Goal: Task Accomplishment & Management: Complete application form

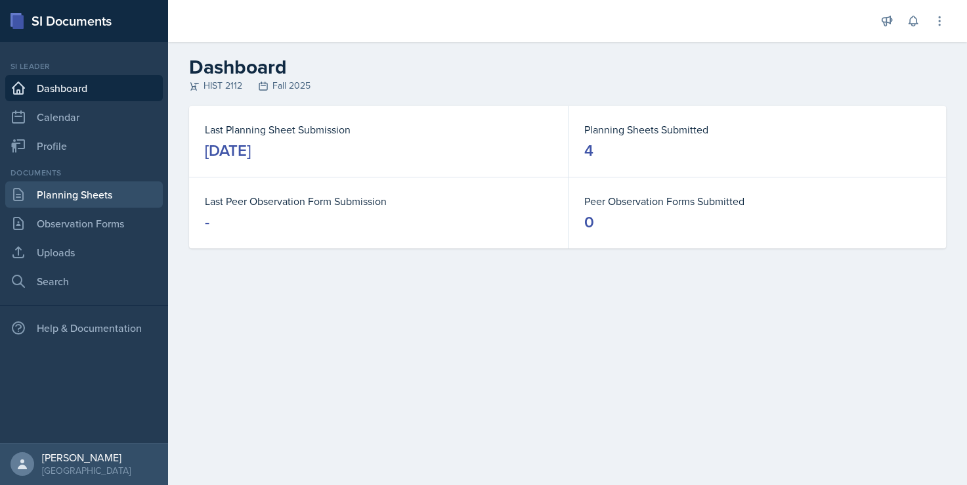
click at [91, 190] on link "Planning Sheets" at bounding box center [84, 194] width 158 height 26
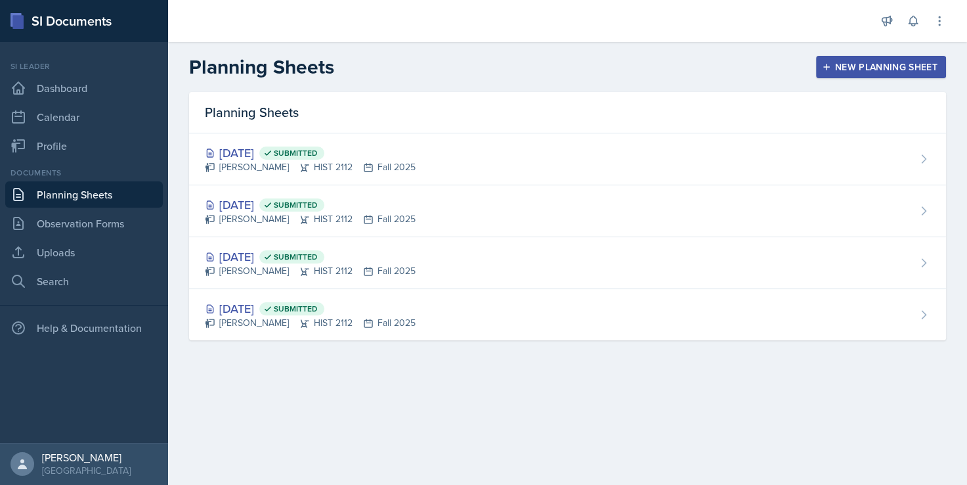
click at [90, 196] on link "Planning Sheets" at bounding box center [84, 194] width 158 height 26
click at [834, 62] on div "New Planning Sheet" at bounding box center [881, 67] width 113 height 11
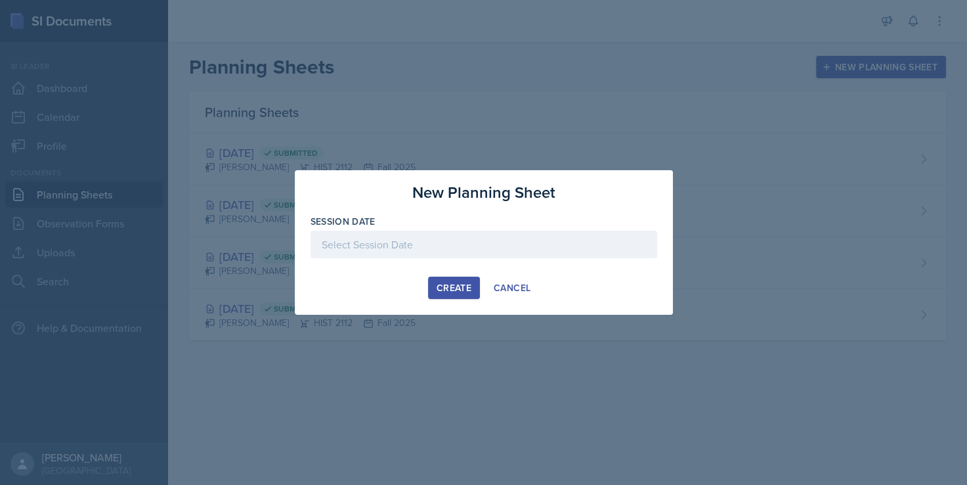
click at [502, 248] on div at bounding box center [484, 245] width 347 height 28
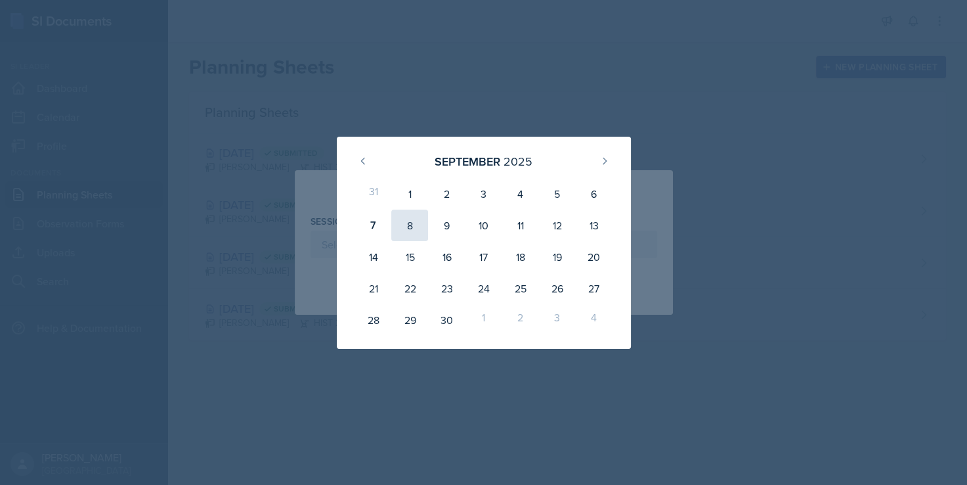
click at [416, 227] on div "8" at bounding box center [409, 226] width 37 height 32
type input "[DATE]"
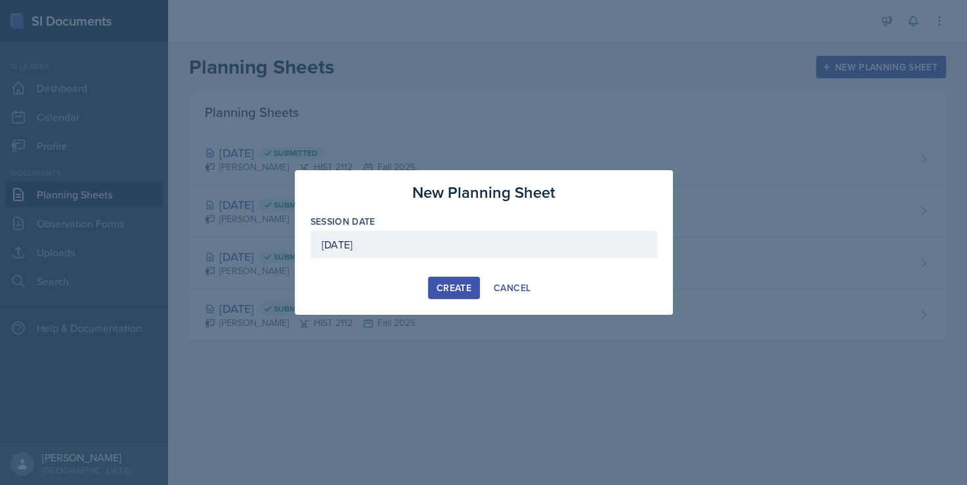
click at [447, 288] on div "Create" at bounding box center [454, 287] width 35 height 11
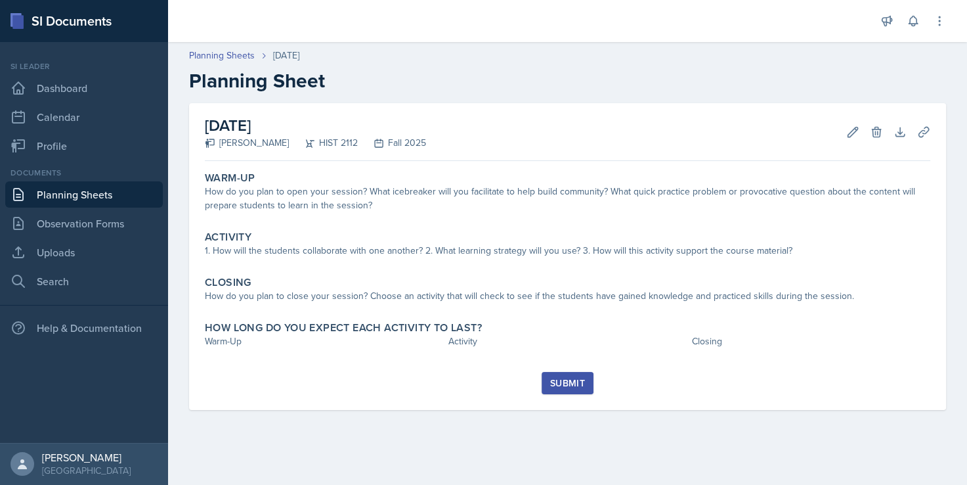
click at [708, 439] on div "[DATE] [PERSON_NAME] HIST 2112 Fall 2025 Edit Delete Download Uploads Autosavin…" at bounding box center [567, 272] width 799 height 338
click at [376, 464] on main "Planning Sheets [DATE] Planning Sheet [DATE] [PERSON_NAME] HIST 2112 Fall 2025 …" at bounding box center [567, 263] width 799 height 443
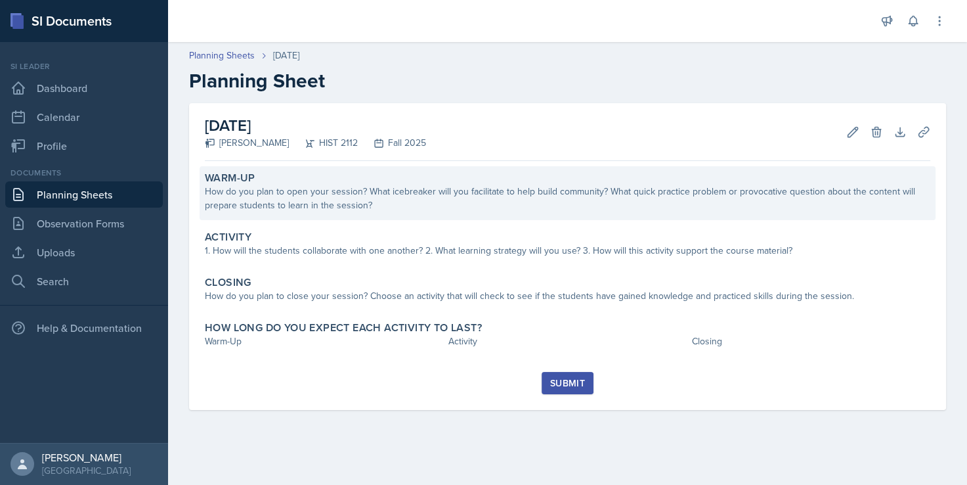
click at [361, 200] on div "How do you plan to open your session? What icebreaker will you facilitate to he…" at bounding box center [568, 199] width 726 height 28
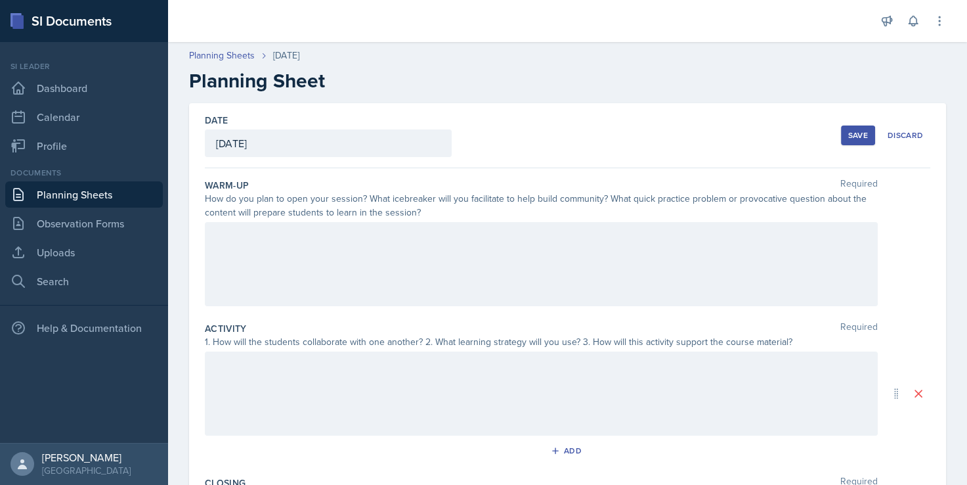
click at [313, 253] on div at bounding box center [541, 264] width 673 height 84
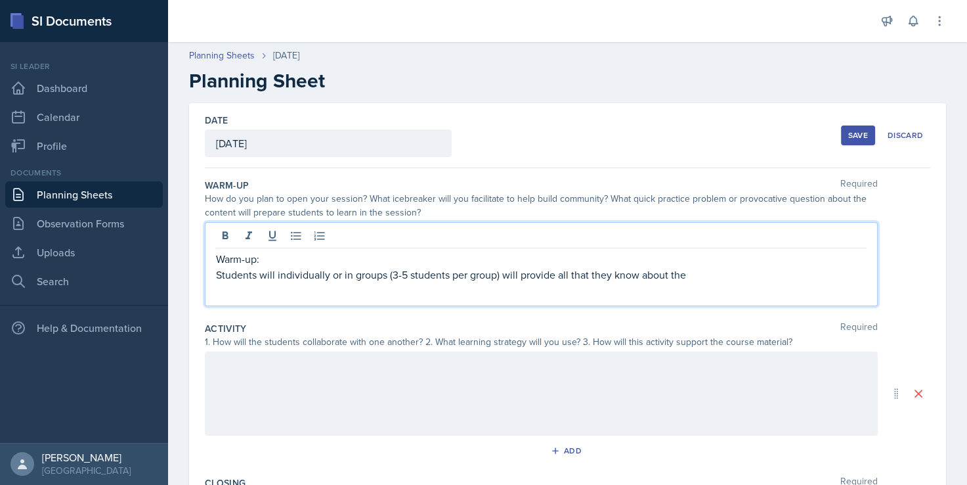
click at [694, 275] on p "Students will individually or in groups (3-5 students per group) will provide a…" at bounding box center [541, 275] width 651 height 16
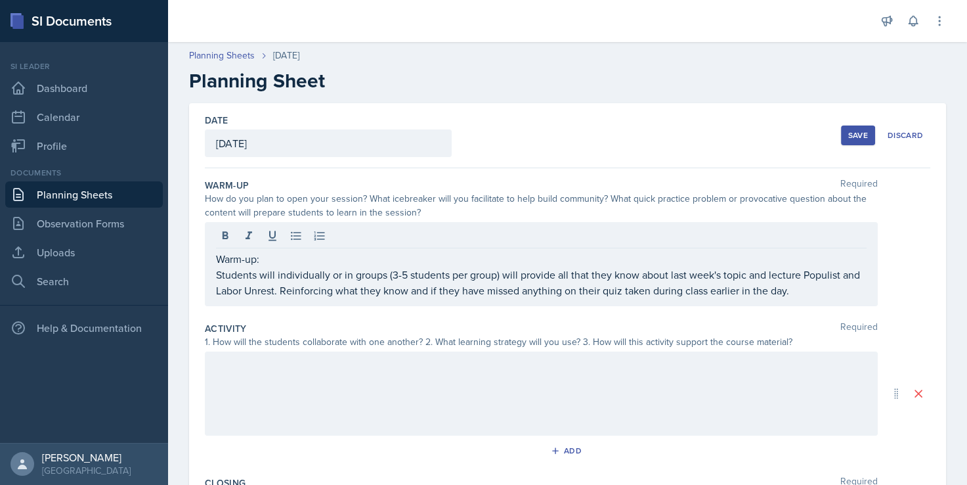
click at [822, 293] on p "Students will individually or in groups (3-5 students per group) will provide a…" at bounding box center [541, 283] width 651 height 32
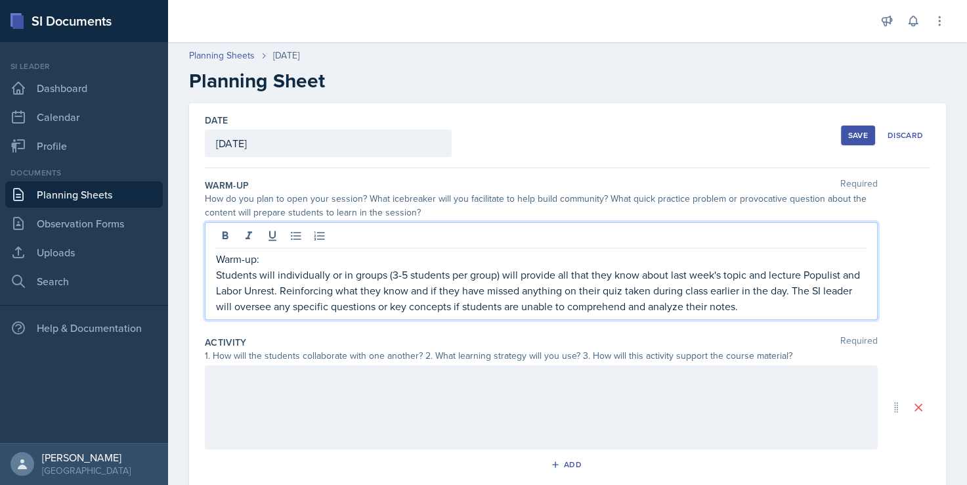
click at [445, 392] on div at bounding box center [541, 407] width 673 height 84
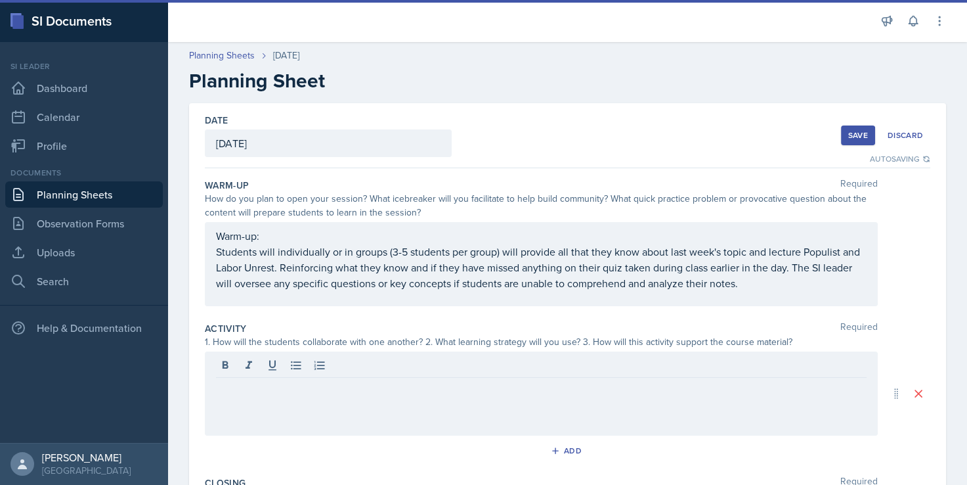
click at [305, 397] on div at bounding box center [541, 393] width 673 height 84
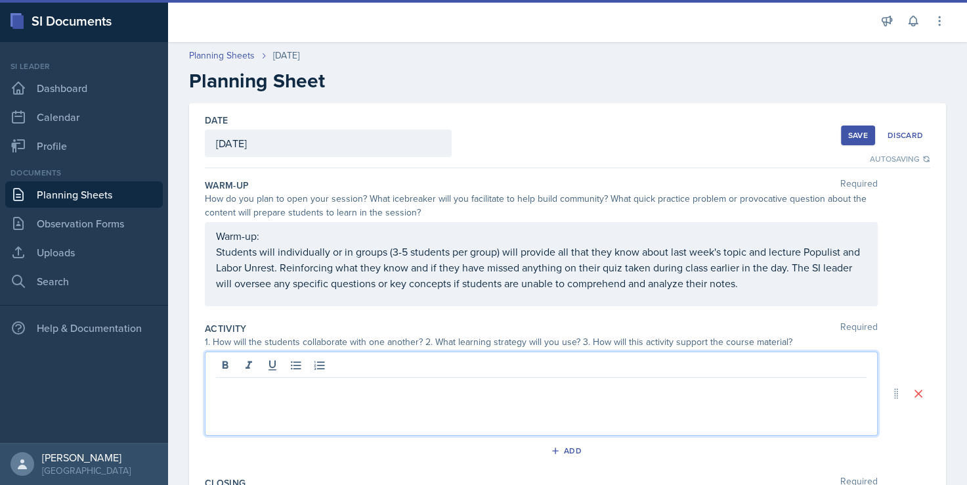
scroll to position [66, 0]
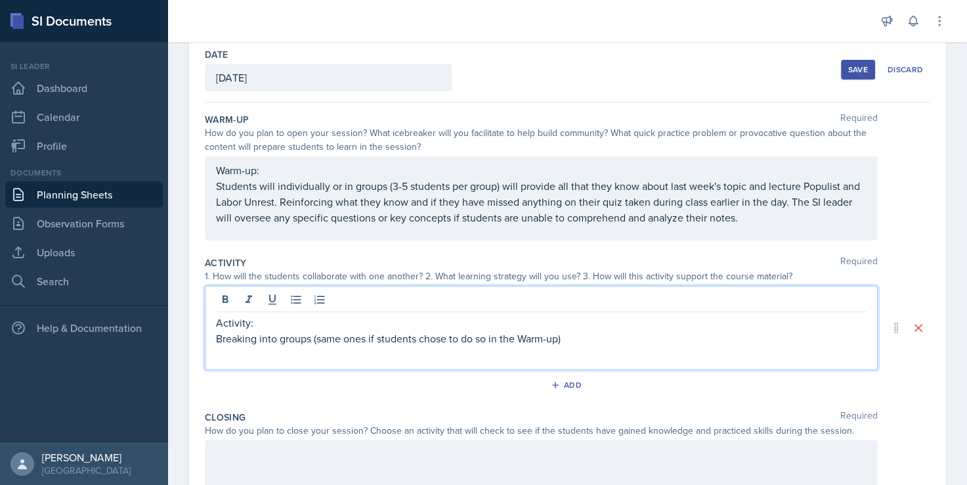
click at [604, 340] on p "Breaking into groups (same ones if students chose to do so in the Warm-up)" at bounding box center [541, 338] width 651 height 16
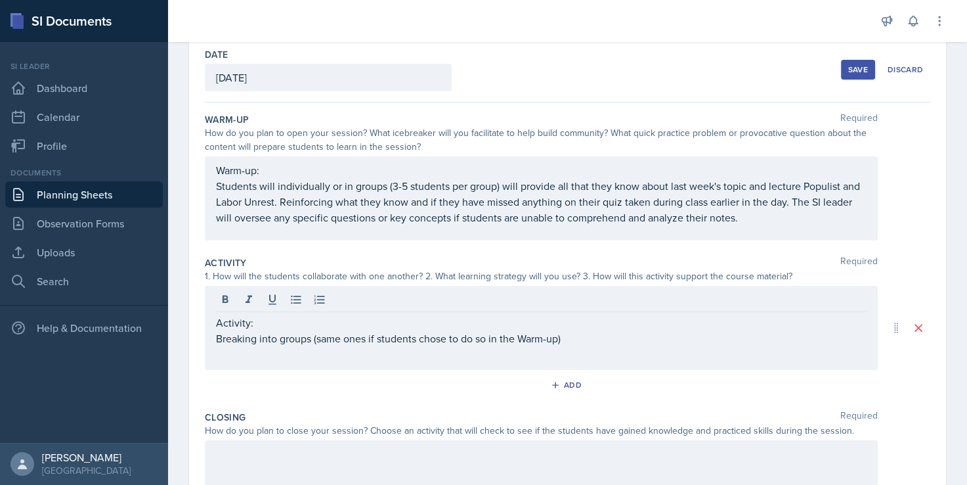
click at [602, 334] on p "Breaking into groups (same ones if students chose to do so in the Warm-up)" at bounding box center [541, 338] width 651 height 16
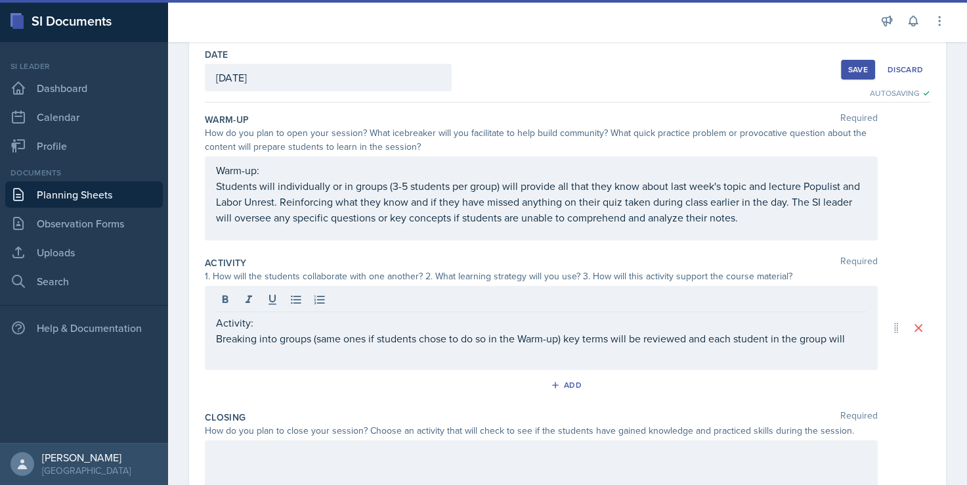
click at [846, 338] on p "Breaking into groups (same ones if students chose to do so in the Warm-up) key …" at bounding box center [541, 338] width 651 height 16
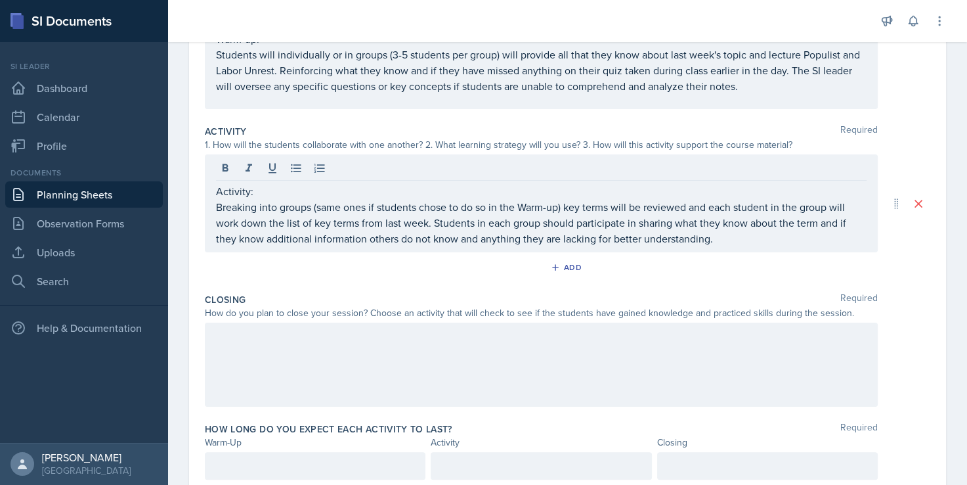
click at [470, 351] on div at bounding box center [541, 364] width 673 height 84
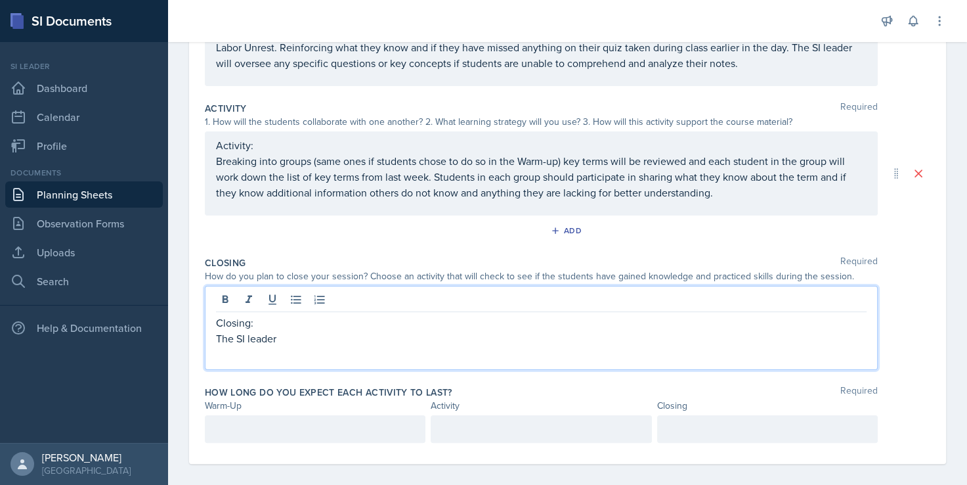
click at [250, 338] on p "The SI leader" at bounding box center [541, 338] width 651 height 16
click at [261, 160] on div "Activity: Breaking into groups (same ones if students chose to do so in the War…" at bounding box center [541, 168] width 651 height 63
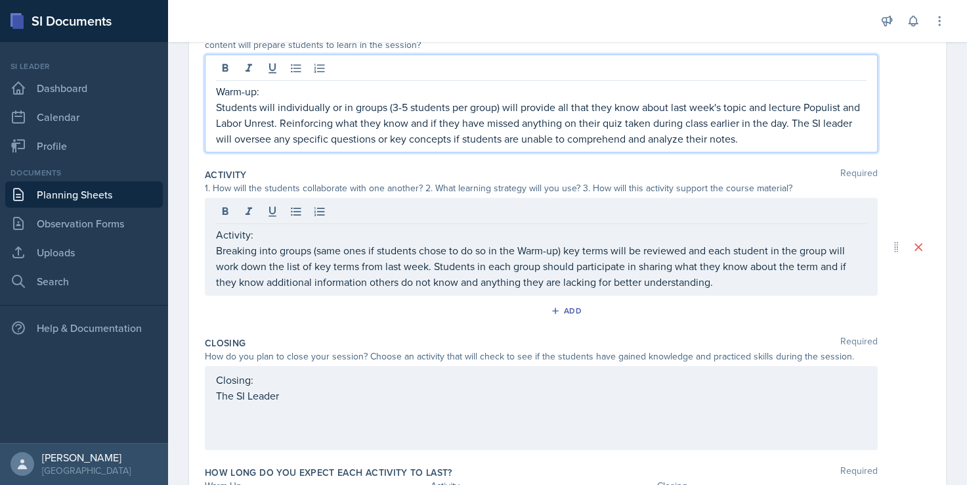
scroll to position [190, 0]
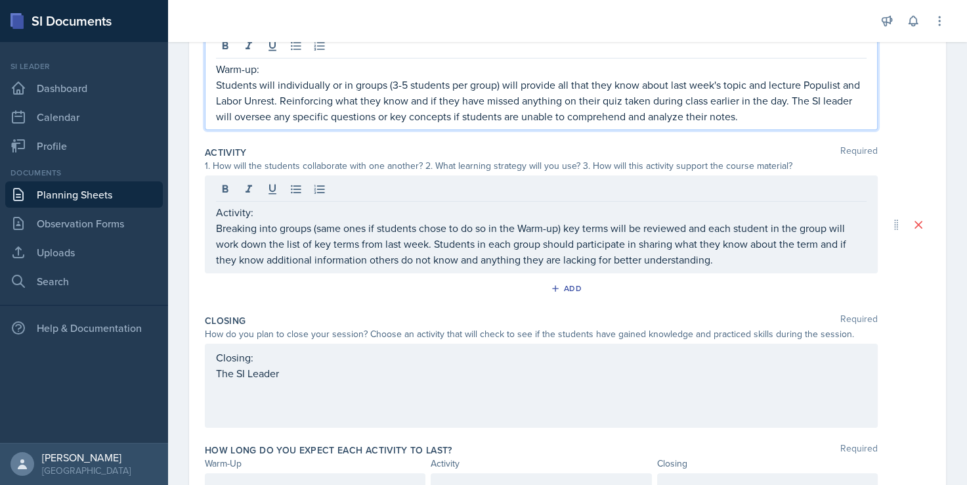
click at [226, 116] on p "Students will individually or in groups (3-5 students per group) will provide a…" at bounding box center [541, 100] width 651 height 47
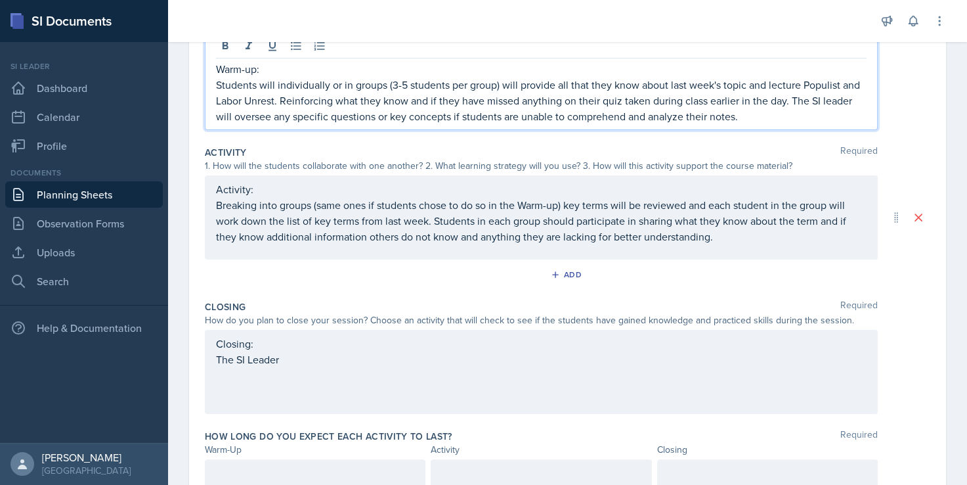
click at [217, 114] on p "Students will individually or in groups (3-5 students per group) will provide a…" at bounding box center [541, 100] width 651 height 47
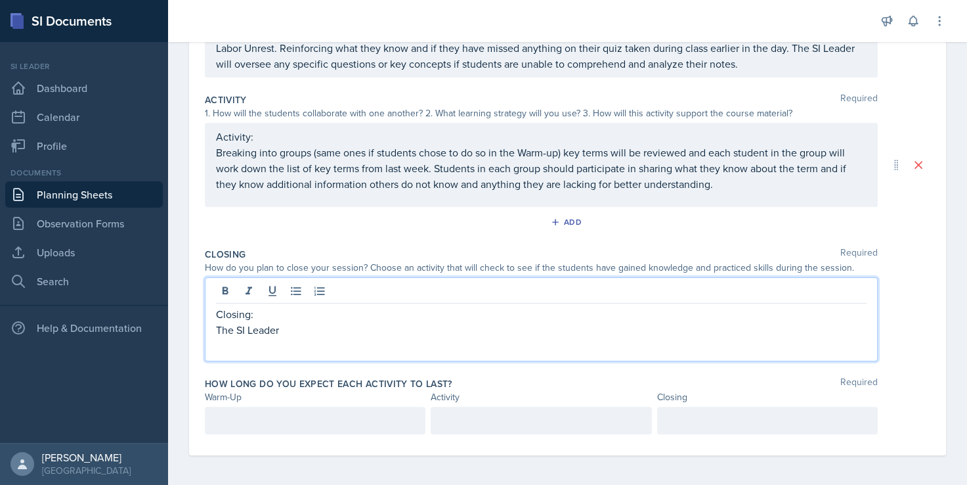
click at [323, 306] on div "Closing: The SI Leader" at bounding box center [541, 322] width 651 height 32
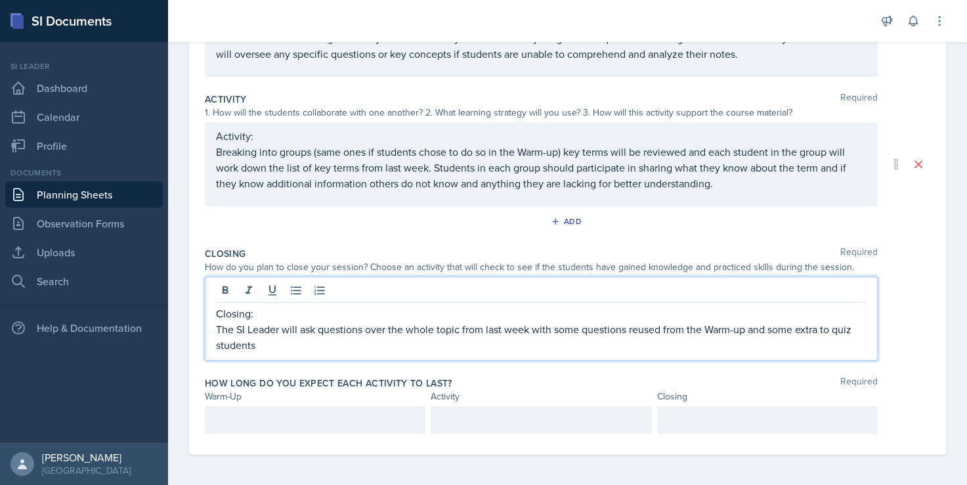
click at [629, 327] on p "The SI Leader will ask questions over the whole topic from last week with some …" at bounding box center [541, 337] width 651 height 32
click at [436, 344] on p "The SI Leader will ask questions over the whole topic from last week with some …" at bounding box center [541, 337] width 651 height 32
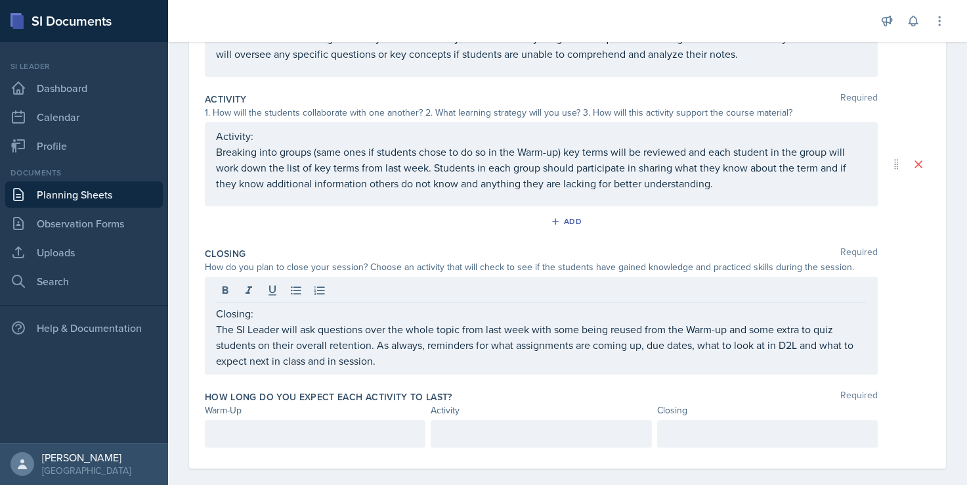
click at [891, 329] on div "Closing: The SI Leader will ask questions over the whole topic from last week w…" at bounding box center [568, 326] width 726 height 98
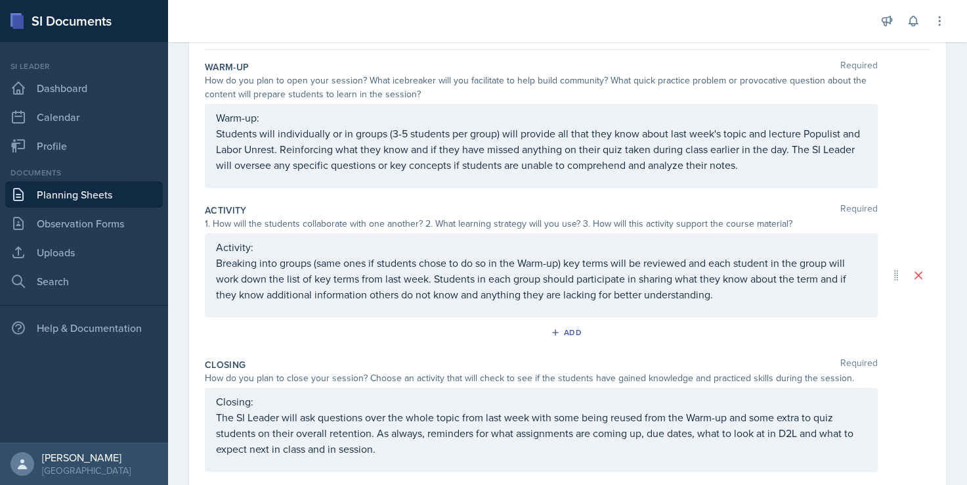
scroll to position [98, 0]
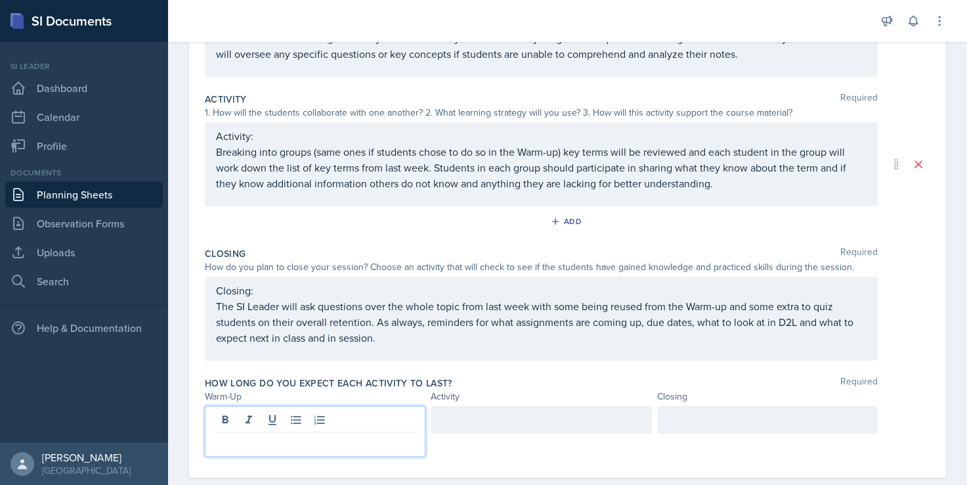
click at [294, 435] on p at bounding box center [315, 443] width 198 height 16
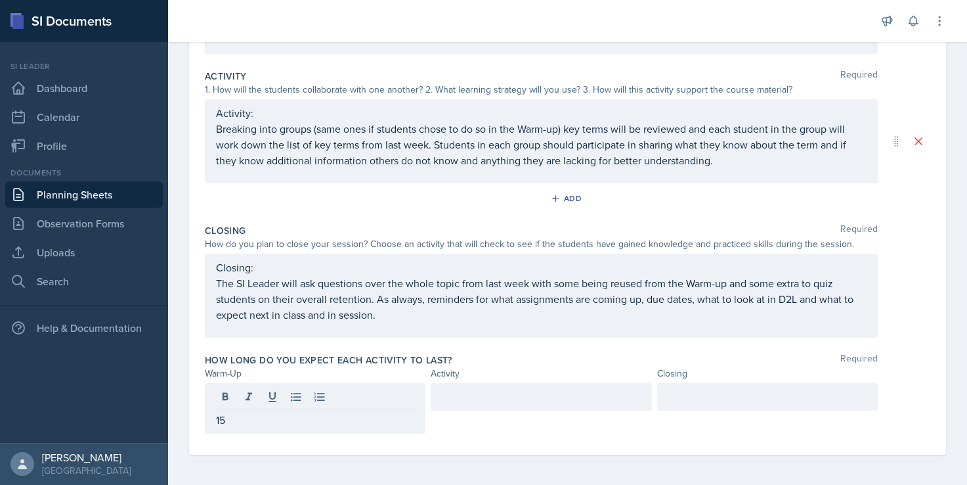
click at [569, 353] on div "How long do you expect each activity to last? Required" at bounding box center [568, 359] width 726 height 13
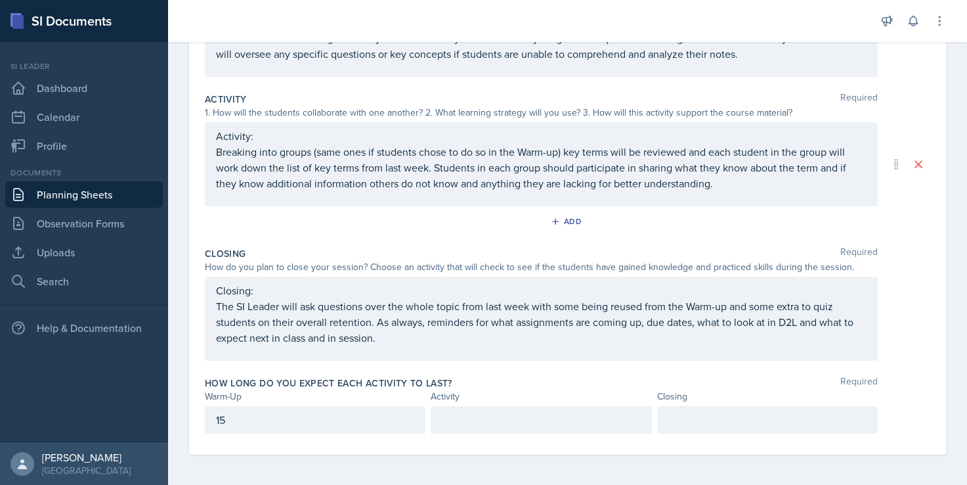
click at [486, 416] on p at bounding box center [541, 420] width 198 height 16
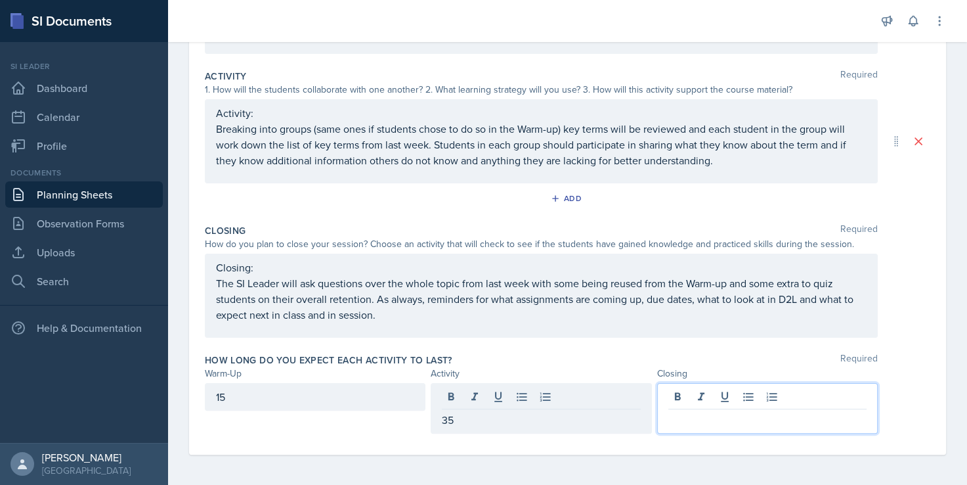
click at [703, 401] on div at bounding box center [767, 408] width 221 height 51
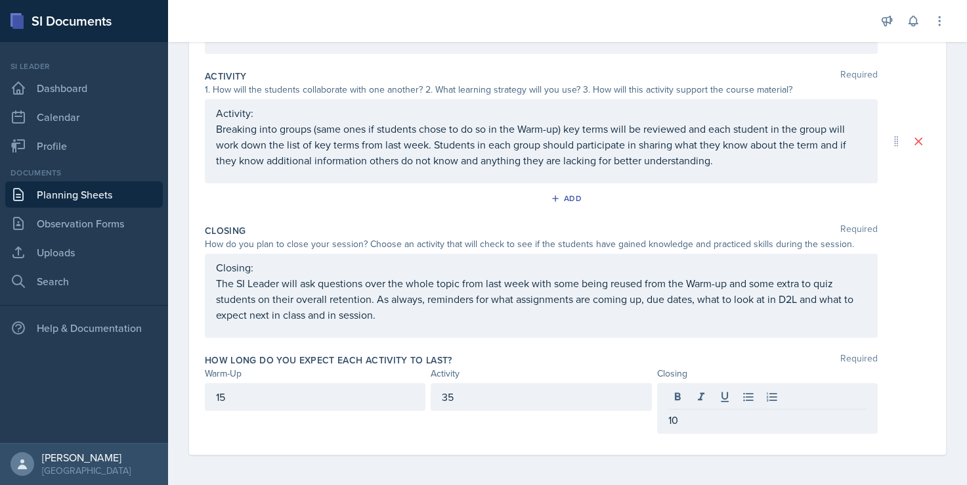
click at [878, 344] on div "Closing Required How do you plan to close your session? Choose an activity that…" at bounding box center [568, 283] width 726 height 129
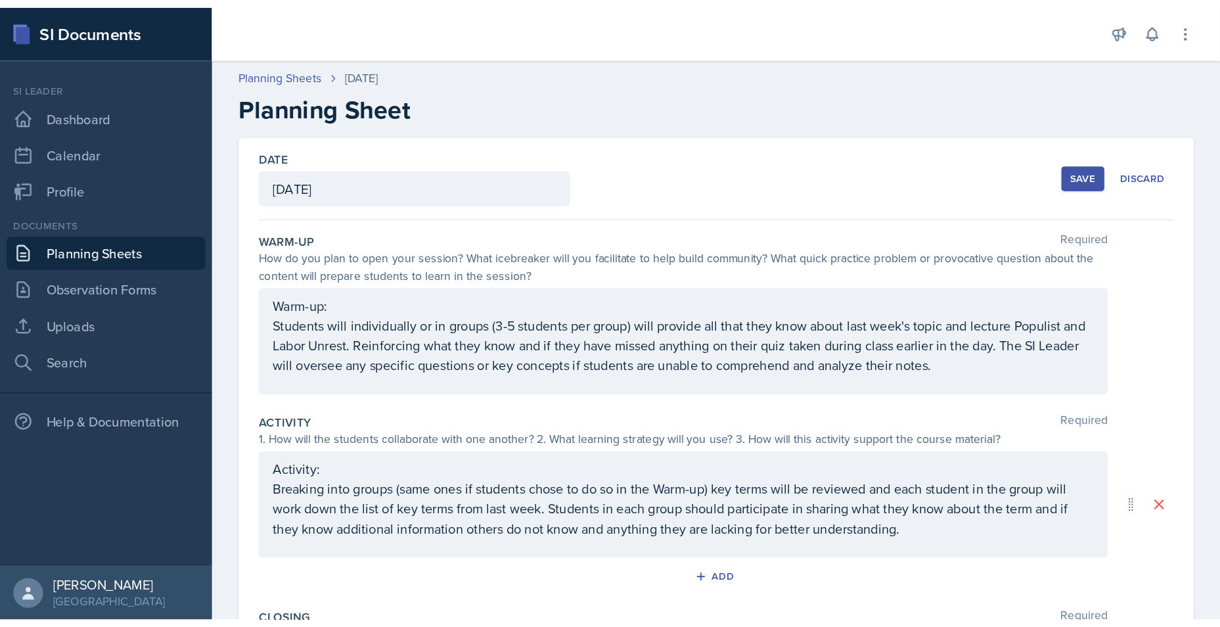
scroll to position [0, 0]
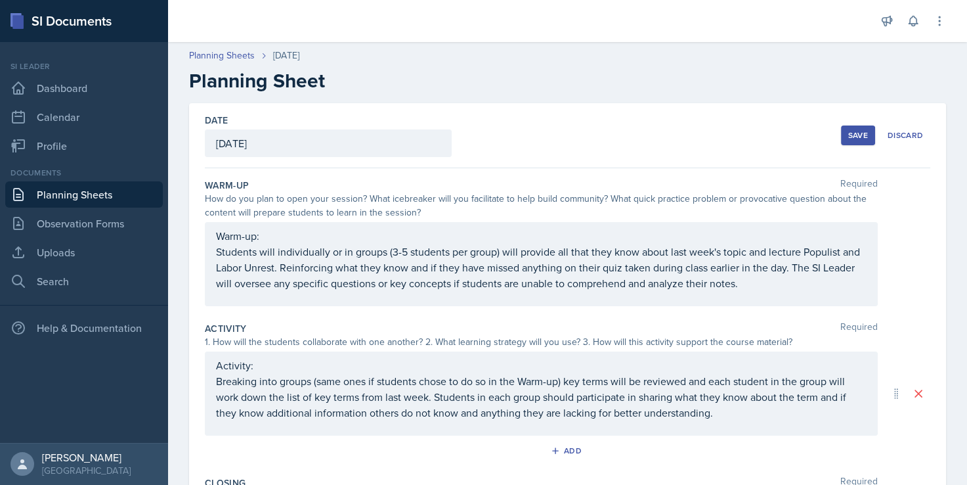
click at [849, 136] on div "Save" at bounding box center [859, 135] width 20 height 11
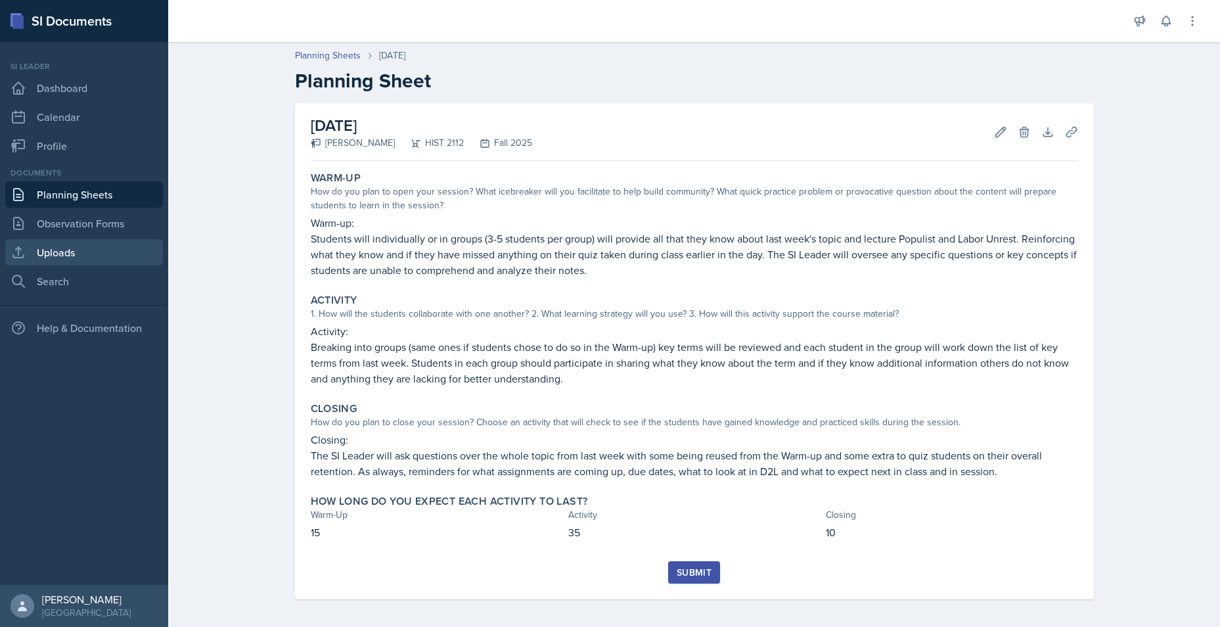
click at [72, 246] on link "Uploads" at bounding box center [84, 252] width 158 height 26
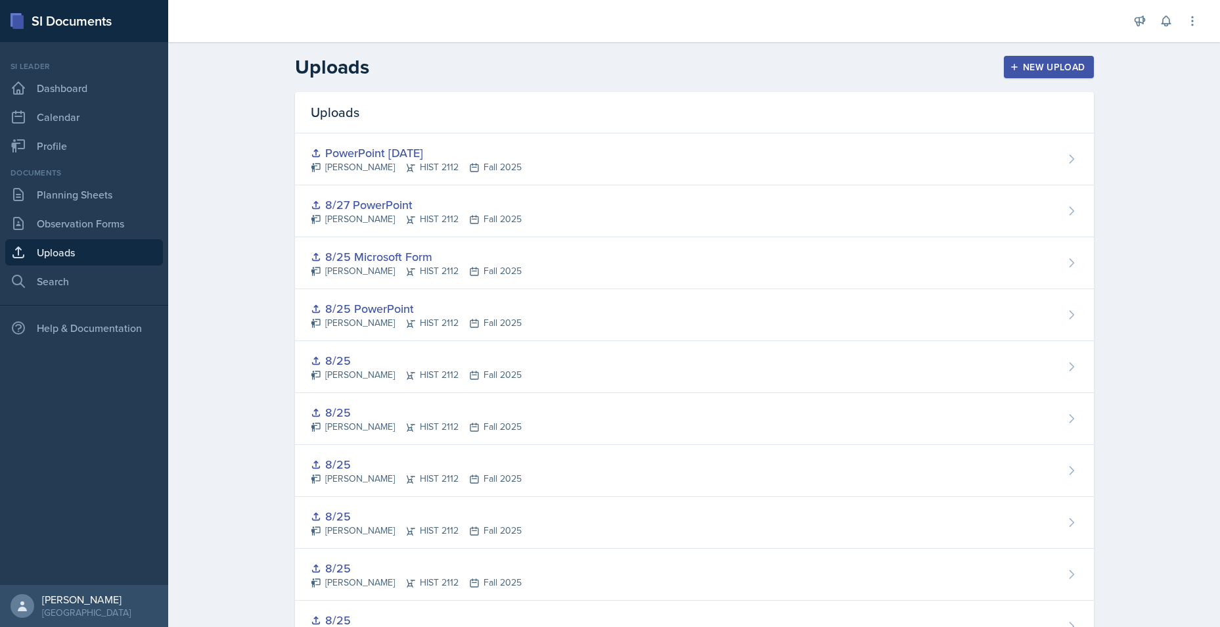
click at [967, 66] on div "New Upload" at bounding box center [1048, 67] width 73 height 11
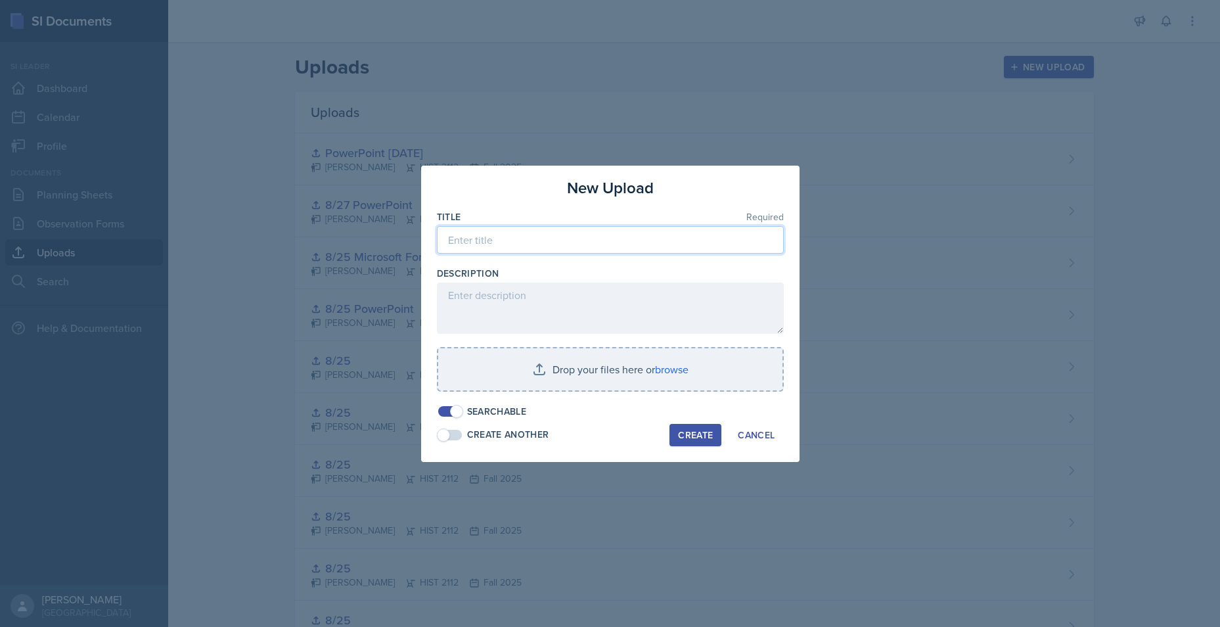
click at [515, 244] on input at bounding box center [610, 240] width 347 height 28
type input "p"
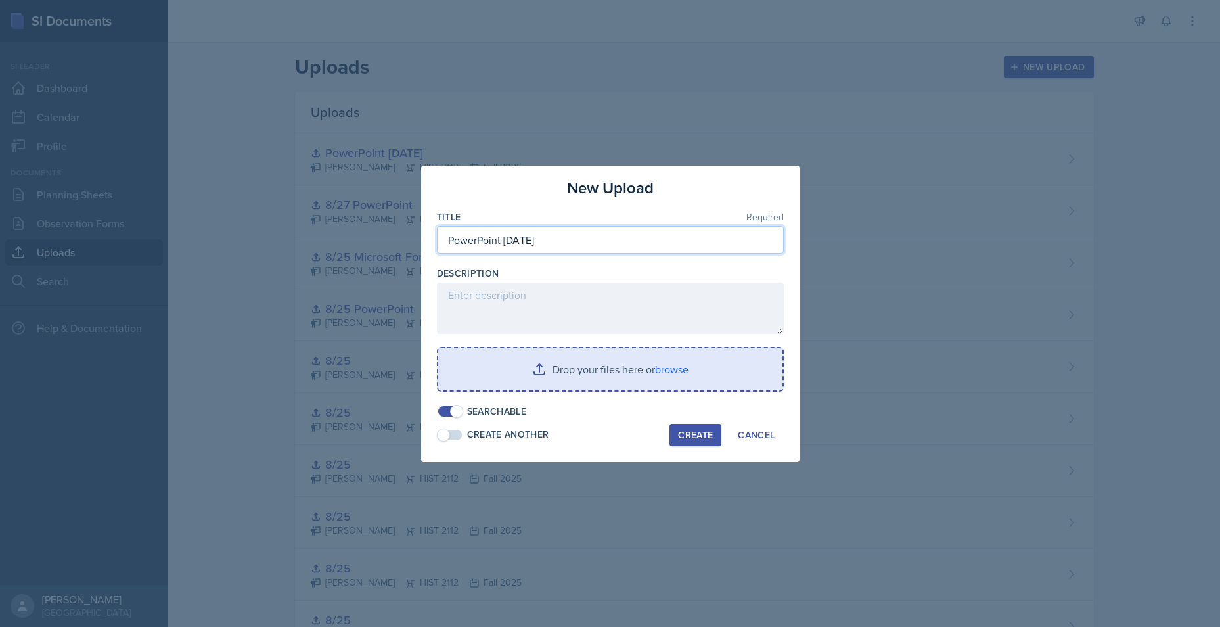
type input "PowerPoint [DATE]"
click at [562, 370] on input "file" at bounding box center [610, 369] width 344 height 42
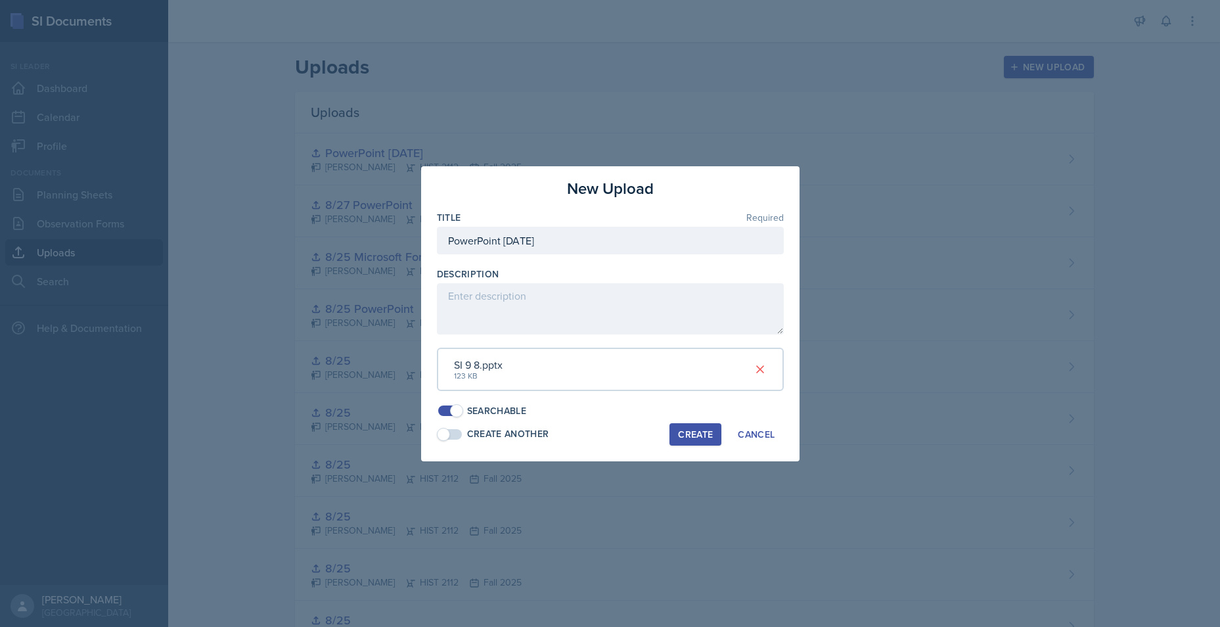
click at [688, 433] on div "Create" at bounding box center [695, 434] width 35 height 11
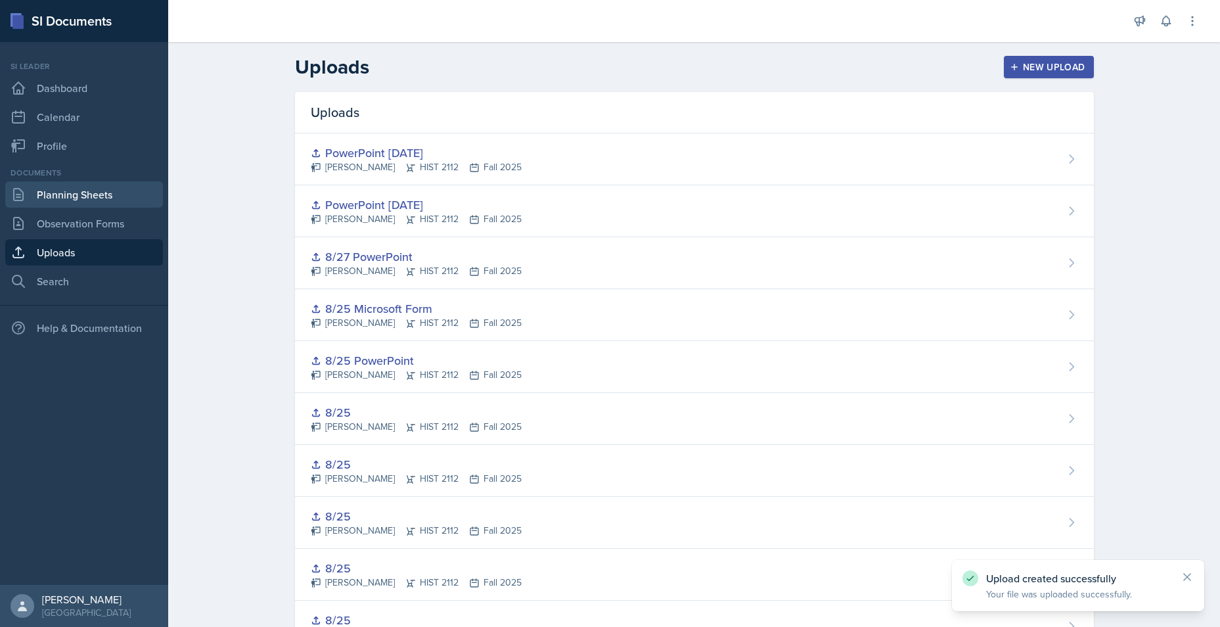
click at [87, 189] on link "Planning Sheets" at bounding box center [84, 194] width 158 height 26
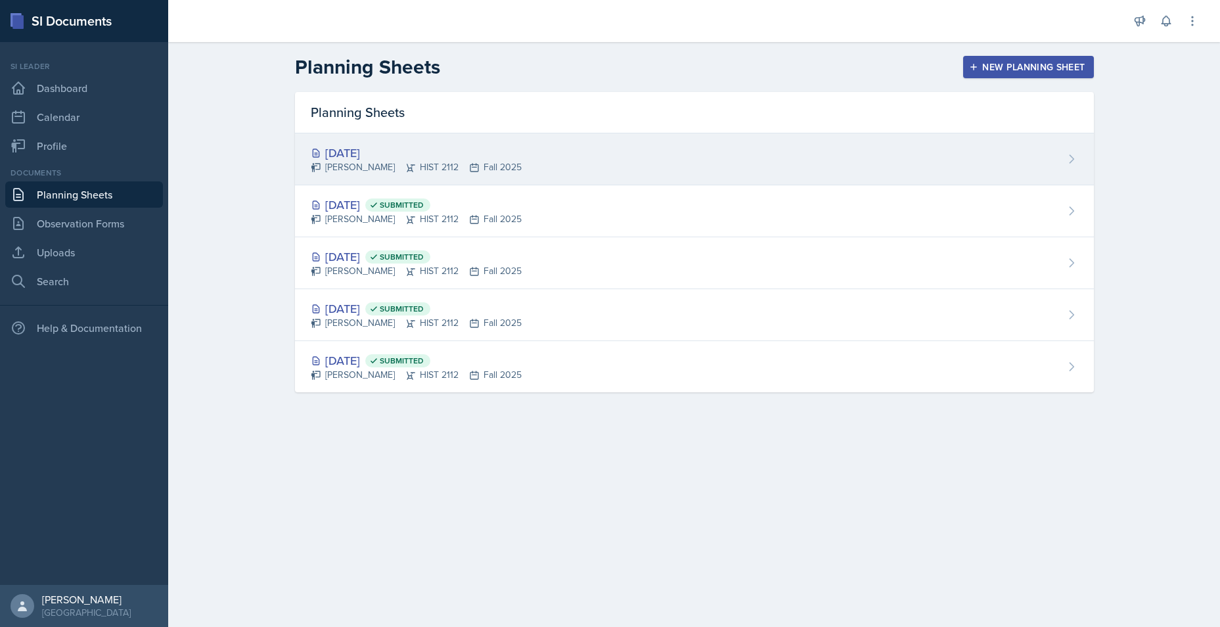
click at [493, 151] on div "[DATE]" at bounding box center [416, 153] width 211 height 18
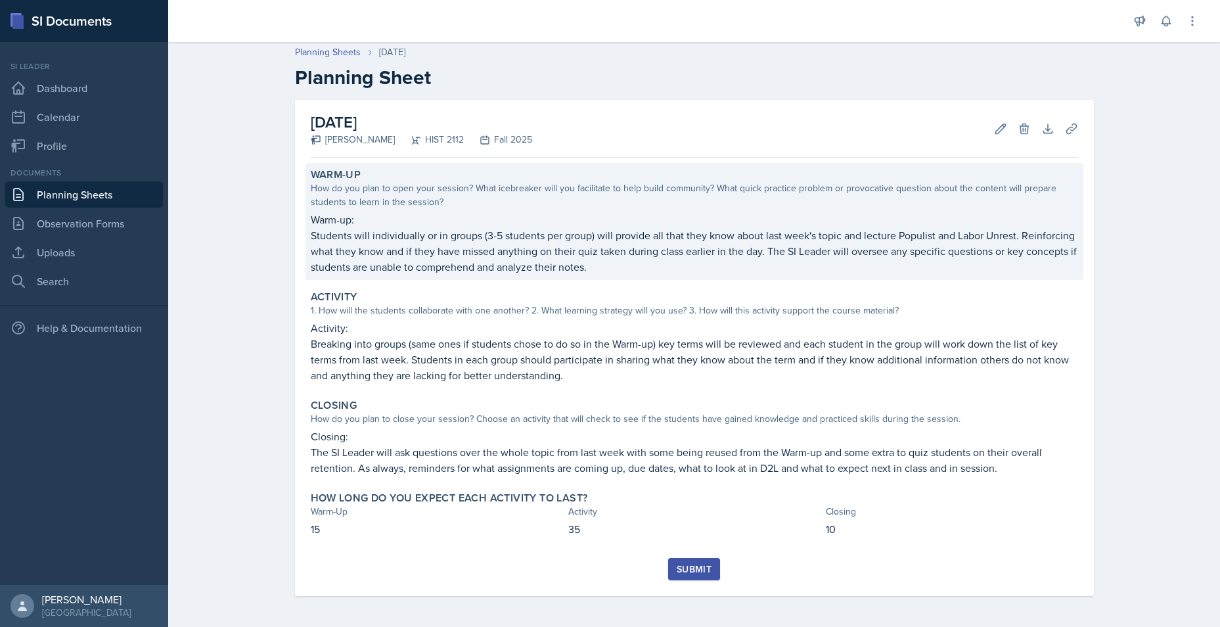
scroll to position [4, 0]
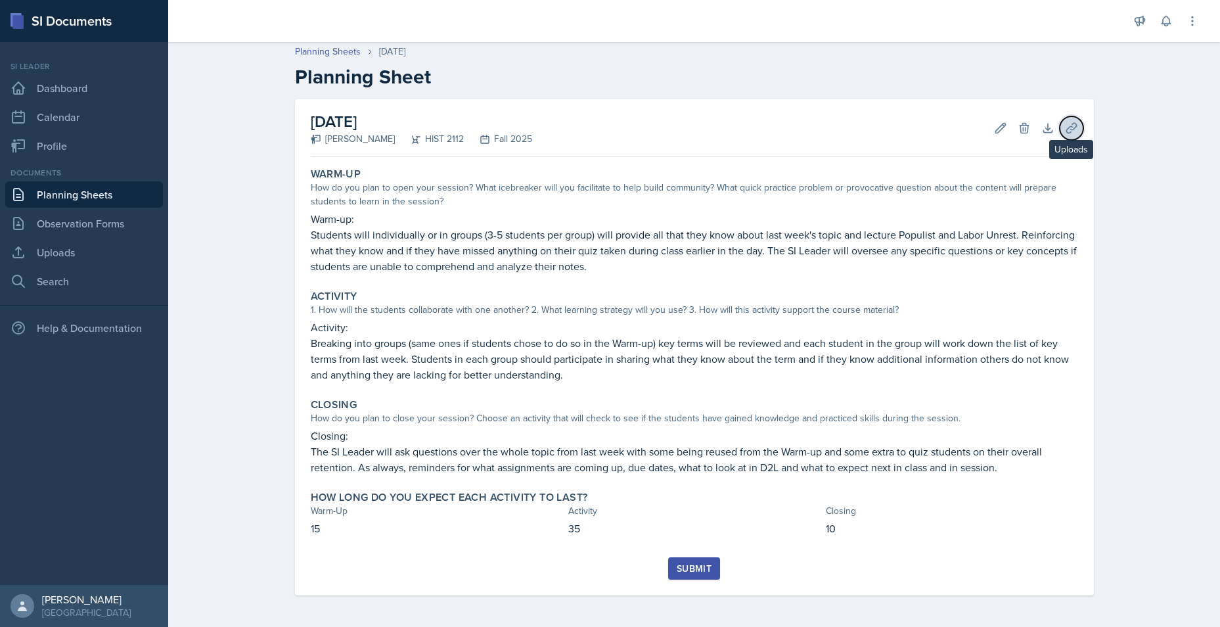
click at [967, 131] on icon at bounding box center [1071, 128] width 10 height 10
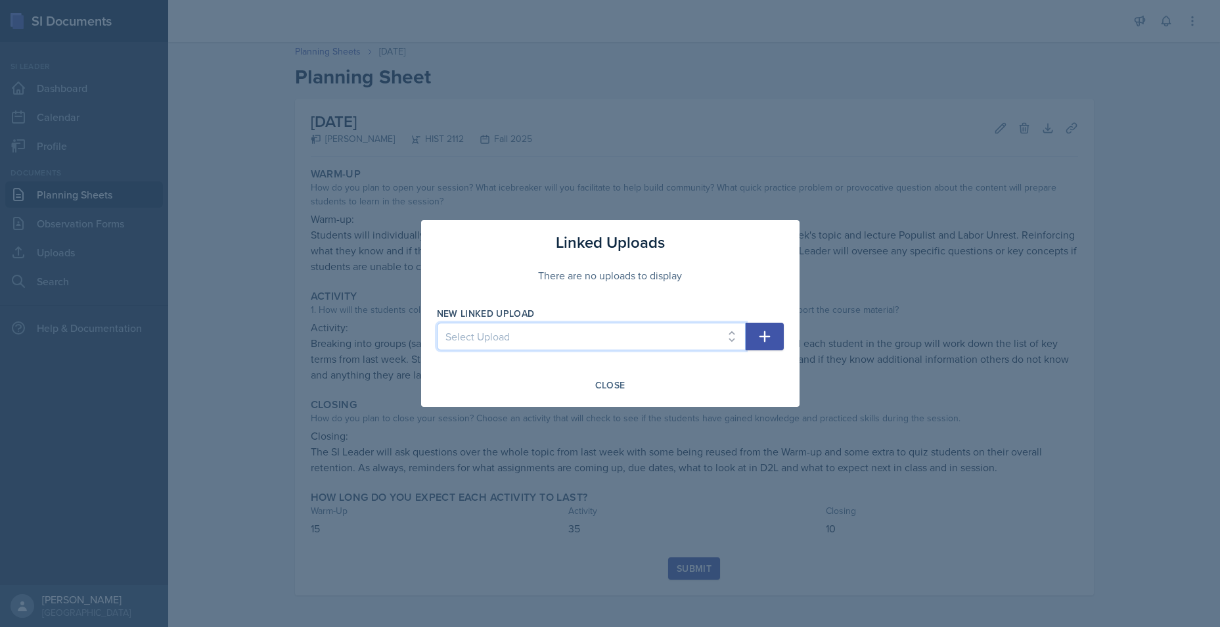
click at [613, 337] on select "Select Upload Taboo rules Introduction PowerPoint Introduction PowerPoint Intro…" at bounding box center [591, 336] width 309 height 28
select select "09b4f89f-9c48-4f41-9f7a-6f546fc00141"
click at [437, 322] on select "Select Upload Taboo rules Introduction PowerPoint Introduction PowerPoint Intro…" at bounding box center [591, 336] width 309 height 28
click at [780, 336] on button "button" at bounding box center [764, 336] width 38 height 28
select select
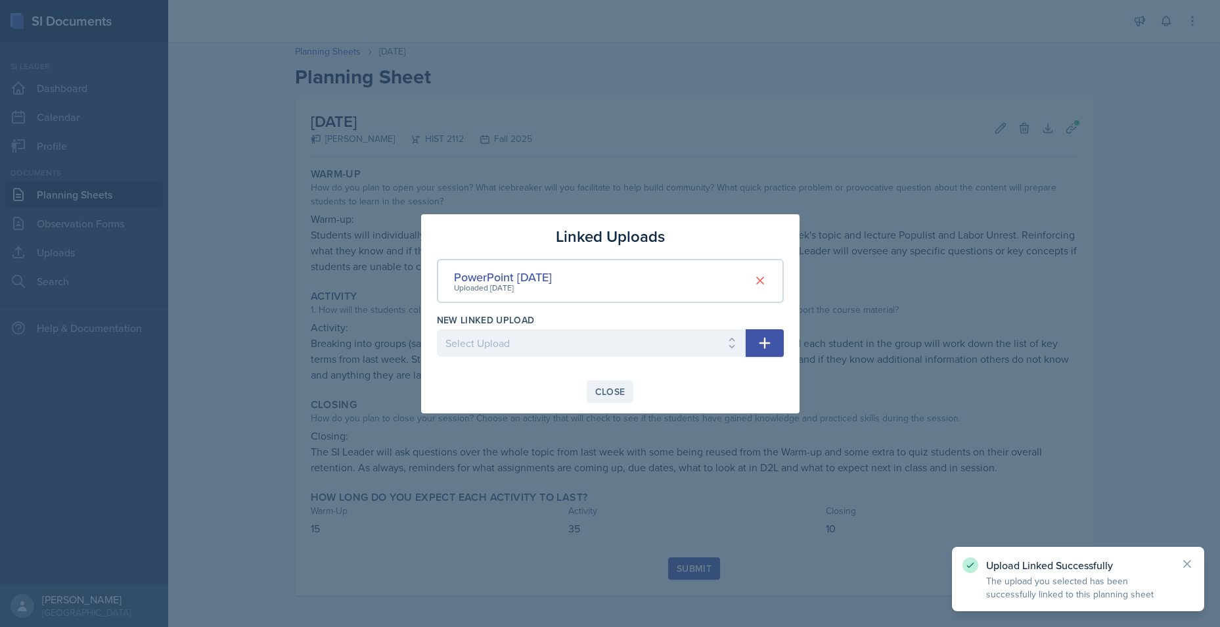
click at [610, 392] on div "Close" at bounding box center [610, 391] width 30 height 11
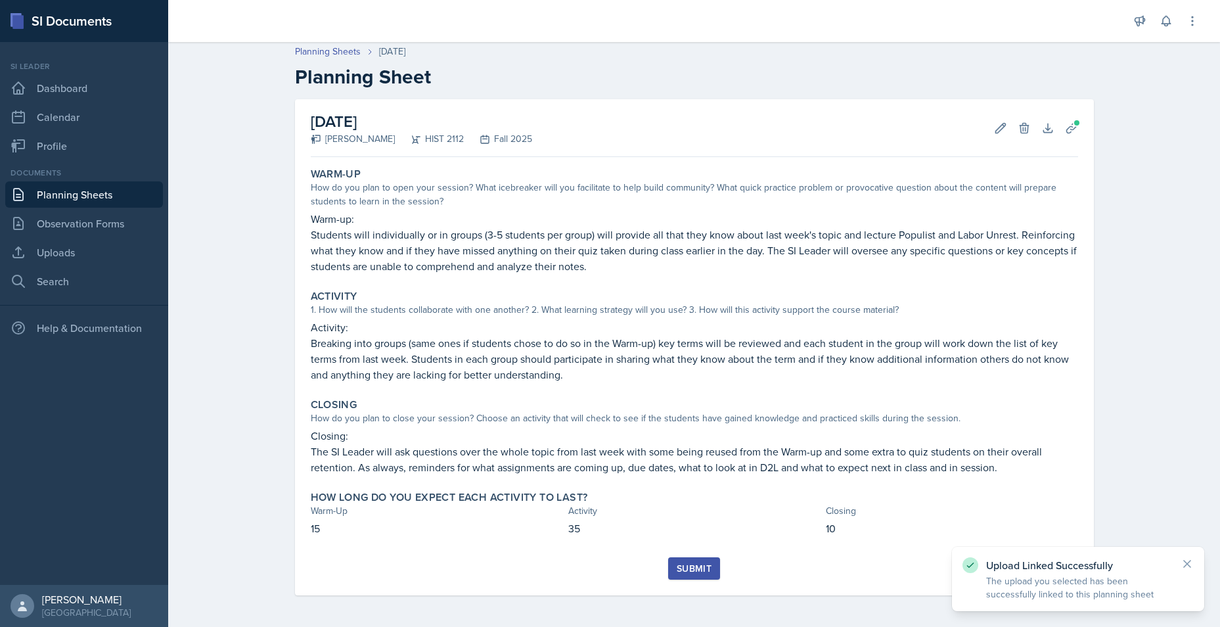
click at [681, 484] on div "Submit" at bounding box center [694, 568] width 35 height 11
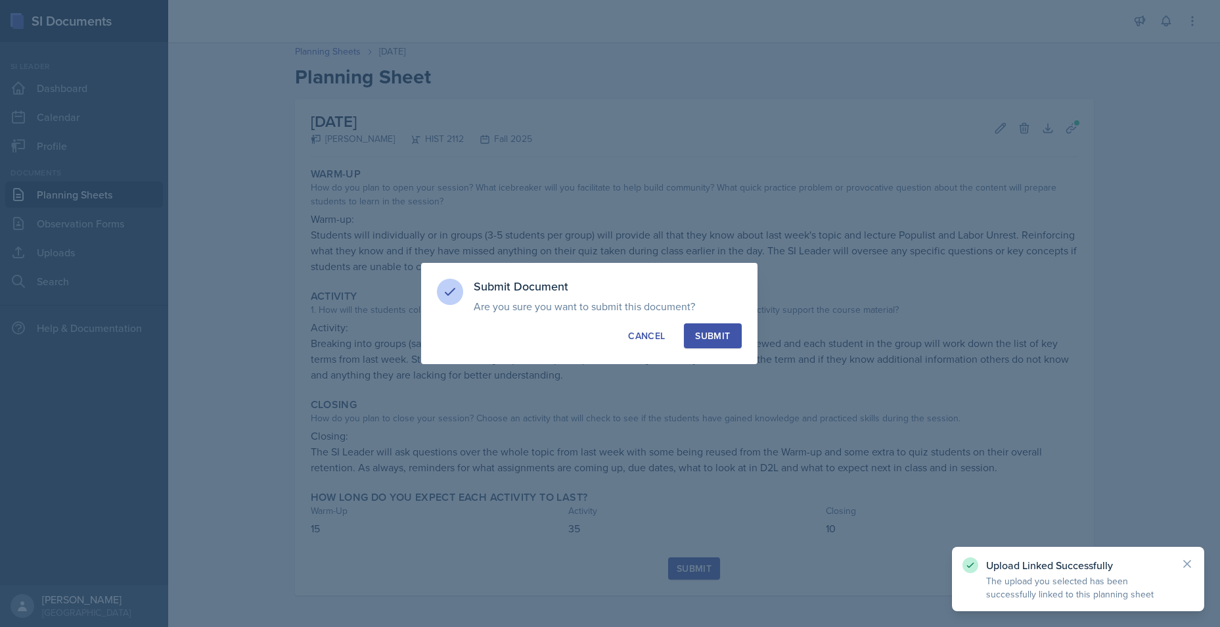
click at [701, 327] on button "Submit" at bounding box center [712, 335] width 57 height 25
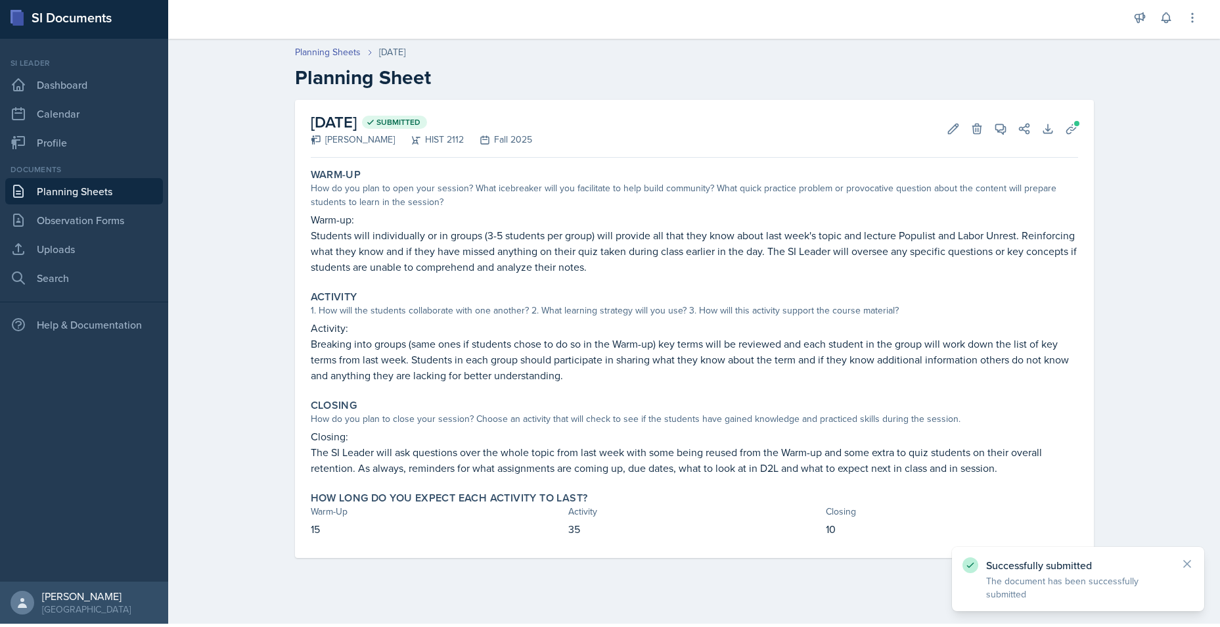
scroll to position [0, 0]
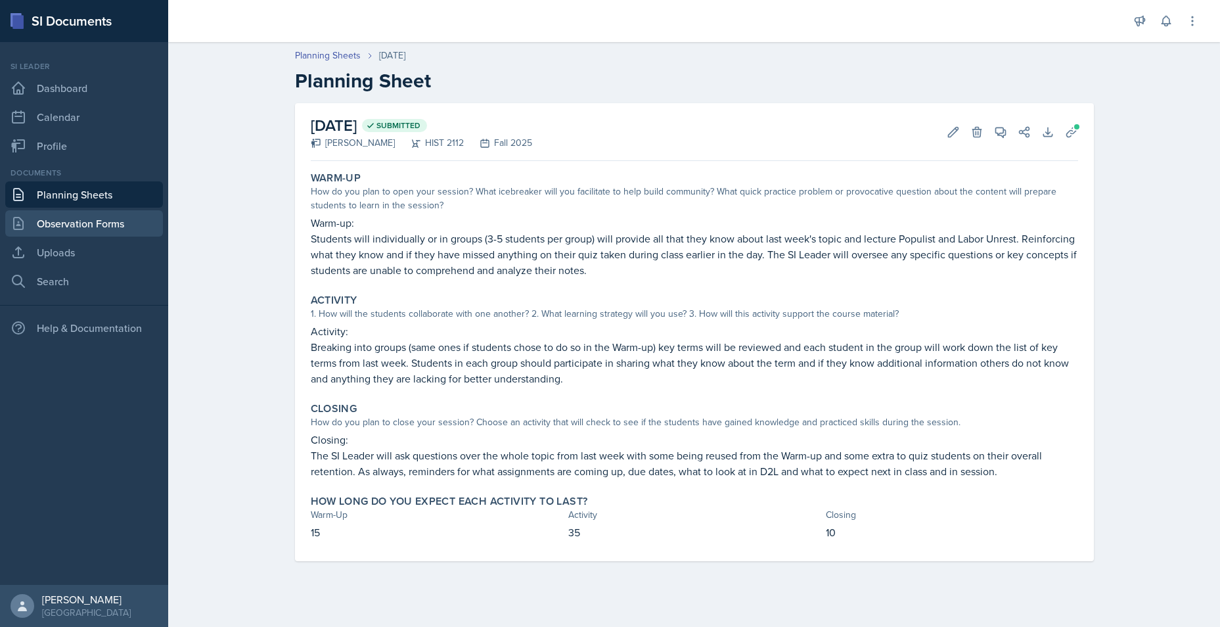
click at [113, 220] on link "Observation Forms" at bounding box center [84, 223] width 158 height 26
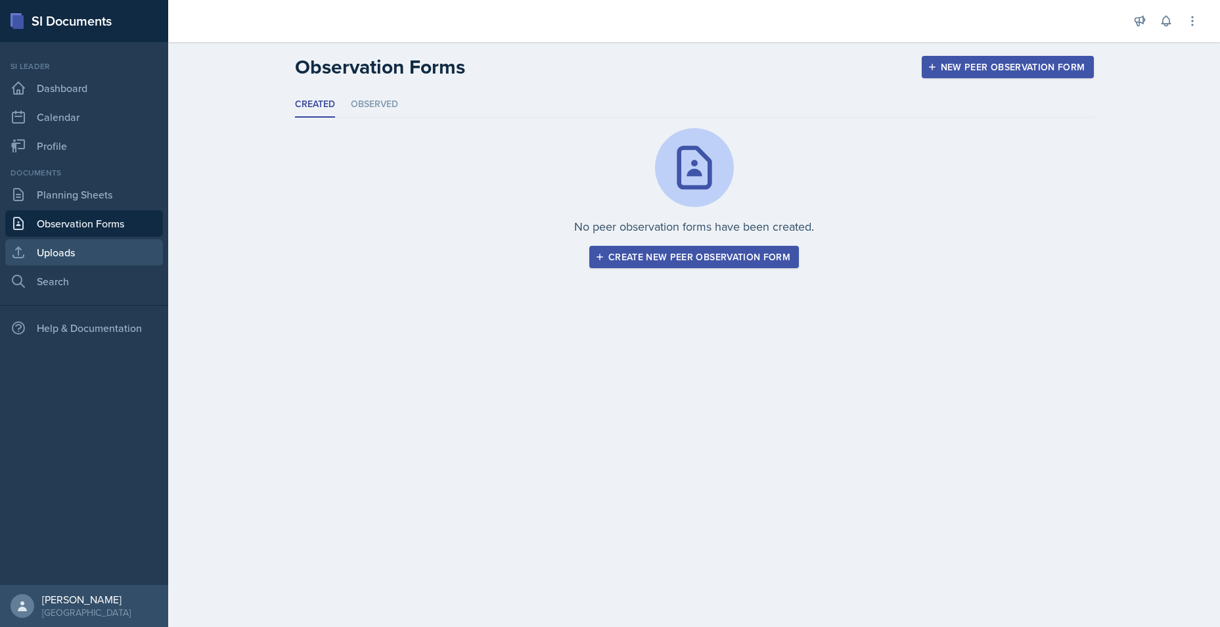
click at [90, 250] on link "Uploads" at bounding box center [84, 252] width 158 height 26
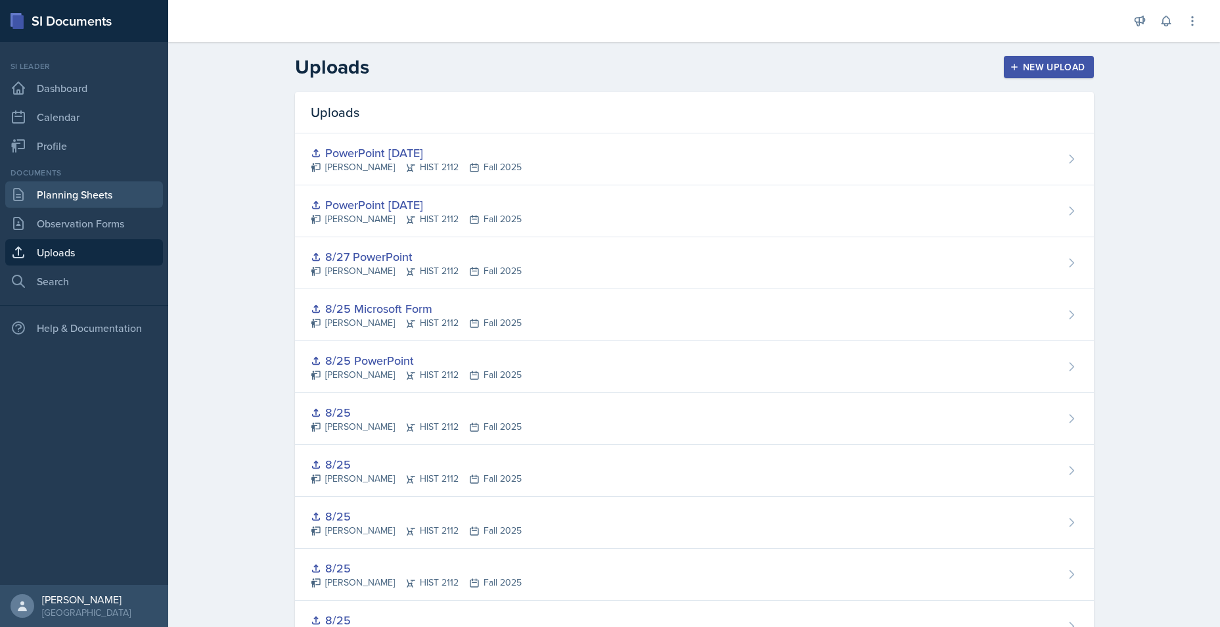
click at [82, 193] on link "Planning Sheets" at bounding box center [84, 194] width 158 height 26
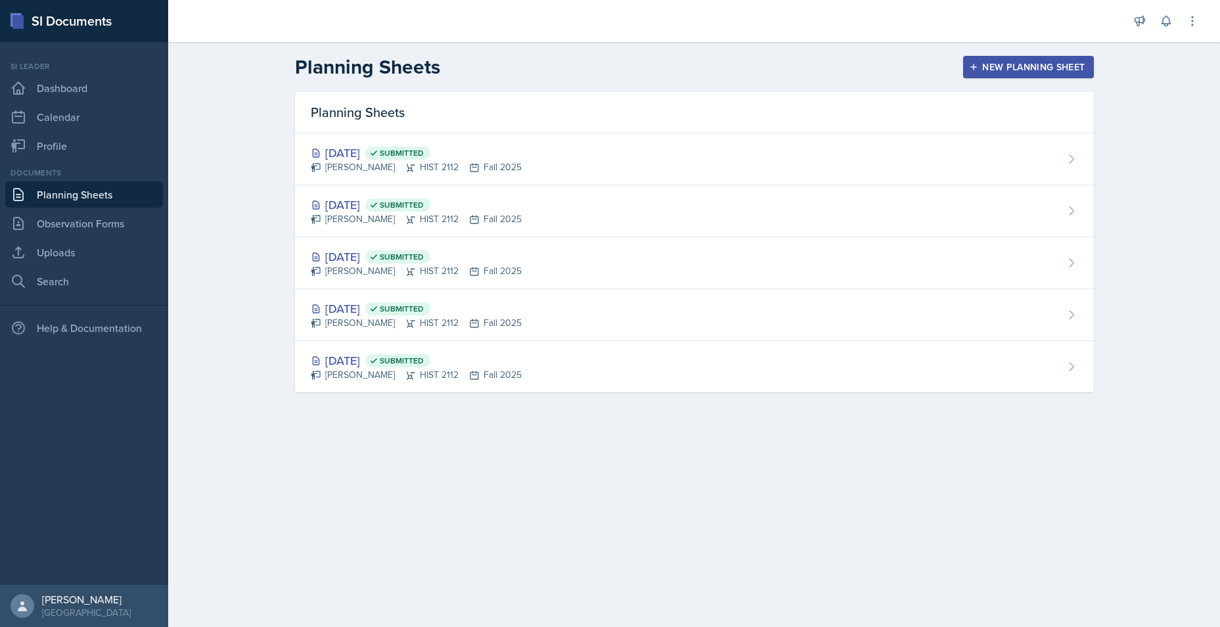
click at [967, 65] on div "New Planning Sheet" at bounding box center [1027, 67] width 113 height 11
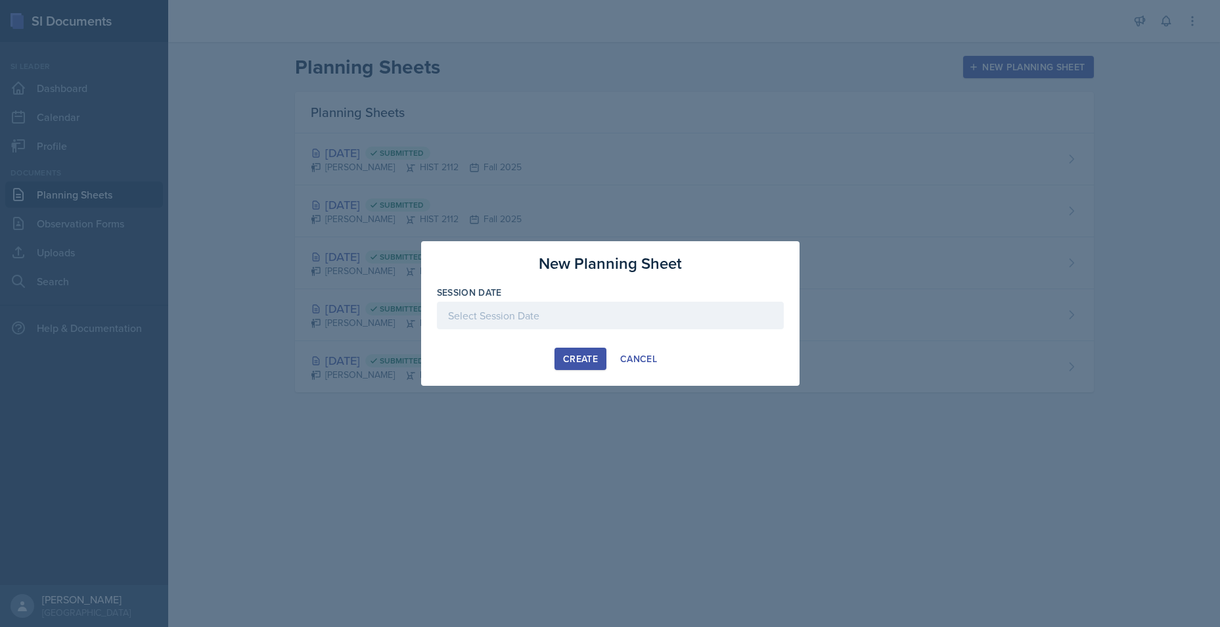
click at [540, 307] on div at bounding box center [610, 315] width 347 height 28
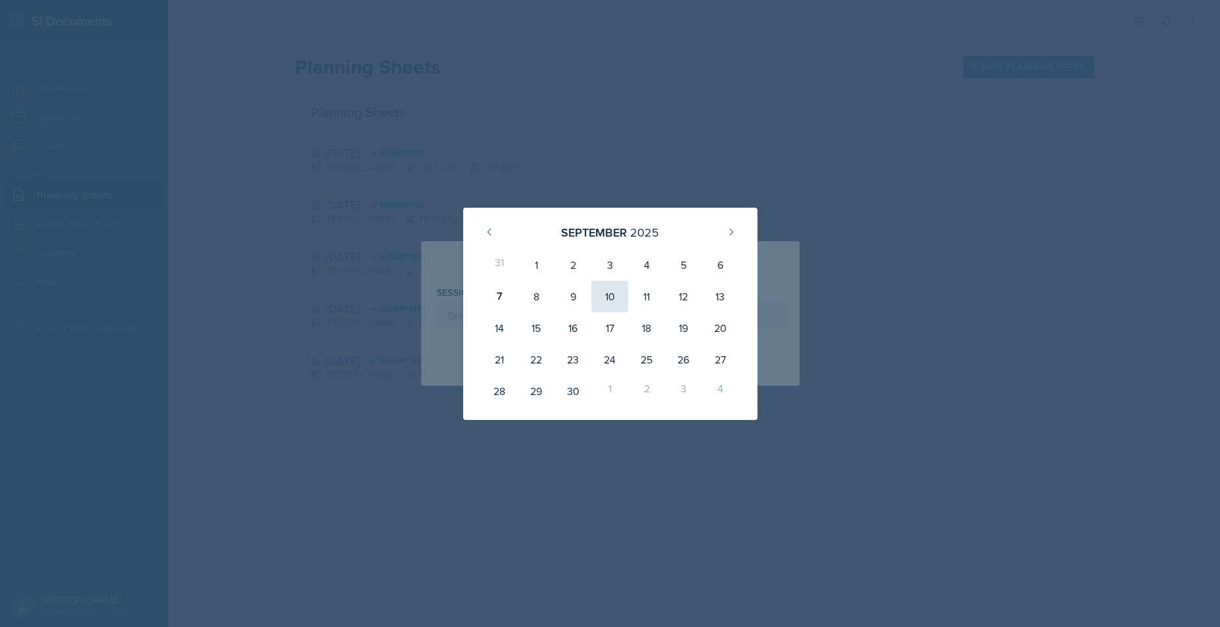
click at [611, 298] on div "10" at bounding box center [609, 296] width 37 height 32
type input "[DATE]"
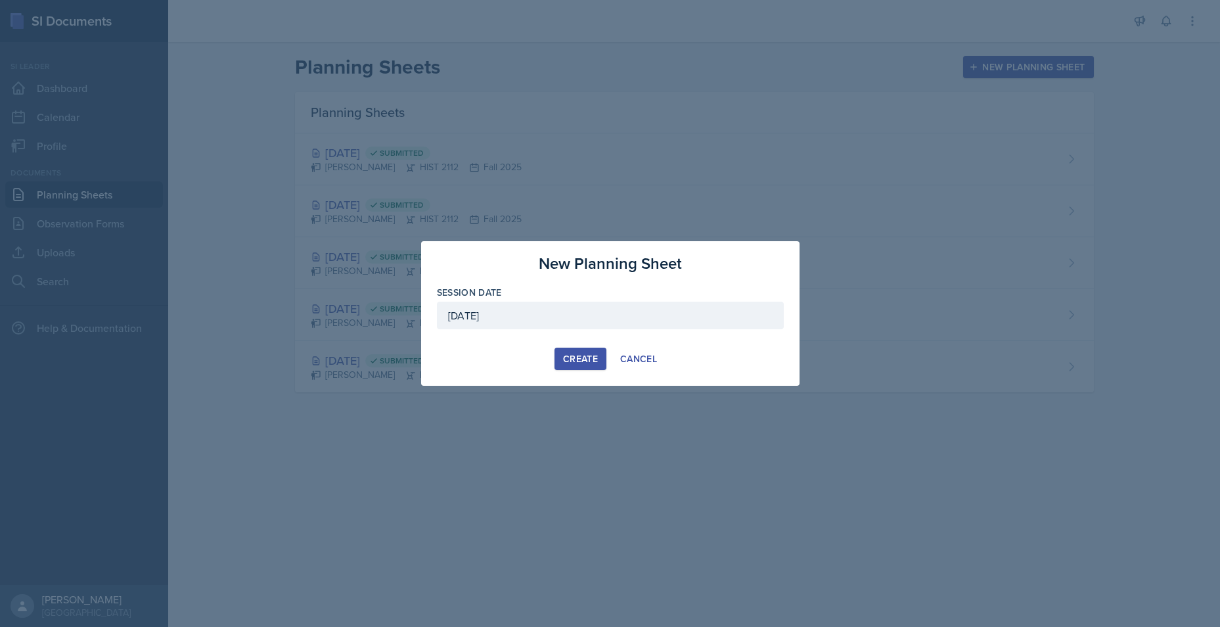
click at [571, 353] on div "Create" at bounding box center [580, 358] width 35 height 11
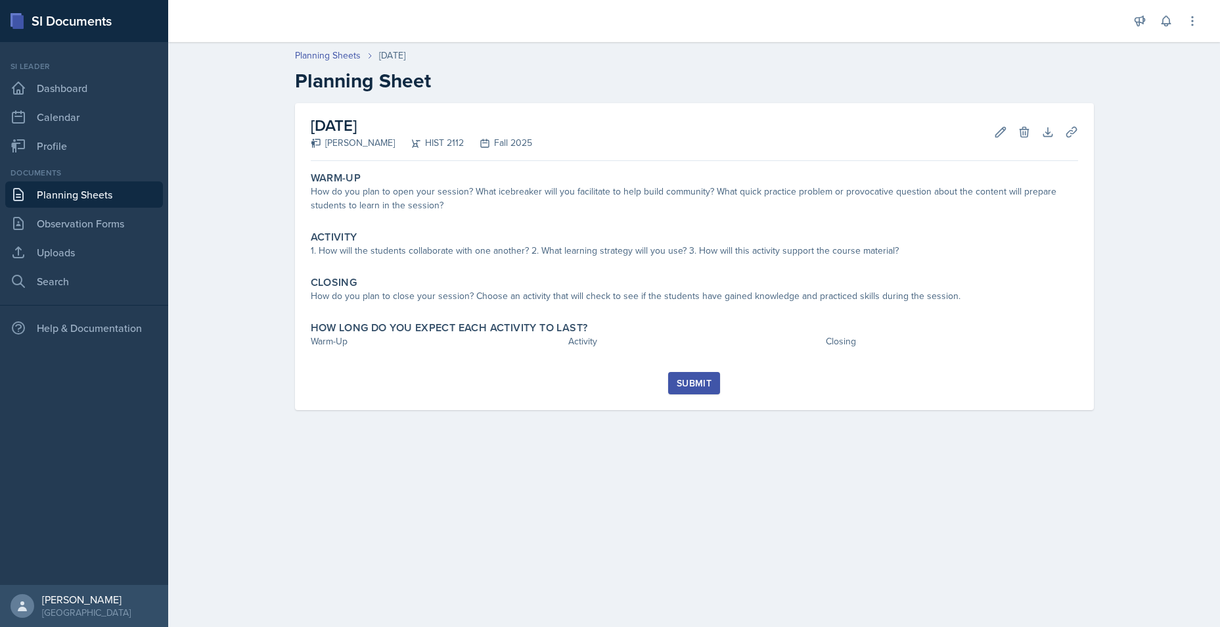
click at [231, 177] on div "Planning Sheets [DATE] Planning Sheet [DATE] [PERSON_NAME] HIST 2112 Fall 2025 …" at bounding box center [694, 238] width 1052 height 406
click at [103, 221] on link "Observation Forms" at bounding box center [84, 223] width 158 height 26
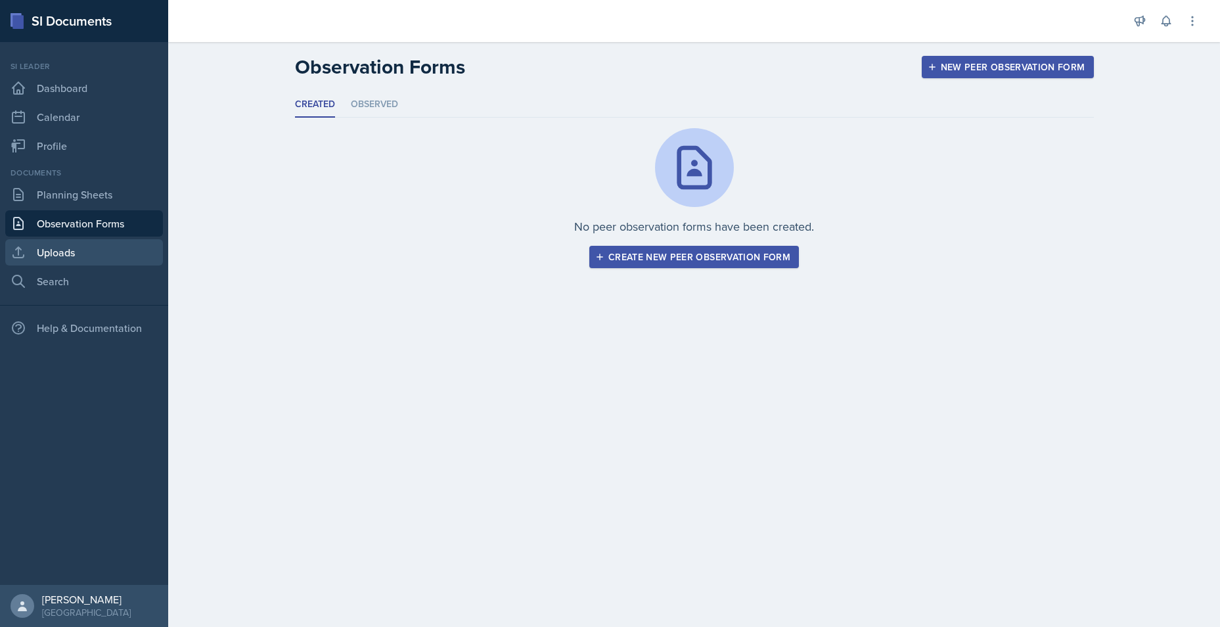
click at [85, 249] on link "Uploads" at bounding box center [84, 252] width 158 height 26
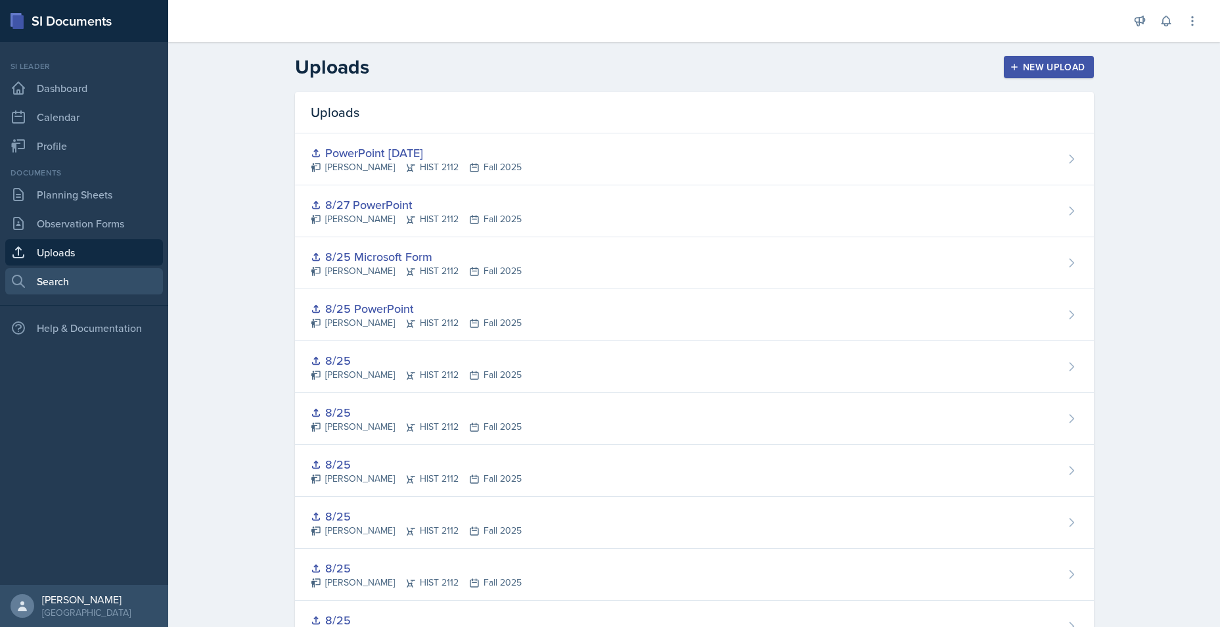
click at [77, 277] on link "Search" at bounding box center [84, 281] width 158 height 26
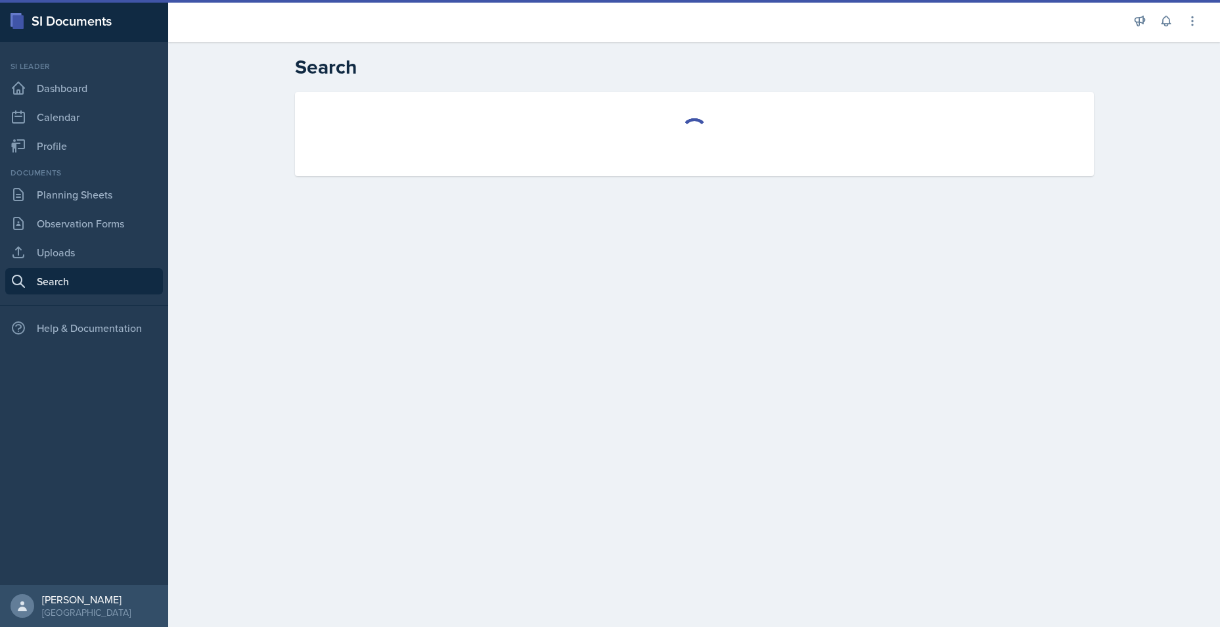
select select "all"
select select "1"
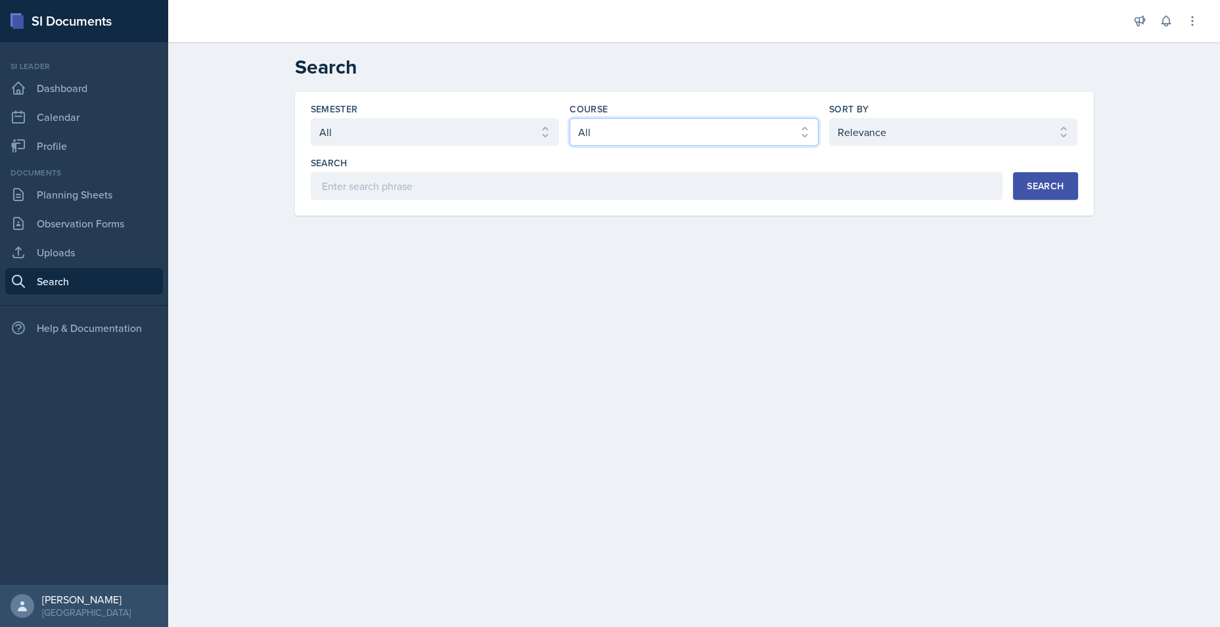
click at [622, 131] on select "Select course All ACCT 2101 ACCT 2102 ACCT 4050 ANTH 1102 ANTH 3301 ARCH 1000 A…" at bounding box center [693, 132] width 249 height 28
select select "e03f2d5a-f3a5-4e0e-9167-550ff5b2876a"
click at [569, 118] on select "Select course All ACCT 2101 ACCT 2102 ACCT 4050 ANTH 1102 ANTH 3301 ARCH 1000 A…" at bounding box center [693, 132] width 249 height 28
click at [414, 137] on select "Select semester All Fall 2025 Summer 2025 Spring 2025 Fall 2024 Summer 2024 Spr…" at bounding box center [435, 132] width 249 height 28
select select "2bed604d-1099-4043-b1bc-2365e8740244"
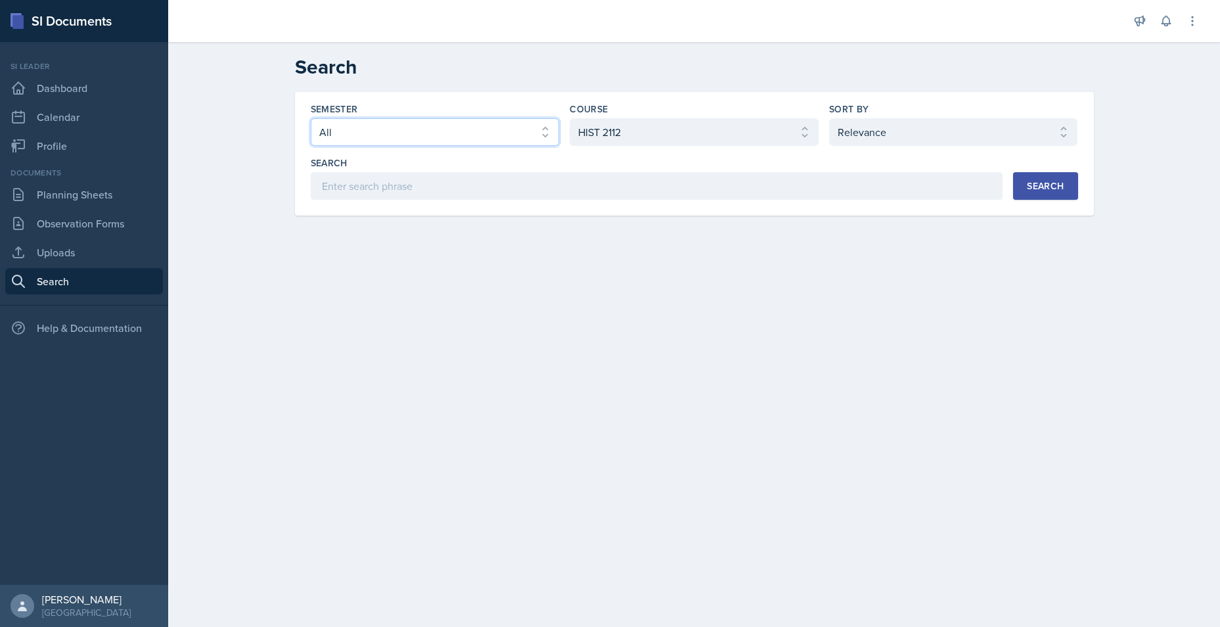
click at [311, 118] on select "Select semester All Fall 2025 Summer 2025 Spring 2025 Fall 2024 Summer 2024 Spr…" at bounding box center [435, 132] width 249 height 28
click at [977, 181] on div "Search" at bounding box center [1045, 186] width 37 height 11
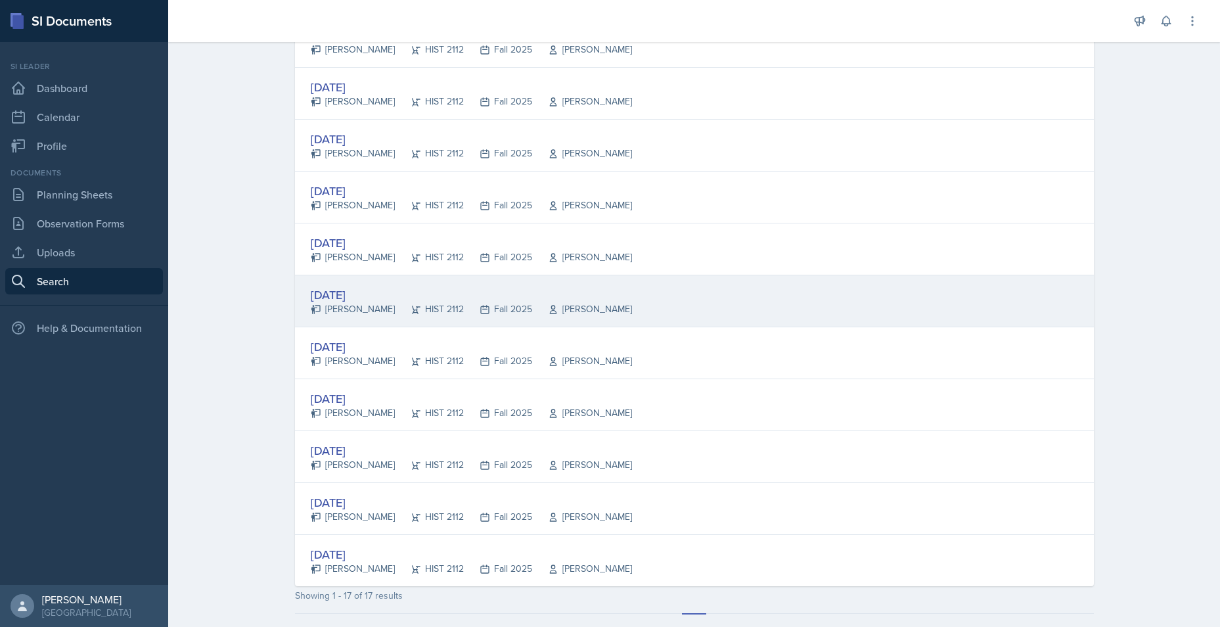
scroll to position [535, 0]
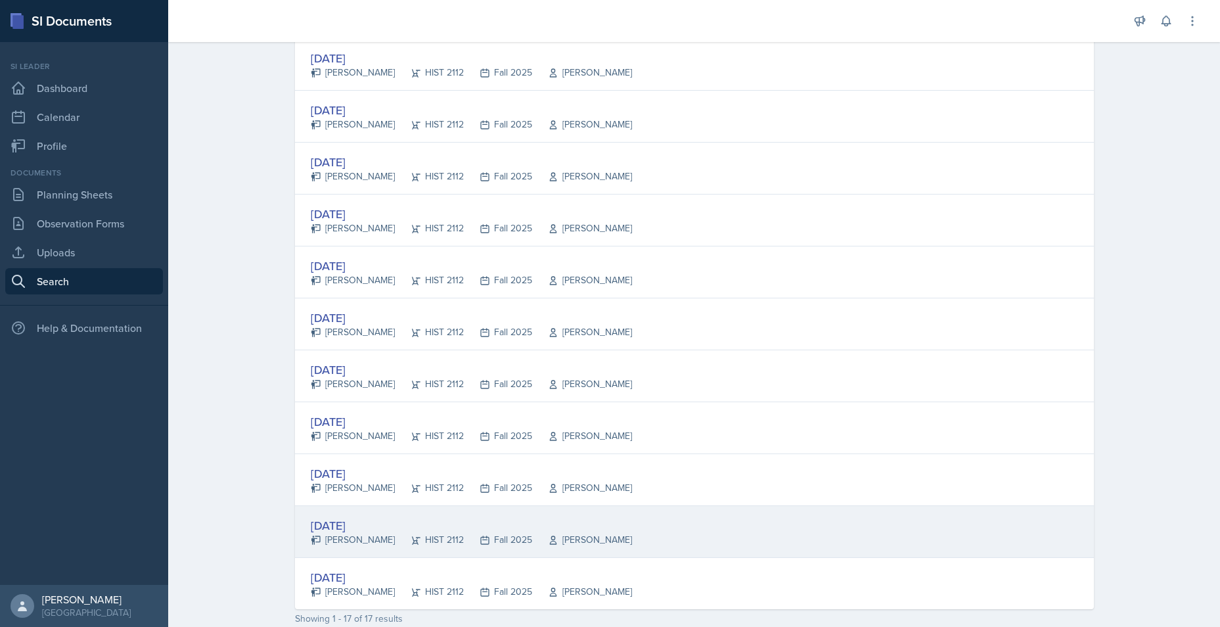
click at [351, 484] on div "[DATE]" at bounding box center [471, 525] width 321 height 18
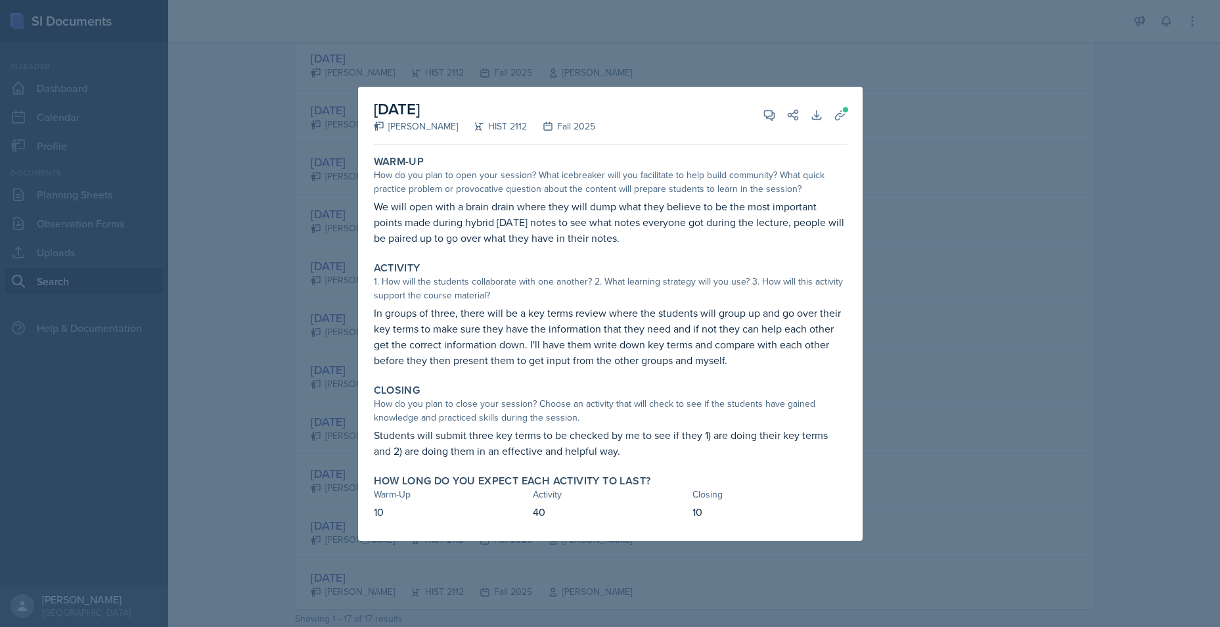
click at [657, 253] on div "Warm-Up How do you plan to open your session? What icebreaker will you facilita…" at bounding box center [610, 345] width 473 height 391
click at [969, 301] on div at bounding box center [610, 313] width 1220 height 627
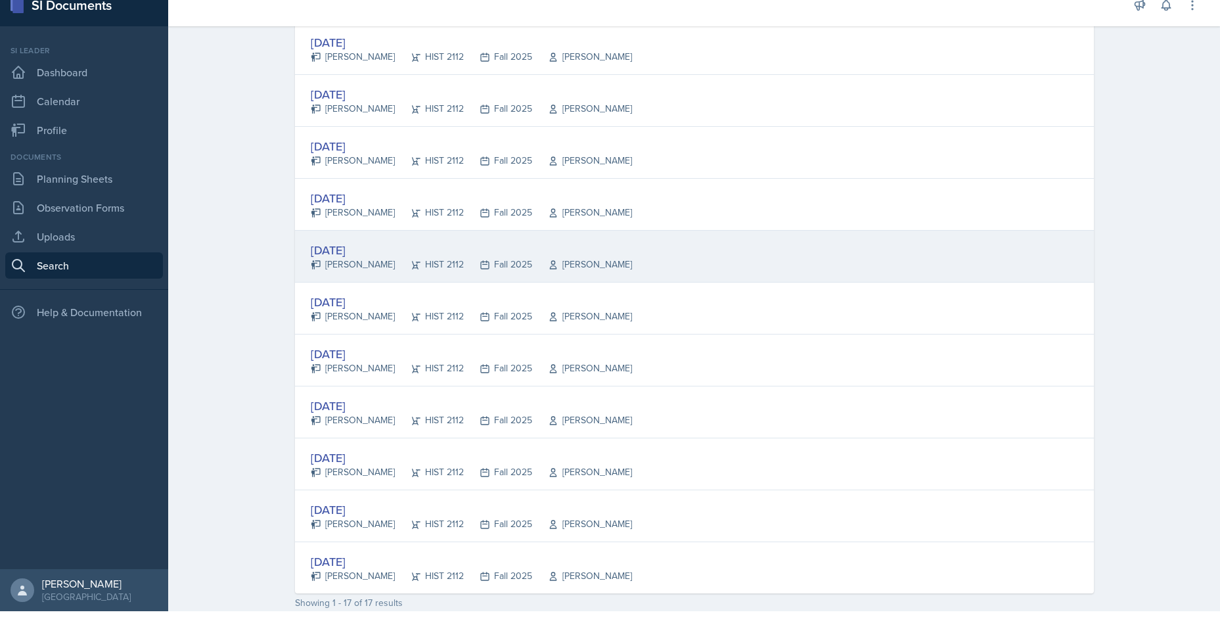
click at [349, 248] on div "[DATE]" at bounding box center [471, 250] width 321 height 18
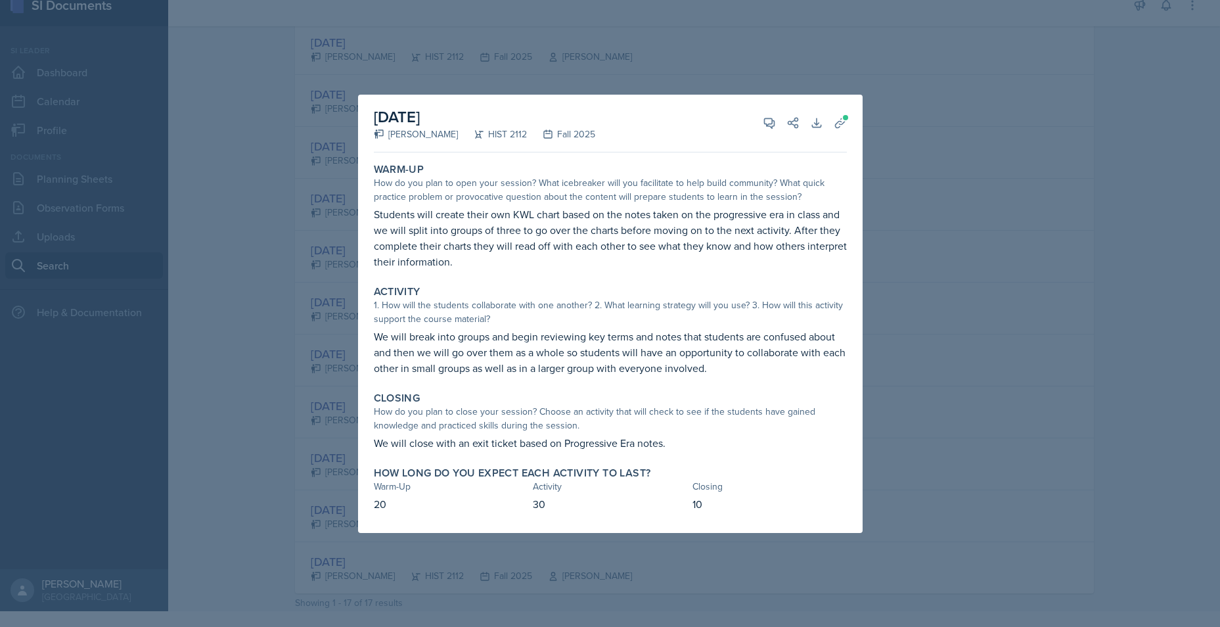
click at [937, 295] on div at bounding box center [610, 313] width 1220 height 627
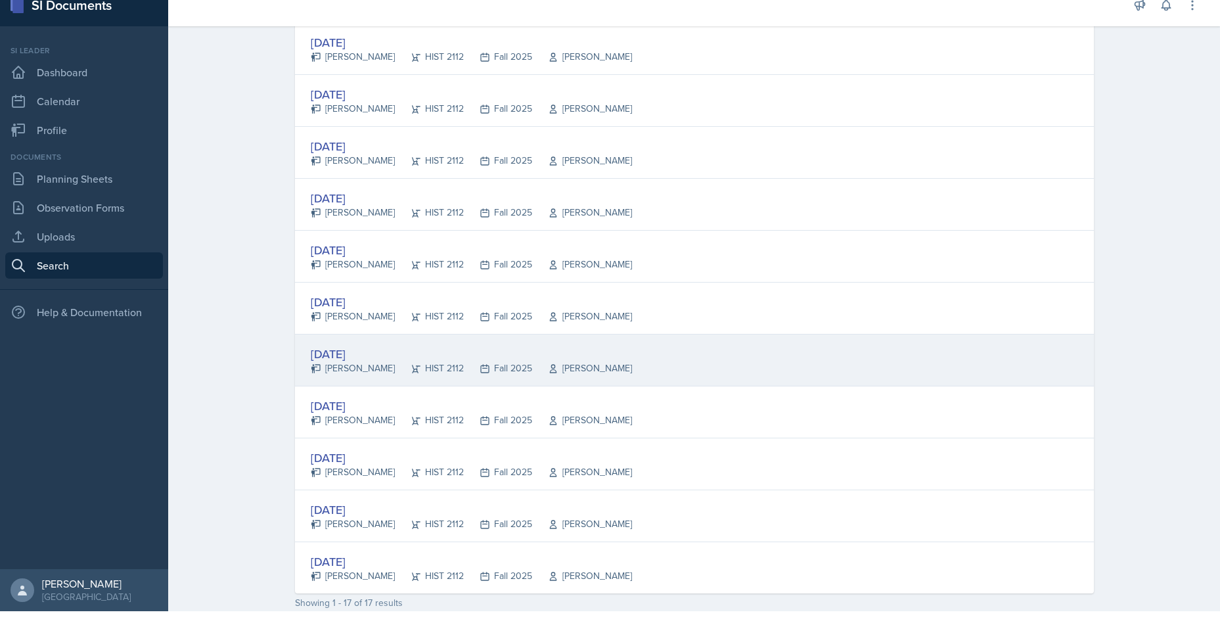
click at [372, 351] on div "[DATE]" at bounding box center [471, 354] width 321 height 18
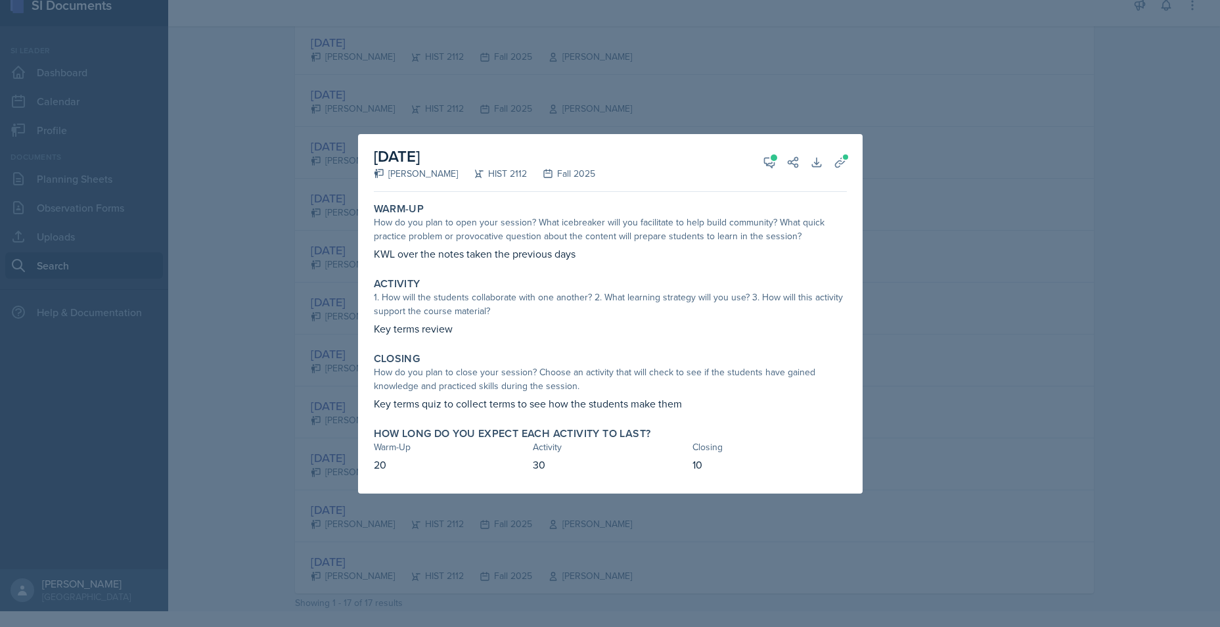
click at [958, 247] on div at bounding box center [610, 313] width 1220 height 627
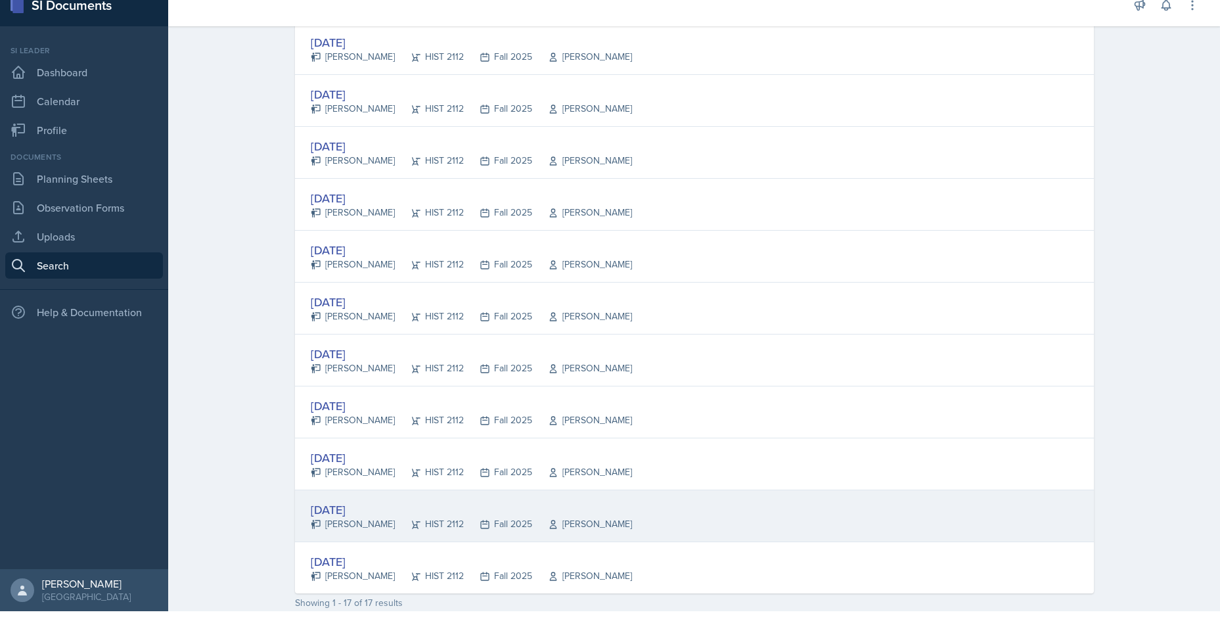
click at [348, 484] on div "[DATE]" at bounding box center [471, 509] width 321 height 18
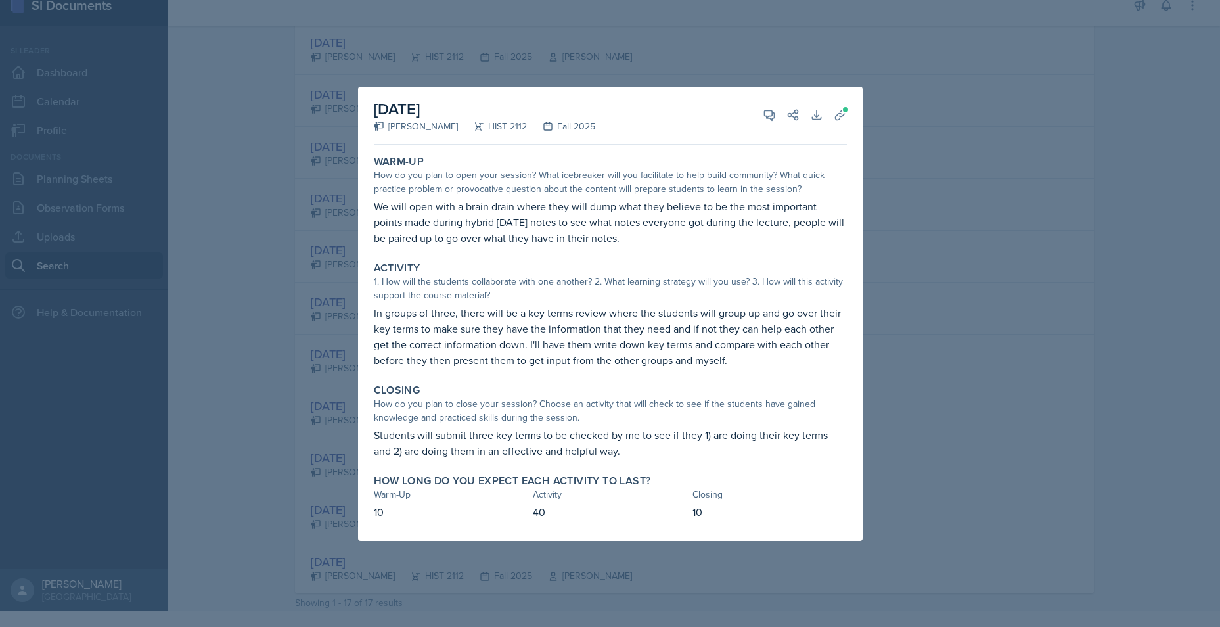
click at [880, 290] on div at bounding box center [610, 313] width 1220 height 627
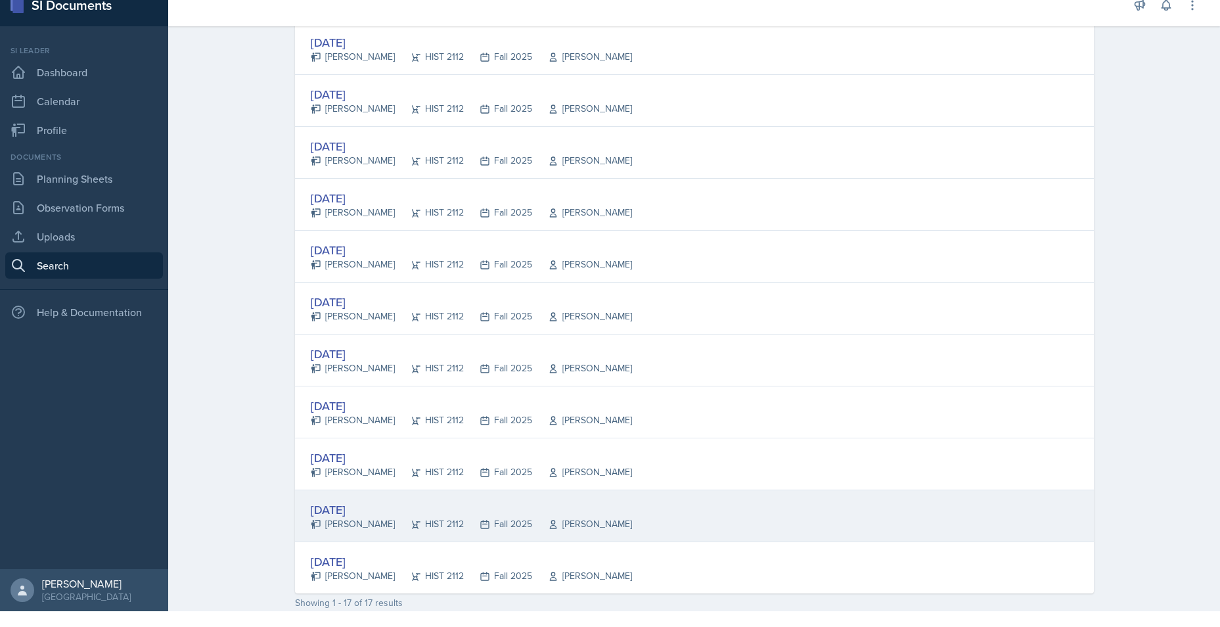
click at [344, 484] on div "[DATE]" at bounding box center [471, 509] width 321 height 18
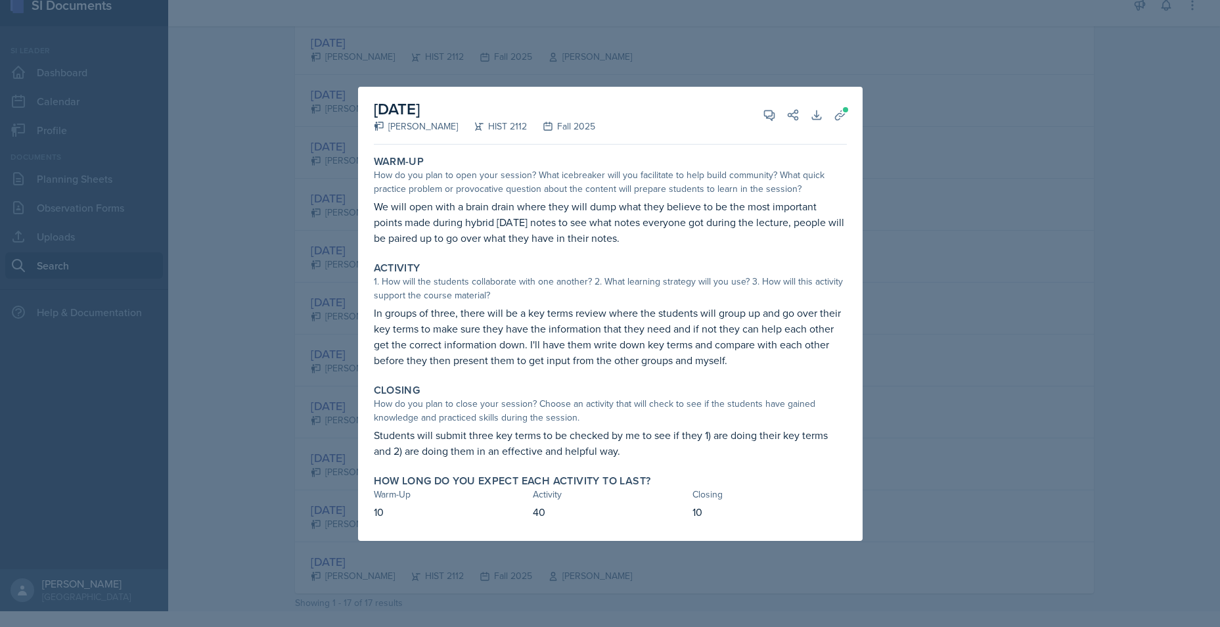
click at [937, 369] on div at bounding box center [610, 313] width 1220 height 627
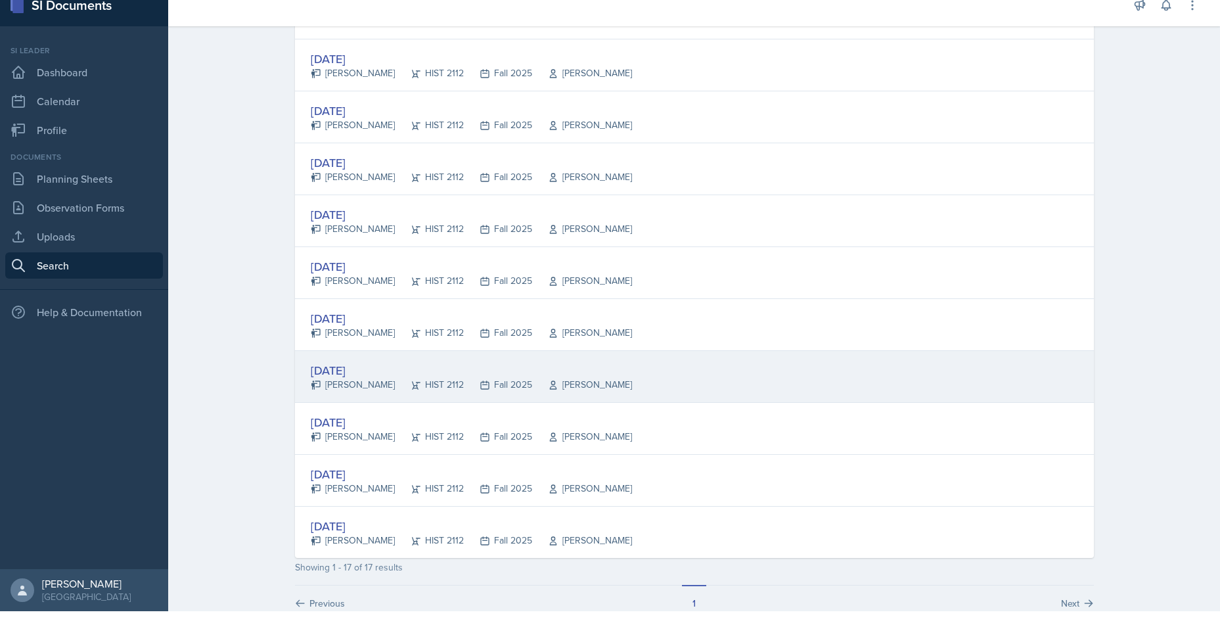
scroll to position [600, 0]
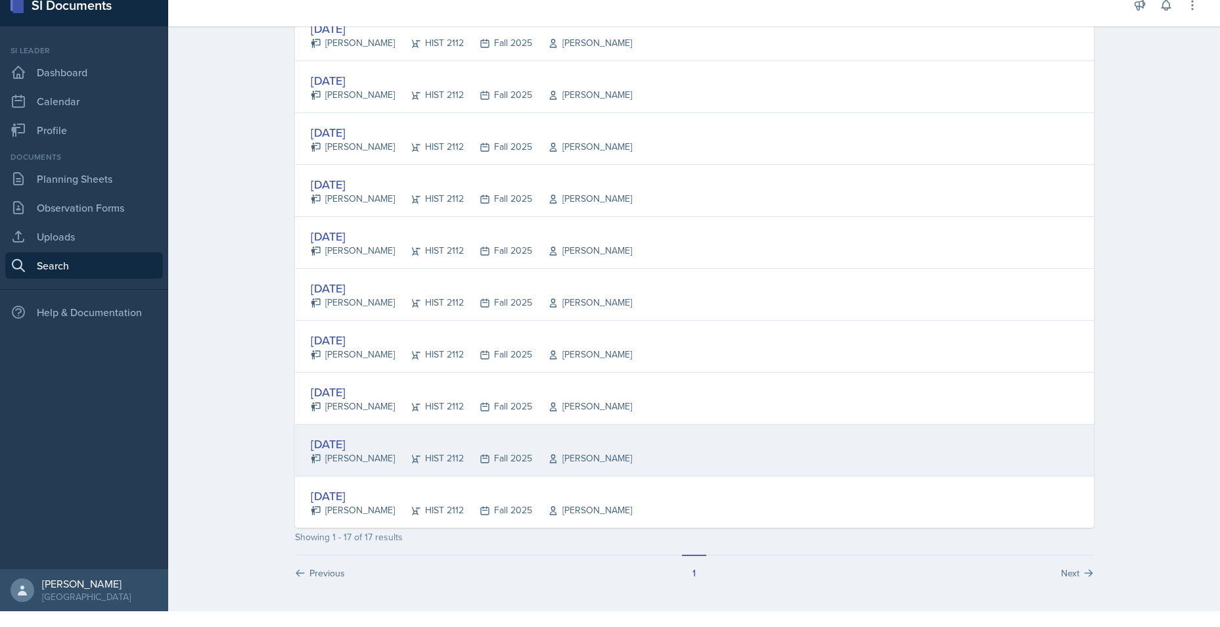
click at [376, 449] on div "[DATE]" at bounding box center [471, 444] width 321 height 18
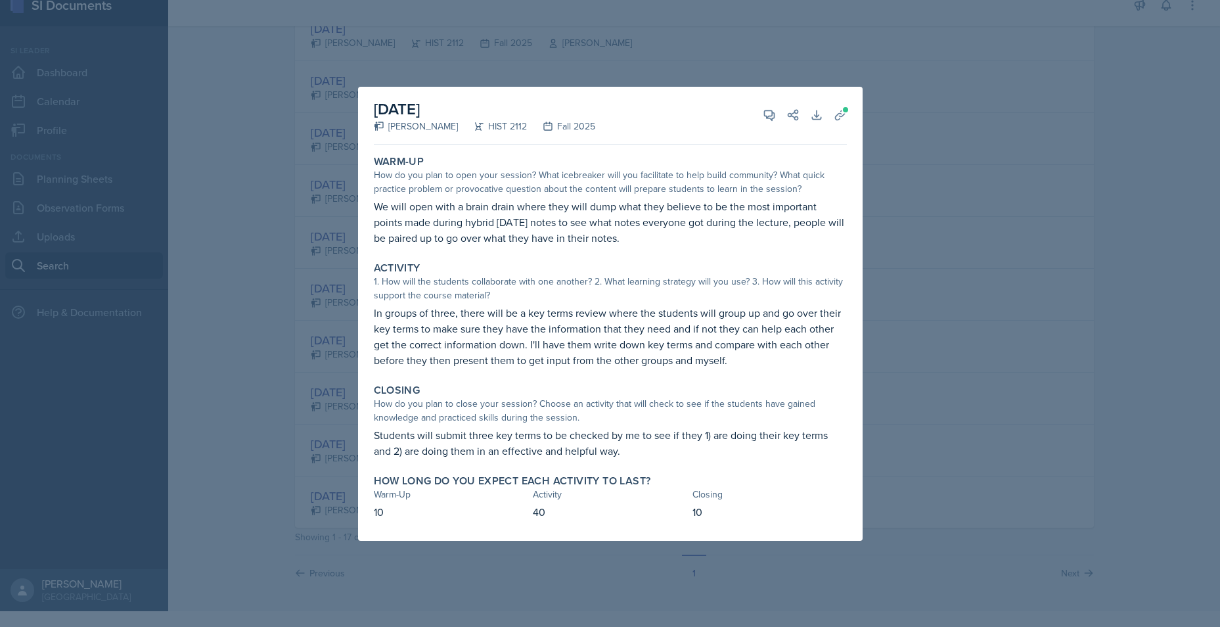
click at [926, 431] on div at bounding box center [610, 313] width 1220 height 627
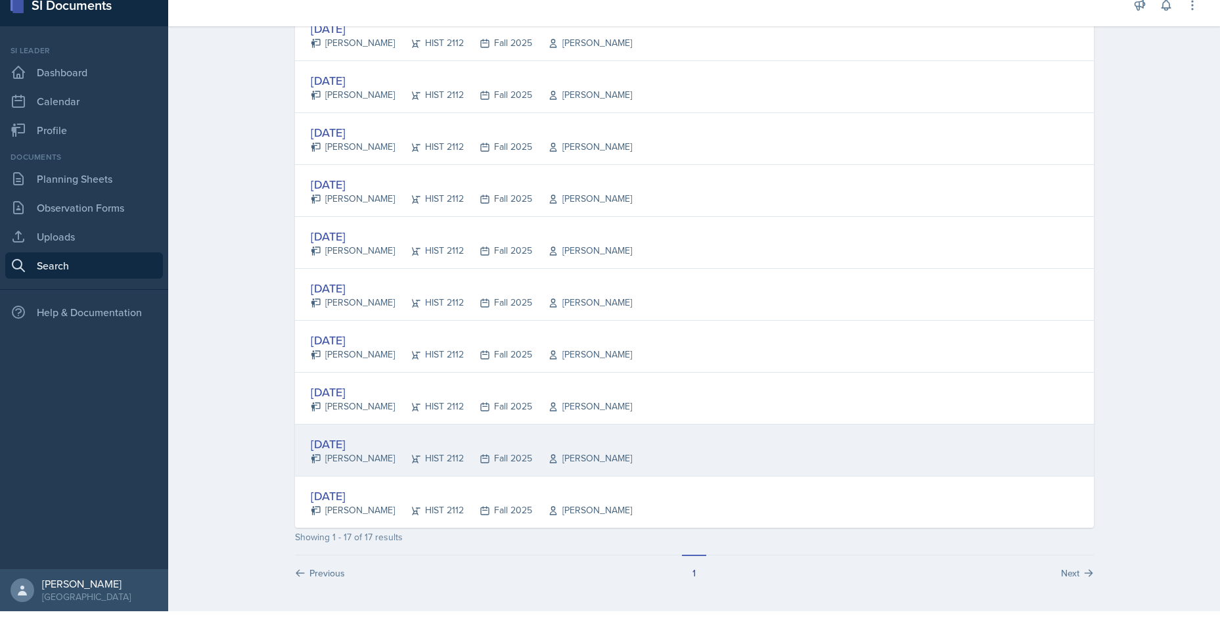
click at [368, 443] on div "[DATE]" at bounding box center [471, 444] width 321 height 18
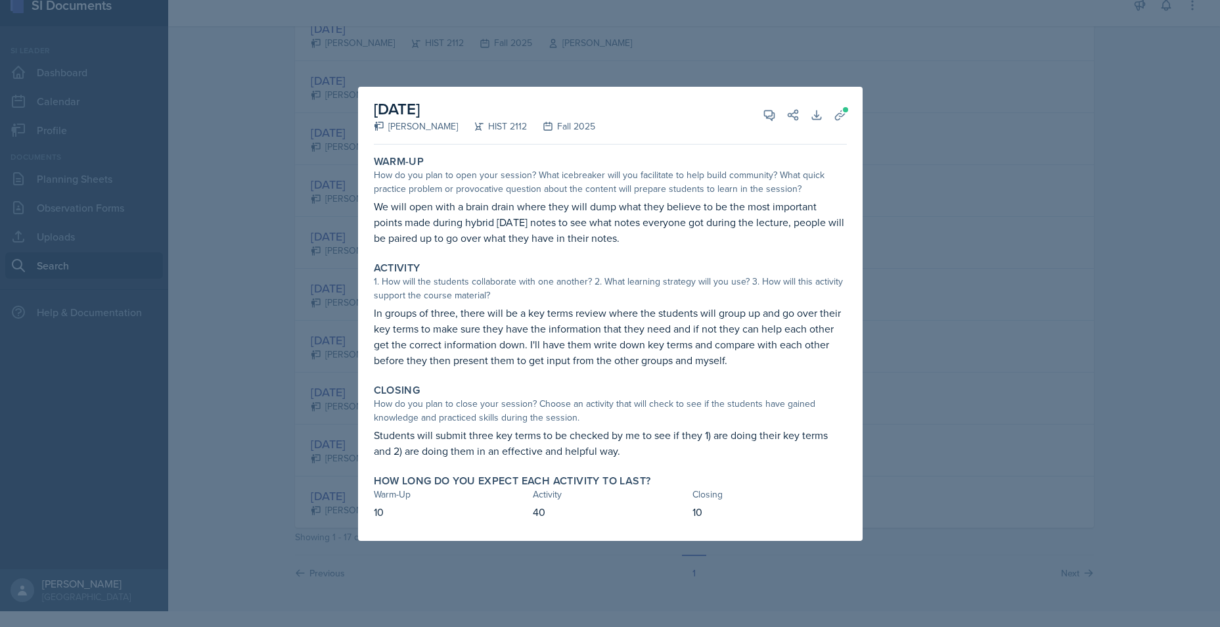
click at [918, 414] on div at bounding box center [610, 313] width 1220 height 627
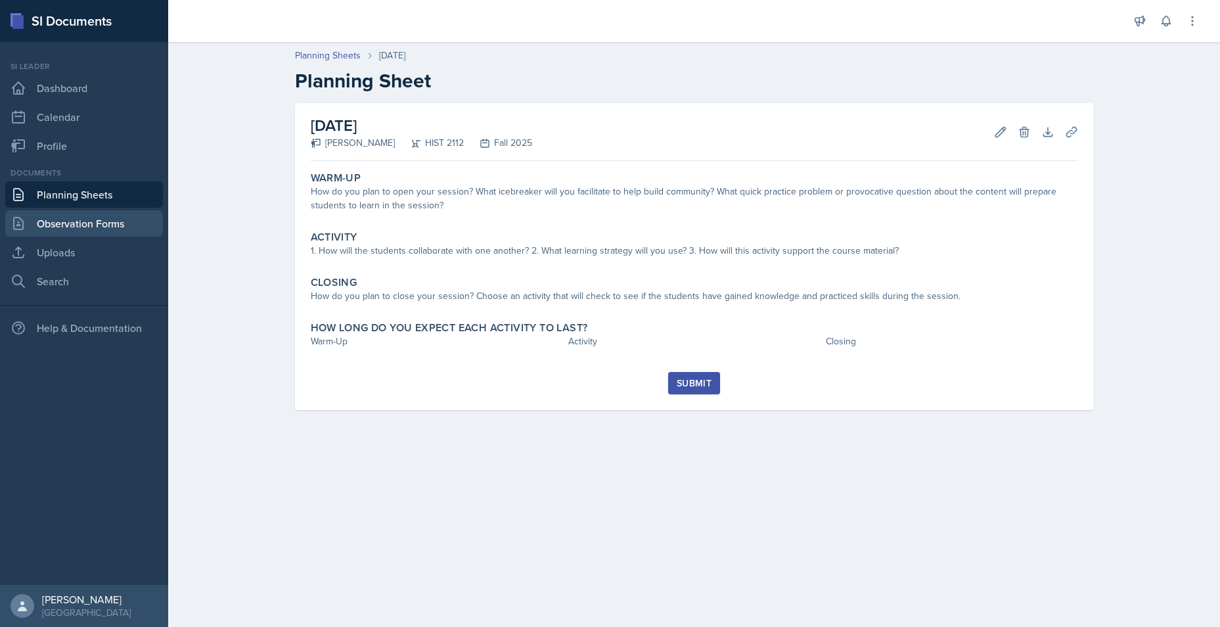
click at [106, 227] on link "Observation Forms" at bounding box center [84, 223] width 158 height 26
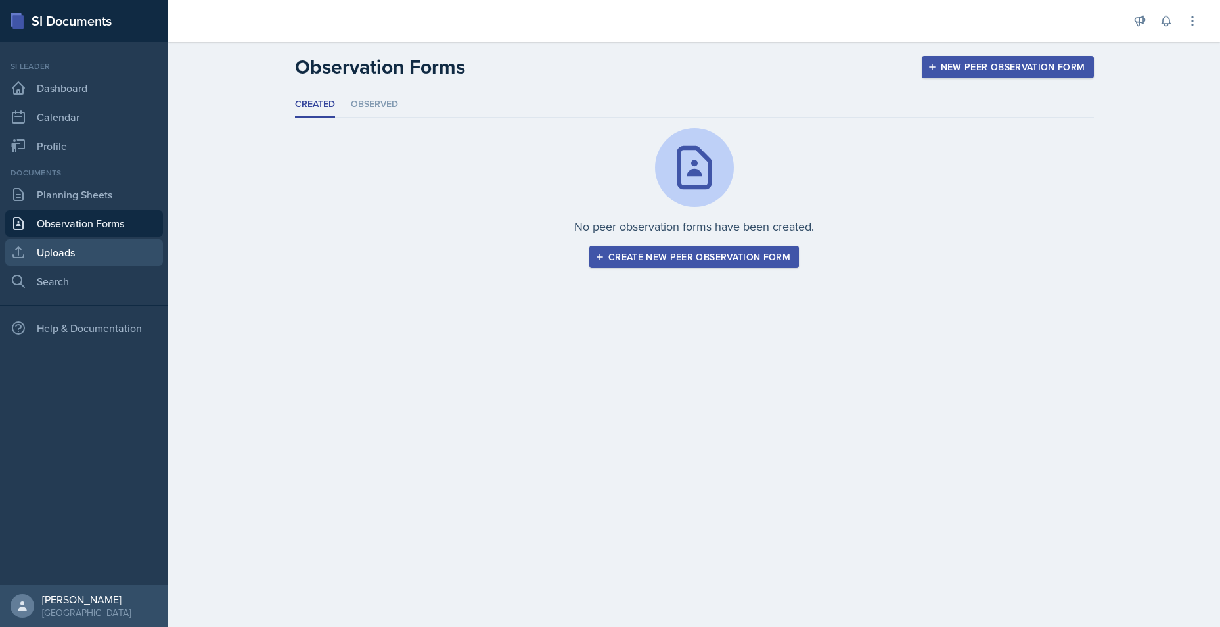
click at [79, 254] on link "Uploads" at bounding box center [84, 252] width 158 height 26
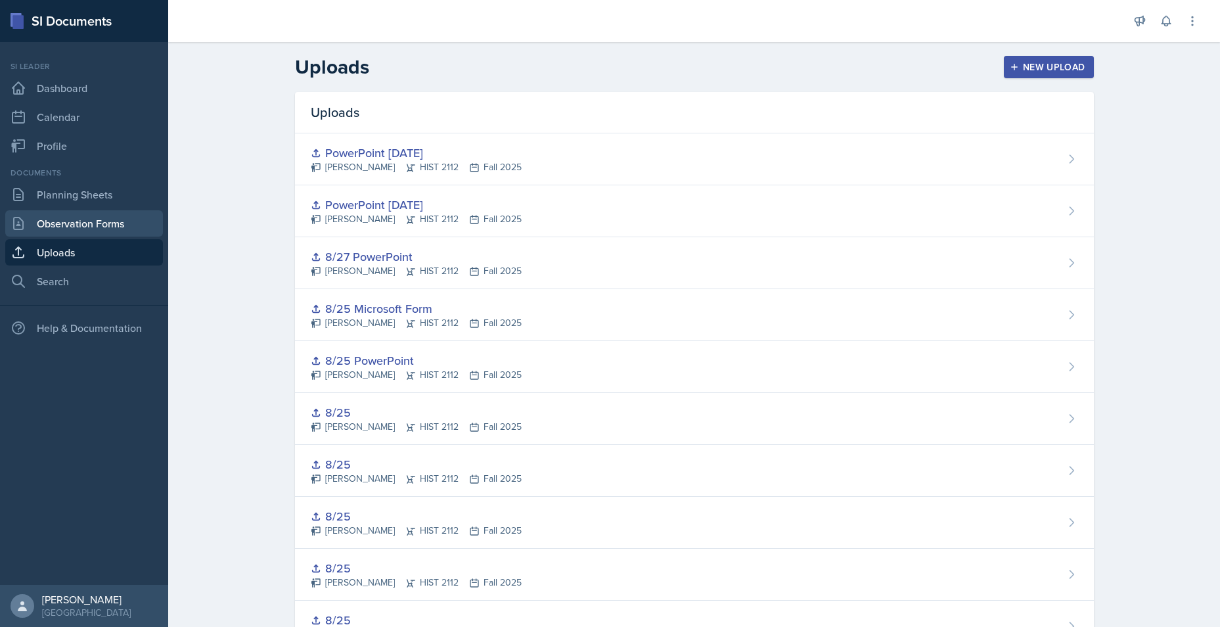
click at [74, 227] on link "Observation Forms" at bounding box center [84, 223] width 158 height 26
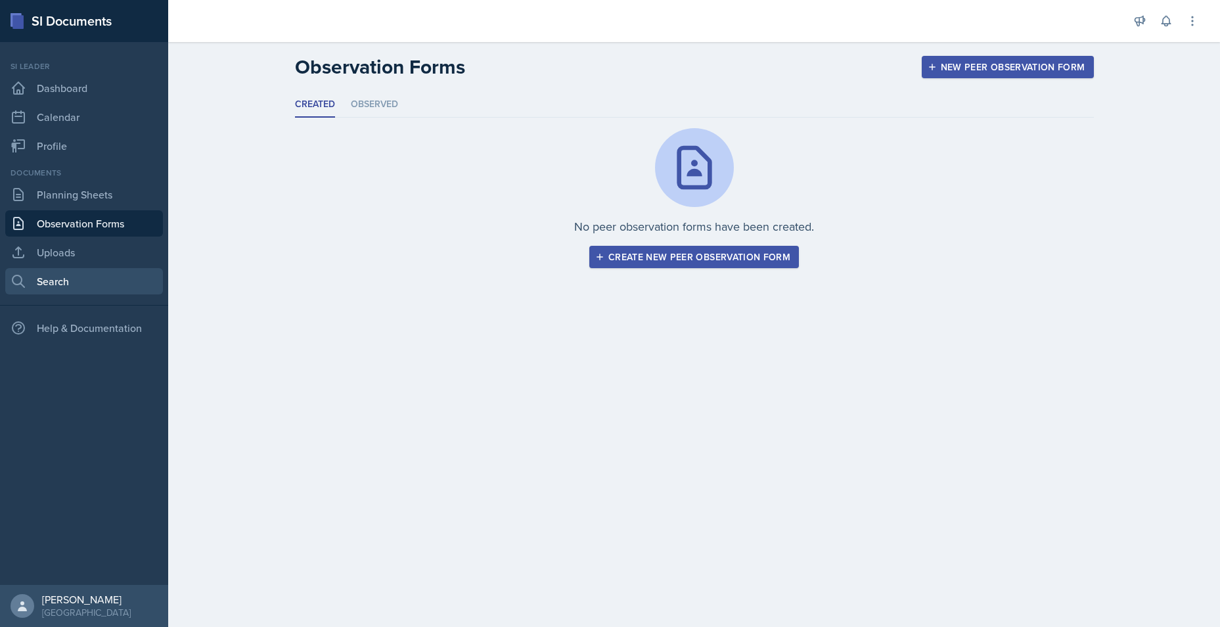
click at [56, 277] on link "Search" at bounding box center [84, 281] width 158 height 26
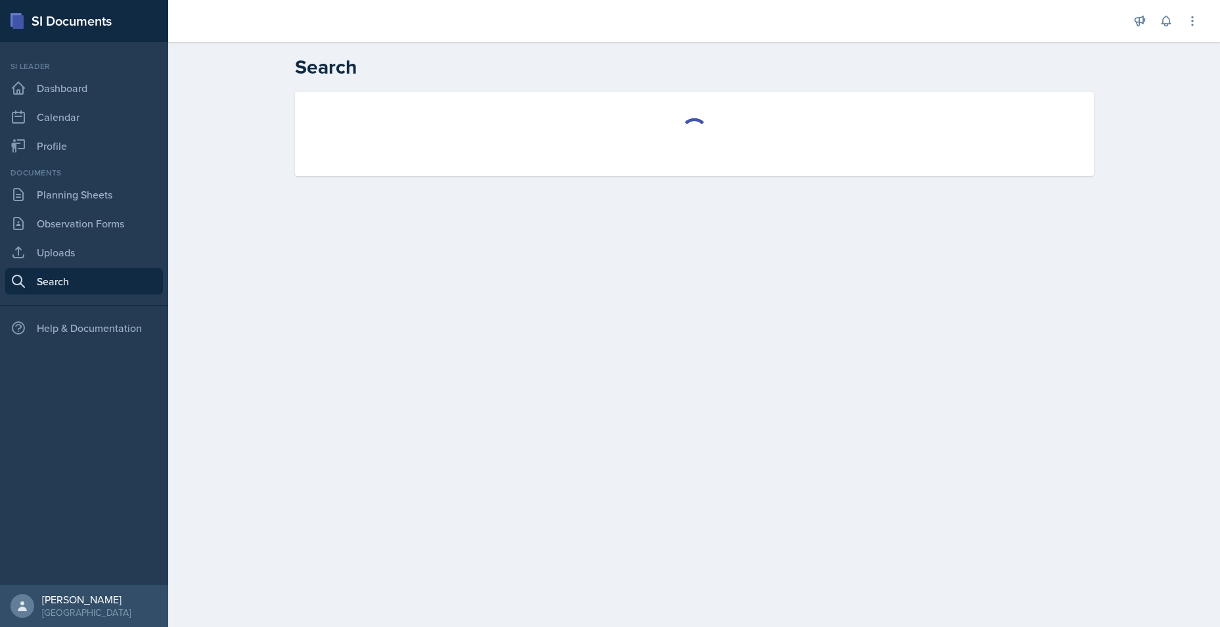
select select "all"
select select "1"
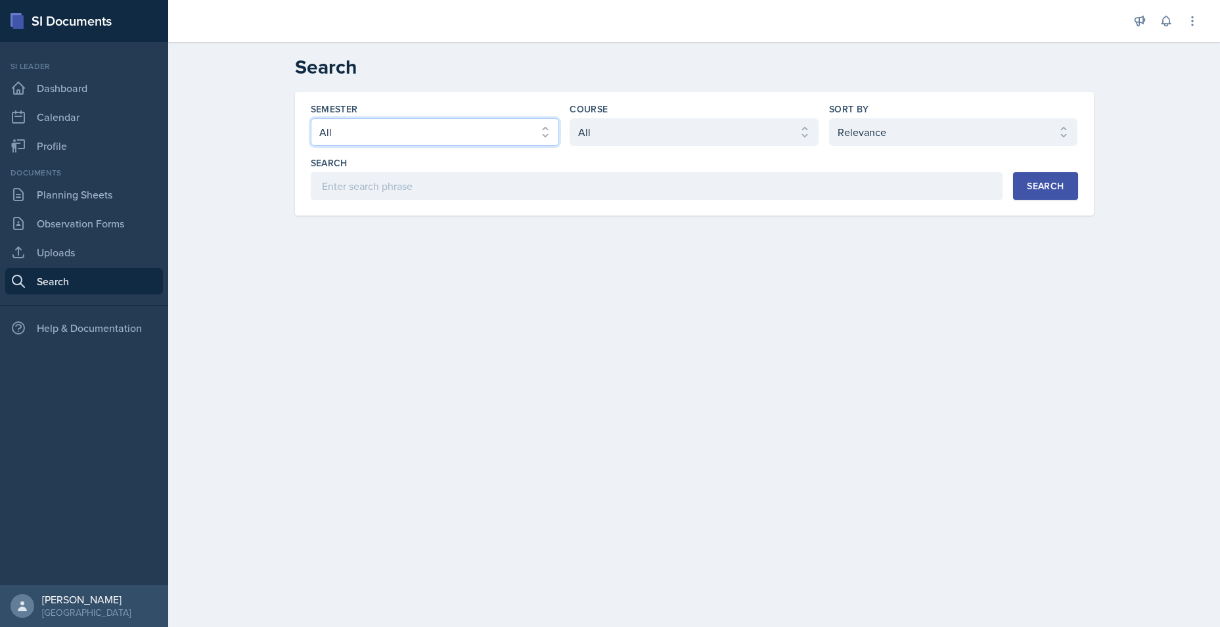
click at [455, 130] on select "Select semester All Fall 2025 Summer 2025 Spring 2025 Fall 2024 Summer 2024 Spr…" at bounding box center [435, 132] width 249 height 28
select select "2bed604d-1099-4043-b1bc-2365e8740244"
click at [311, 118] on select "Select semester All Fall 2025 Summer 2025 Spring 2025 Fall 2024 Summer 2024 Spr…" at bounding box center [435, 132] width 249 height 28
drag, startPoint x: 592, startPoint y: 138, endPoint x: 592, endPoint y: 148, distance: 9.9
click at [592, 138] on select "Select course All ACCT 2101 ACCT 2102 ACCT 4050 ANTH 1102 ANTH 3301 ARCH 1000 A…" at bounding box center [693, 132] width 249 height 28
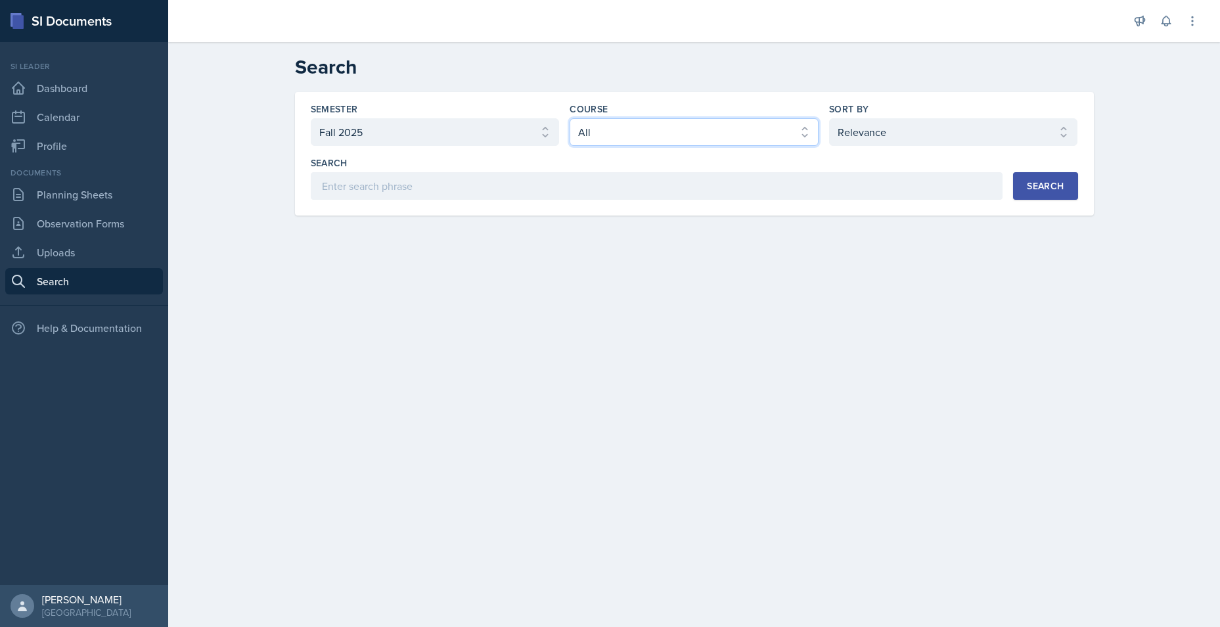
select select "e03f2d5a-f3a5-4e0e-9167-550ff5b2876a"
click at [569, 118] on select "Select course All ACCT 2101 ACCT 2102 ACCT 4050 ANTH 1102 ANTH 3301 ARCH 1000 A…" at bounding box center [693, 132] width 249 height 28
click at [1046, 189] on div "Search" at bounding box center [1045, 186] width 37 height 11
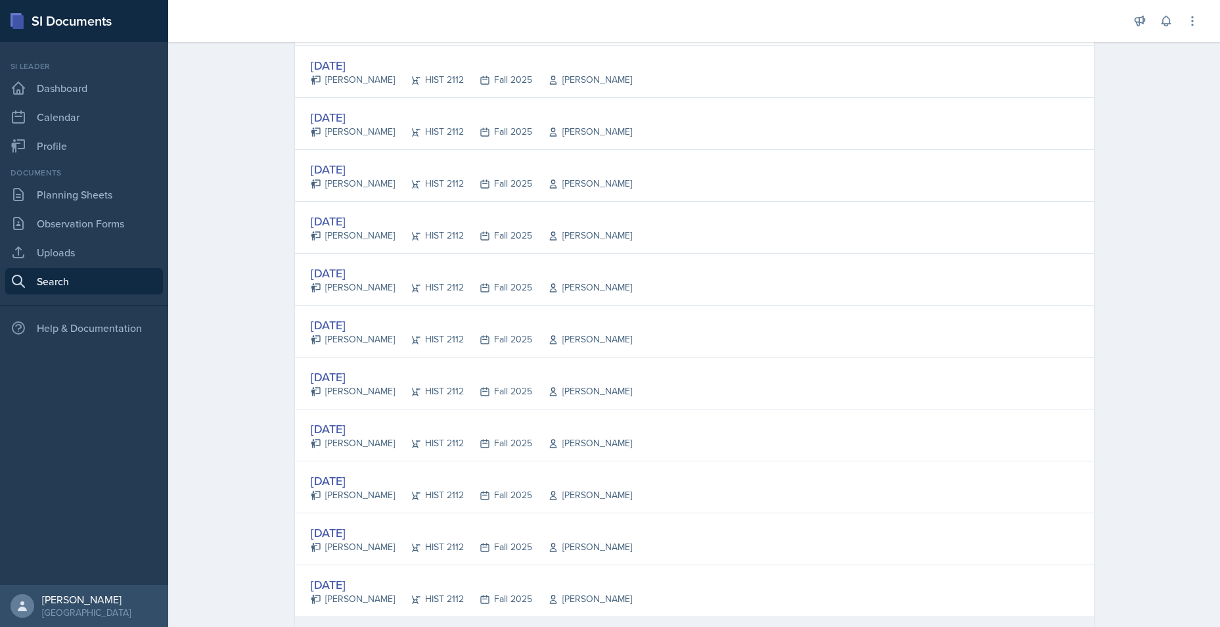
scroll to position [394, 0]
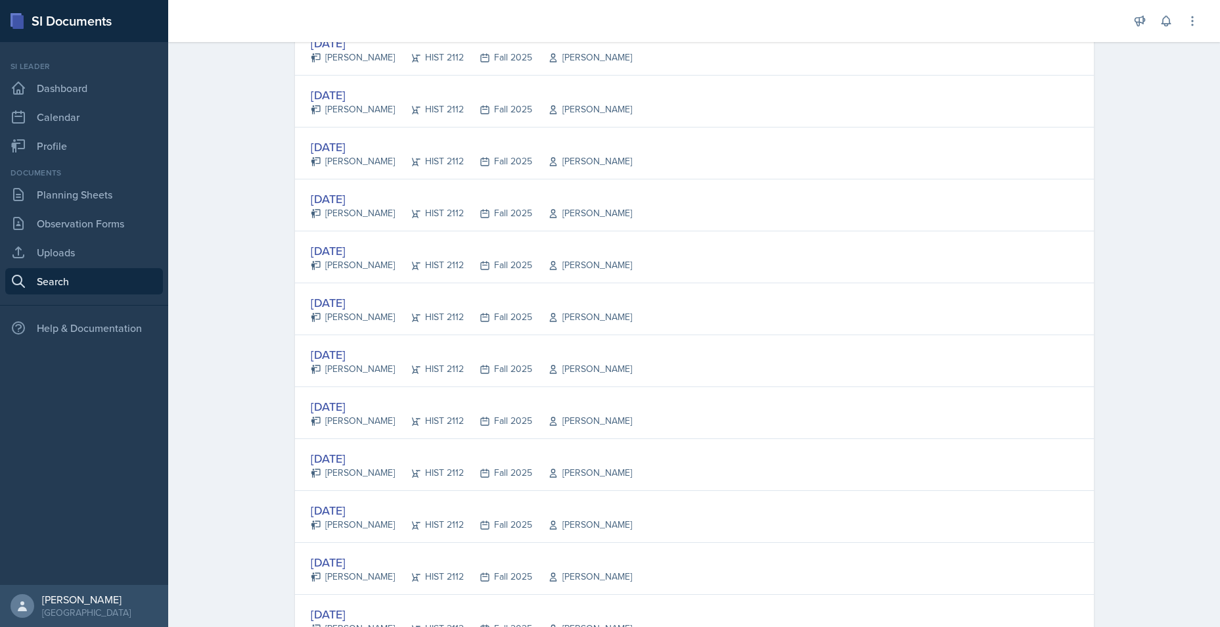
click at [274, 402] on div "Semester Select semester All Fall 2025 Summer 2025 Spring 2025 Fall 2024 Summer…" at bounding box center [694, 291] width 841 height 1187
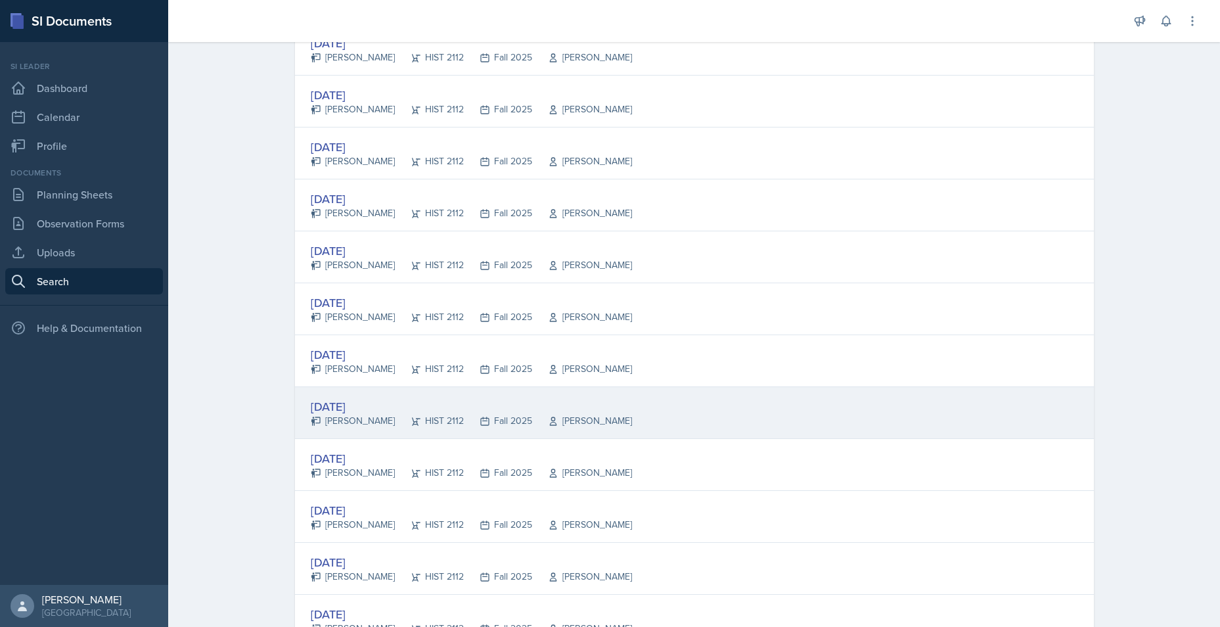
click at [342, 400] on div "[DATE]" at bounding box center [471, 406] width 321 height 18
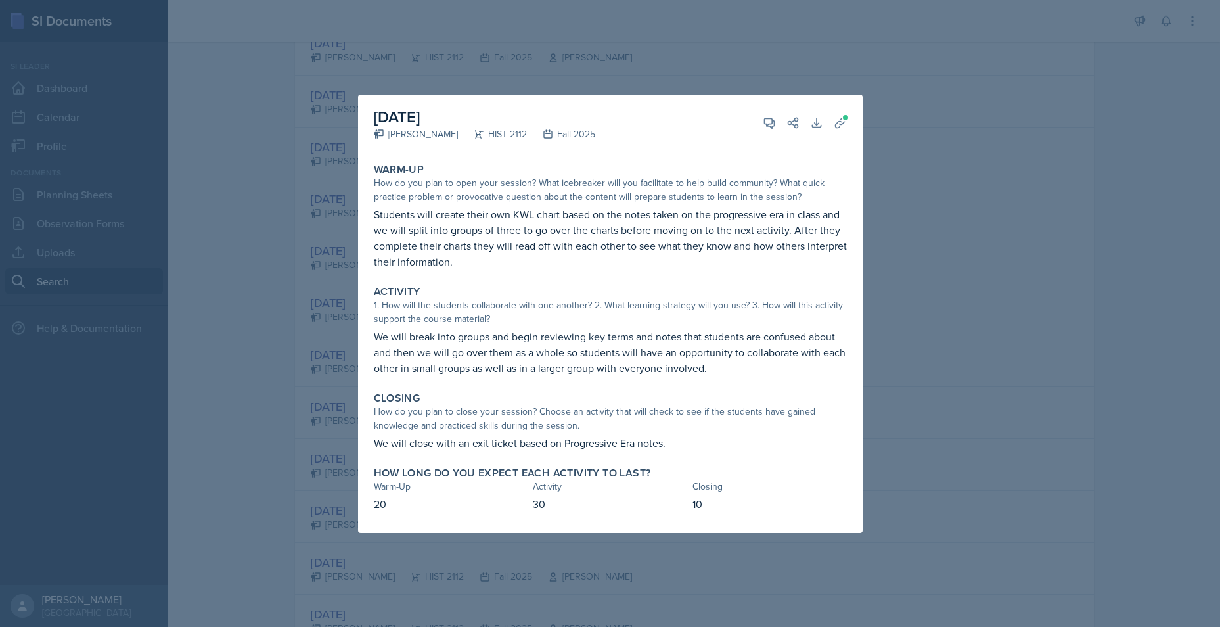
click at [1055, 330] on div at bounding box center [610, 313] width 1220 height 627
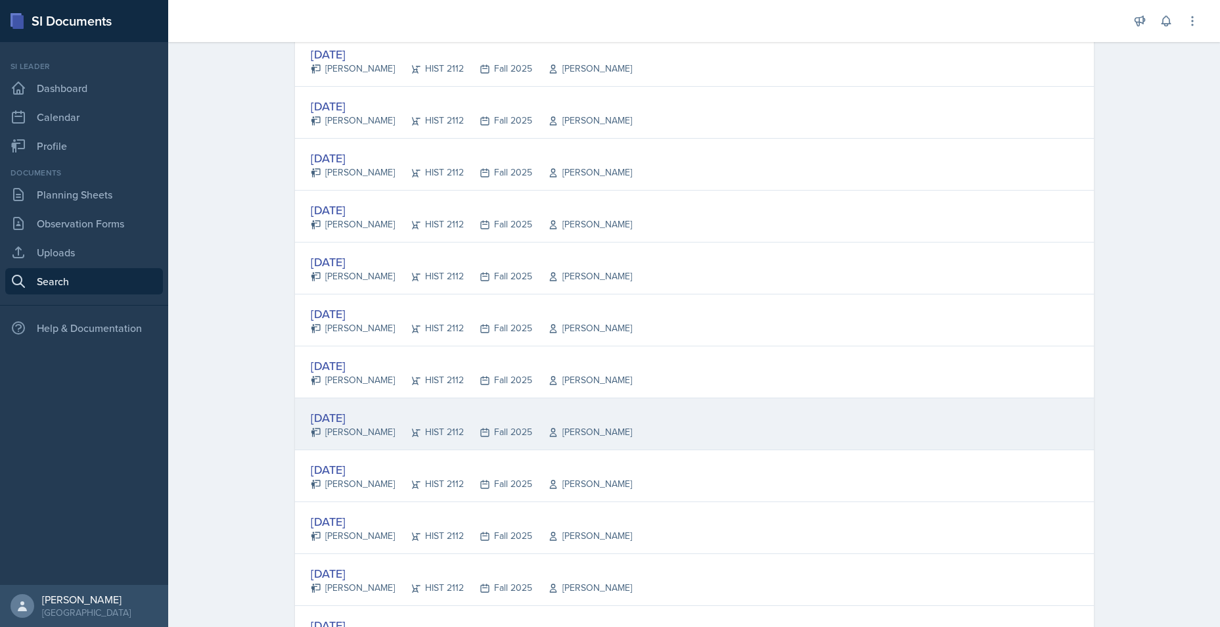
scroll to position [197, 0]
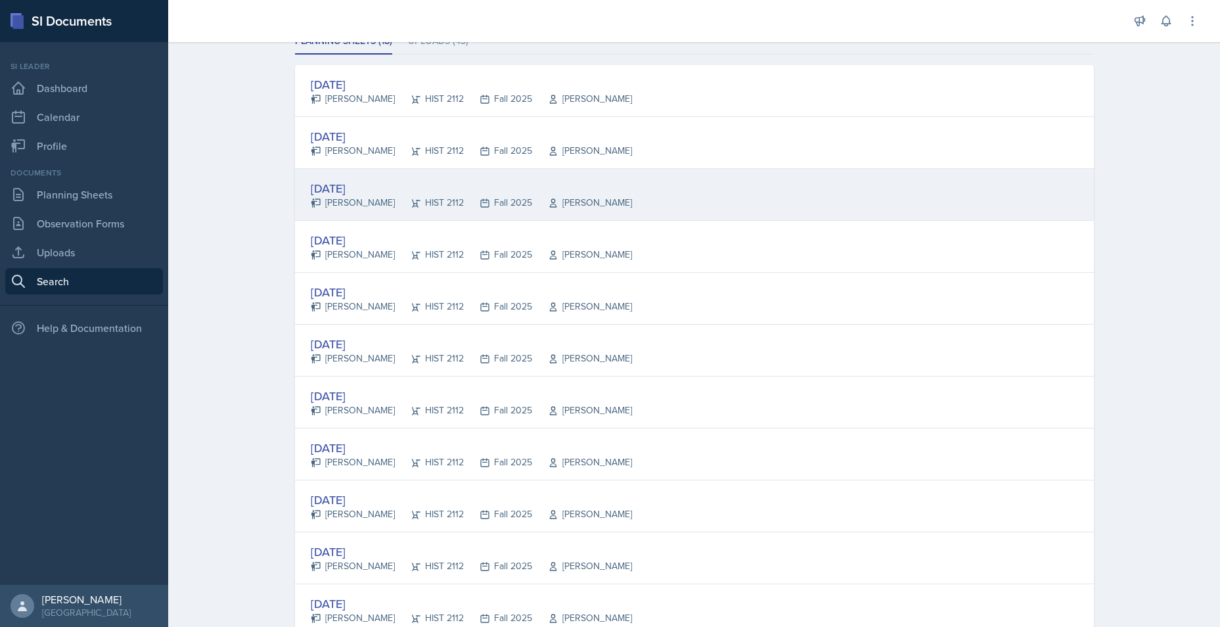
click at [353, 183] on div "Sep 12th, 2025" at bounding box center [471, 188] width 321 height 18
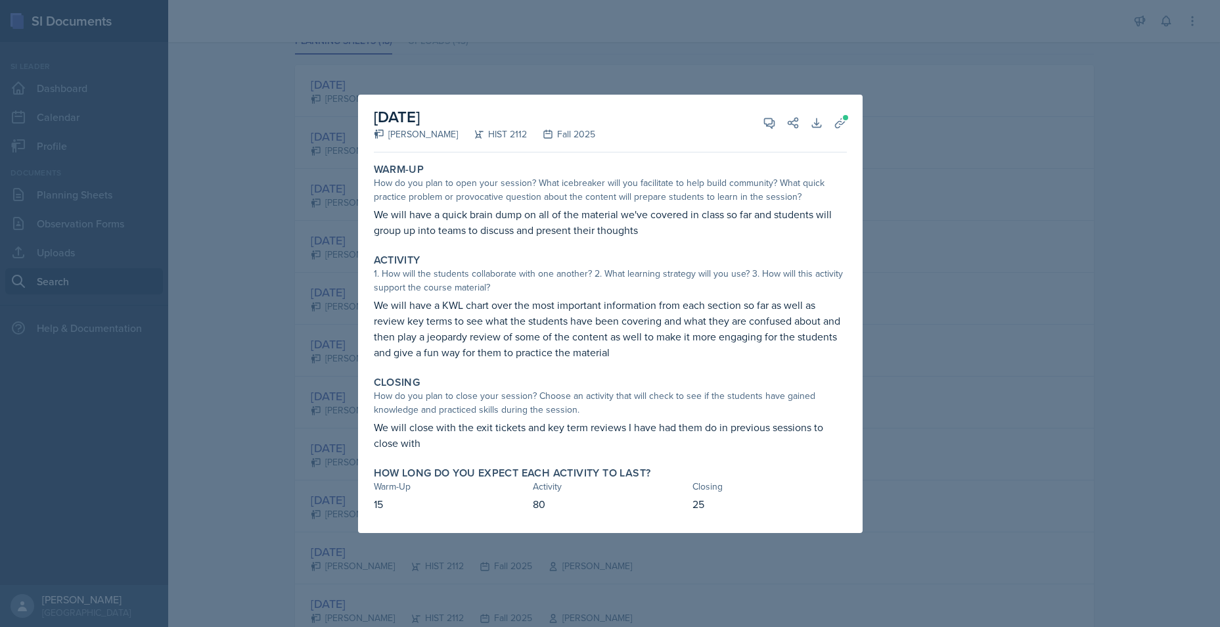
click at [965, 290] on div at bounding box center [610, 313] width 1220 height 627
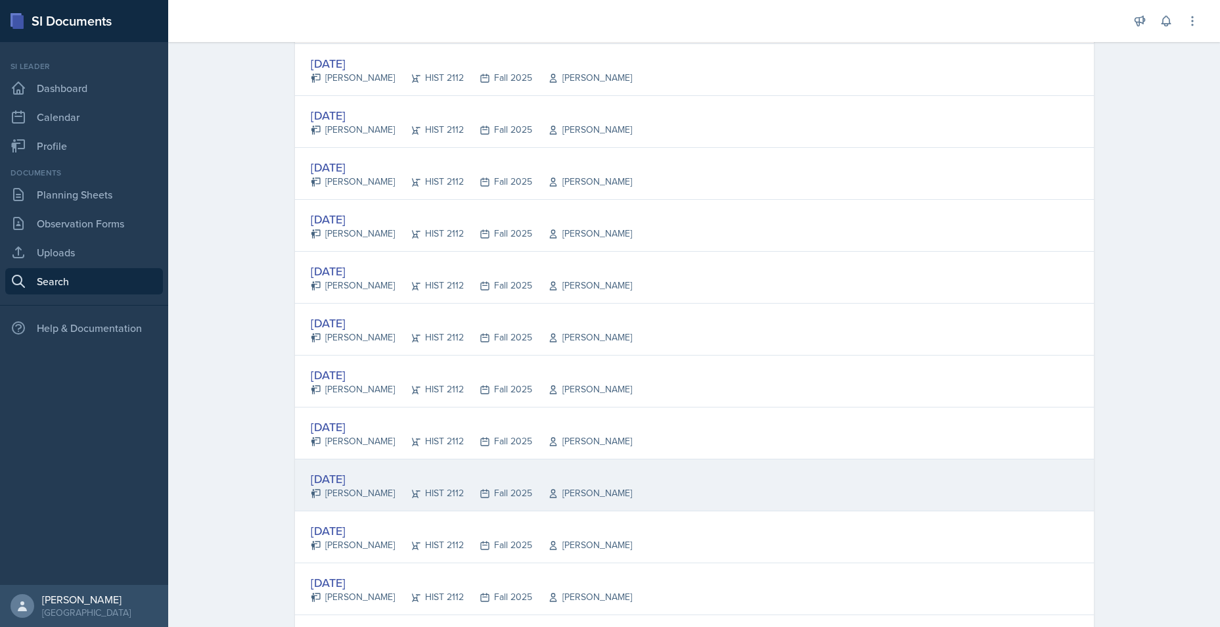
scroll to position [394, 0]
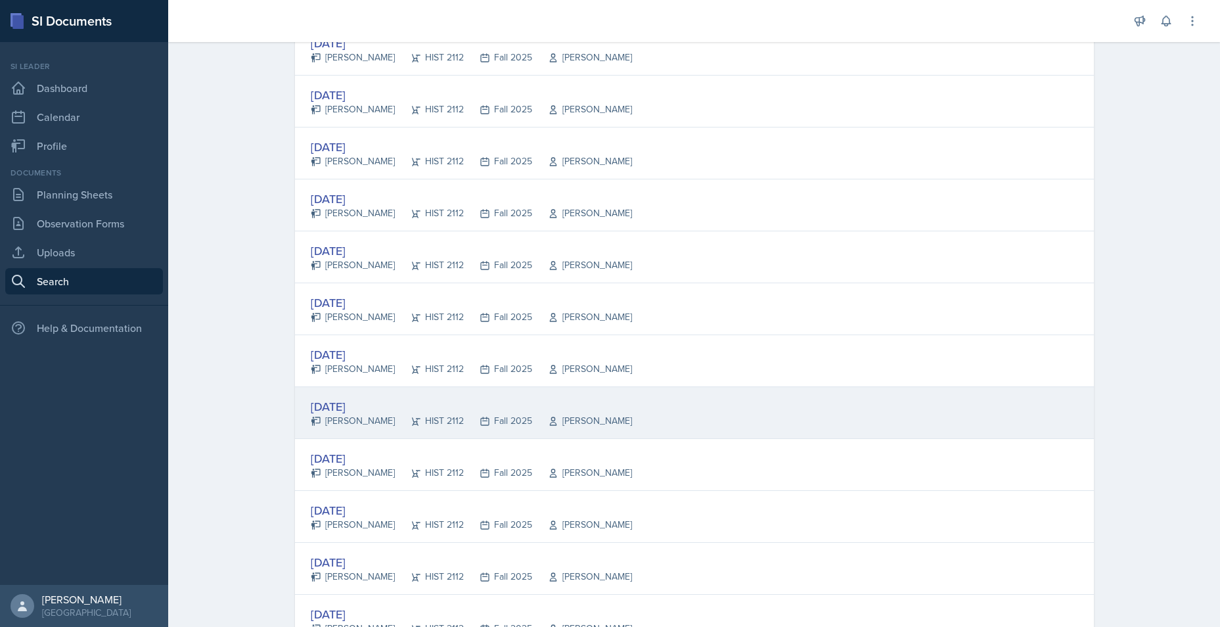
click at [353, 412] on div "[DATE]" at bounding box center [471, 406] width 321 height 18
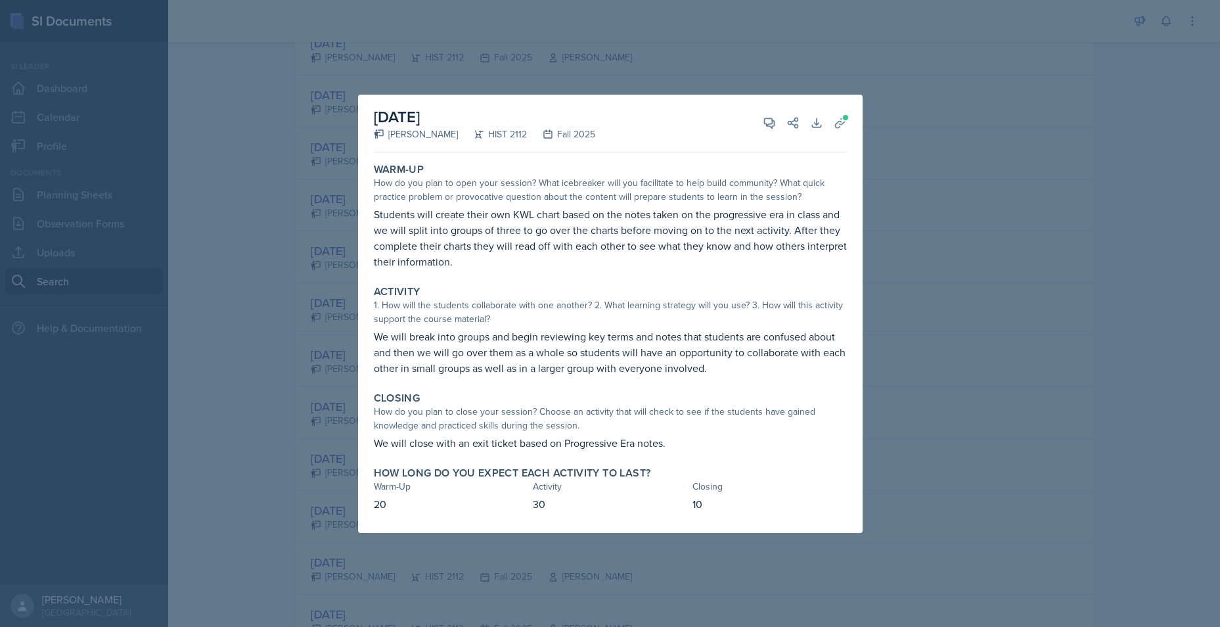
click at [935, 303] on div at bounding box center [610, 313] width 1220 height 627
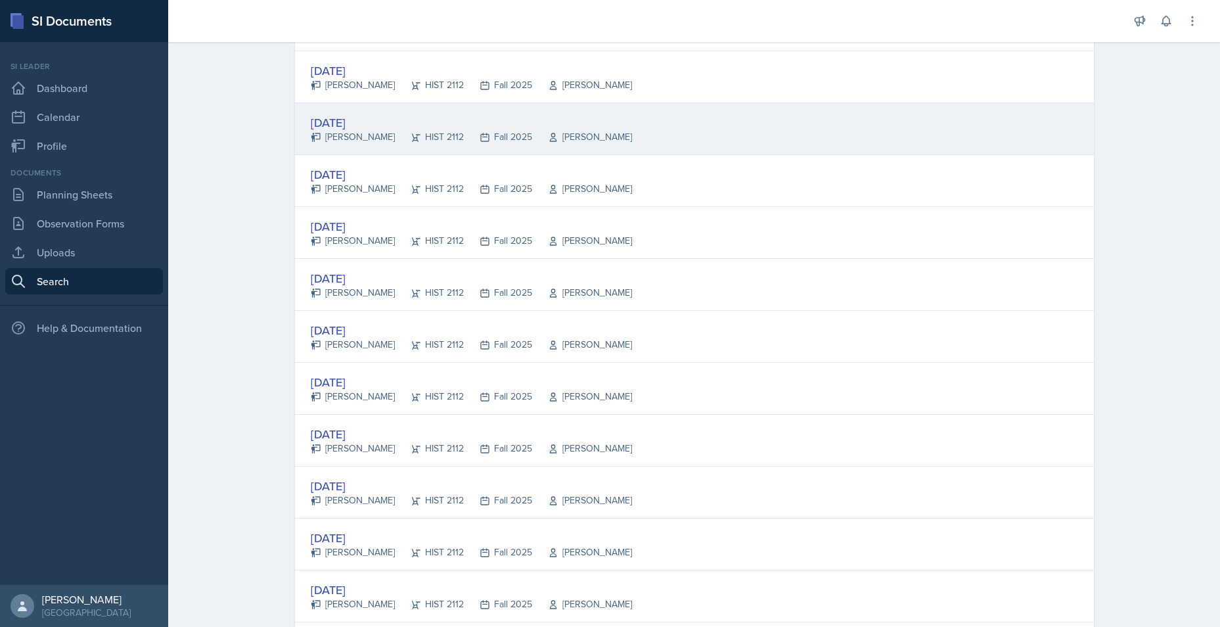
scroll to position [197, 0]
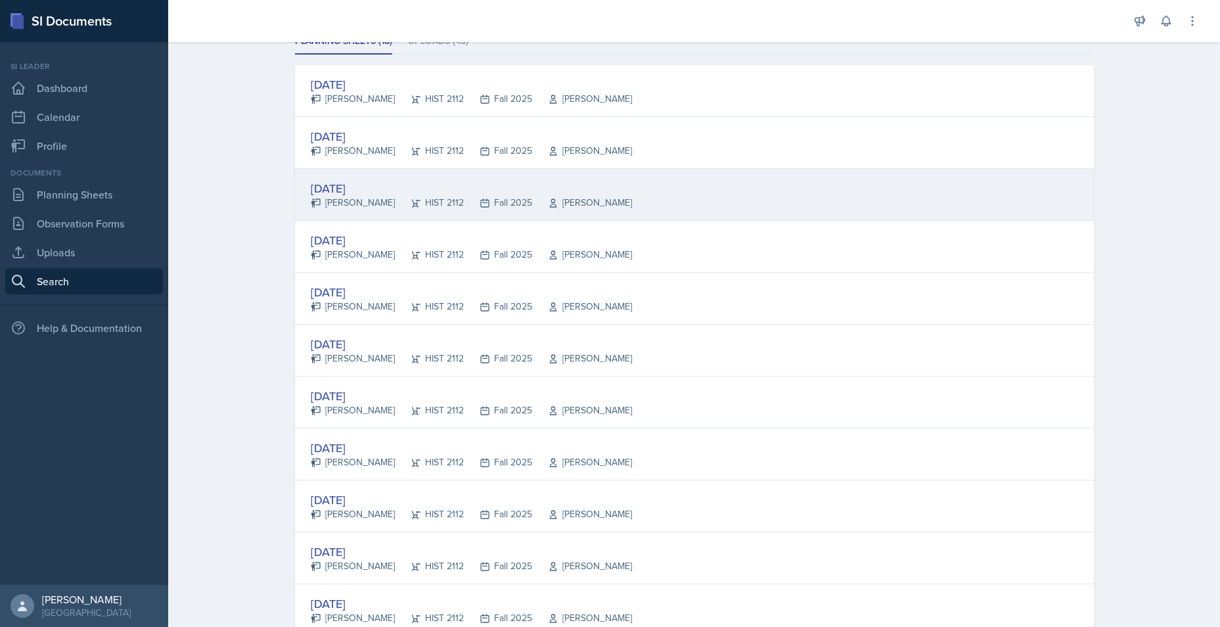
click at [359, 185] on div "Sep 12th, 2025" at bounding box center [471, 188] width 321 height 18
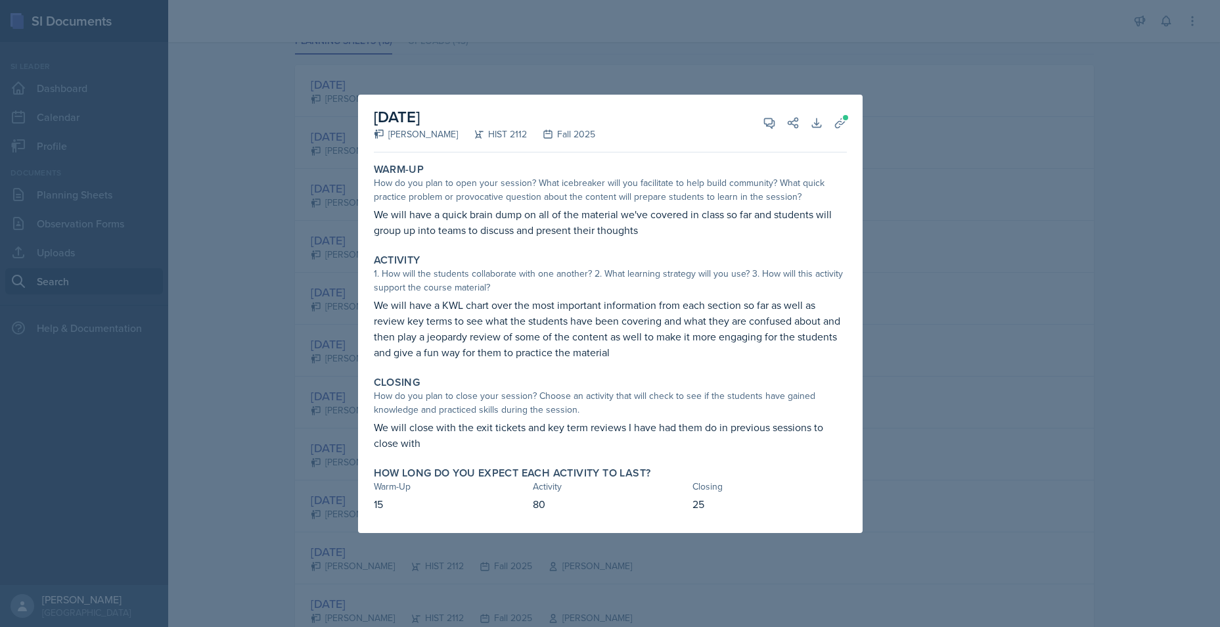
click at [939, 334] on div at bounding box center [610, 313] width 1220 height 627
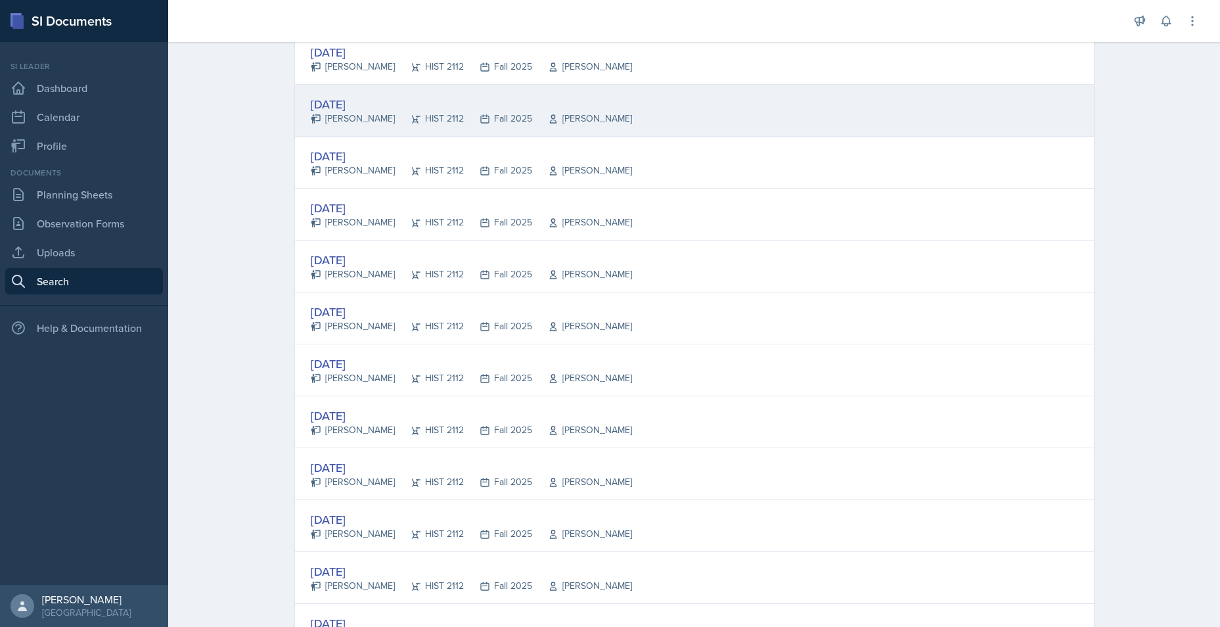
scroll to position [258, 0]
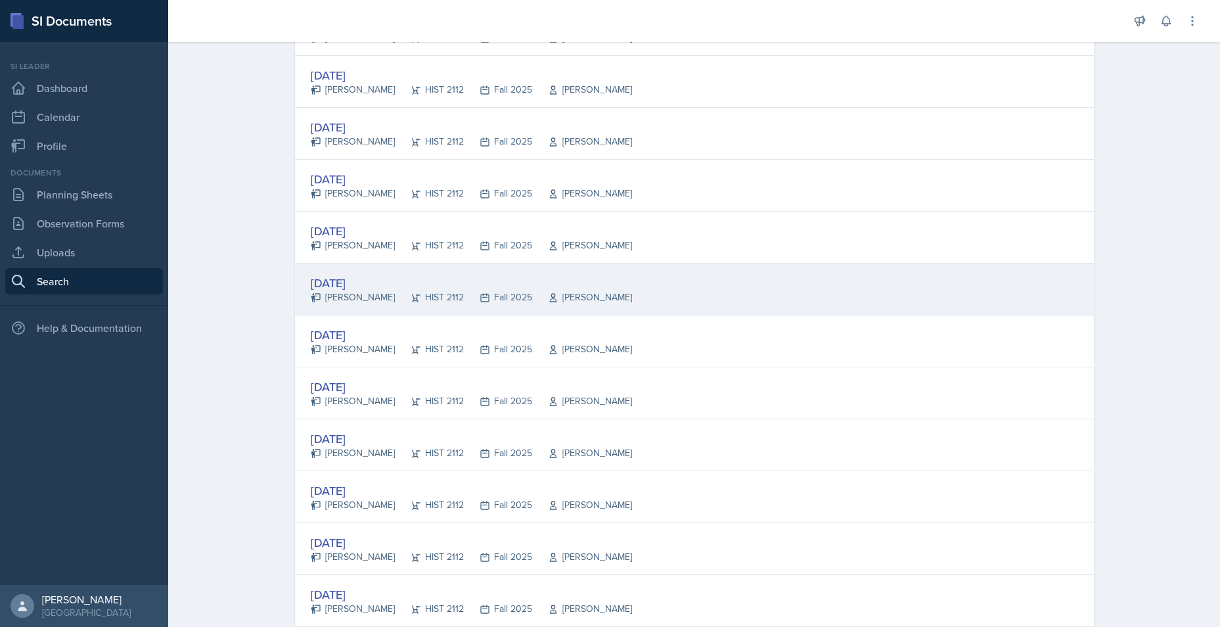
click at [362, 279] on div "Sep 2nd, 2025" at bounding box center [471, 283] width 321 height 18
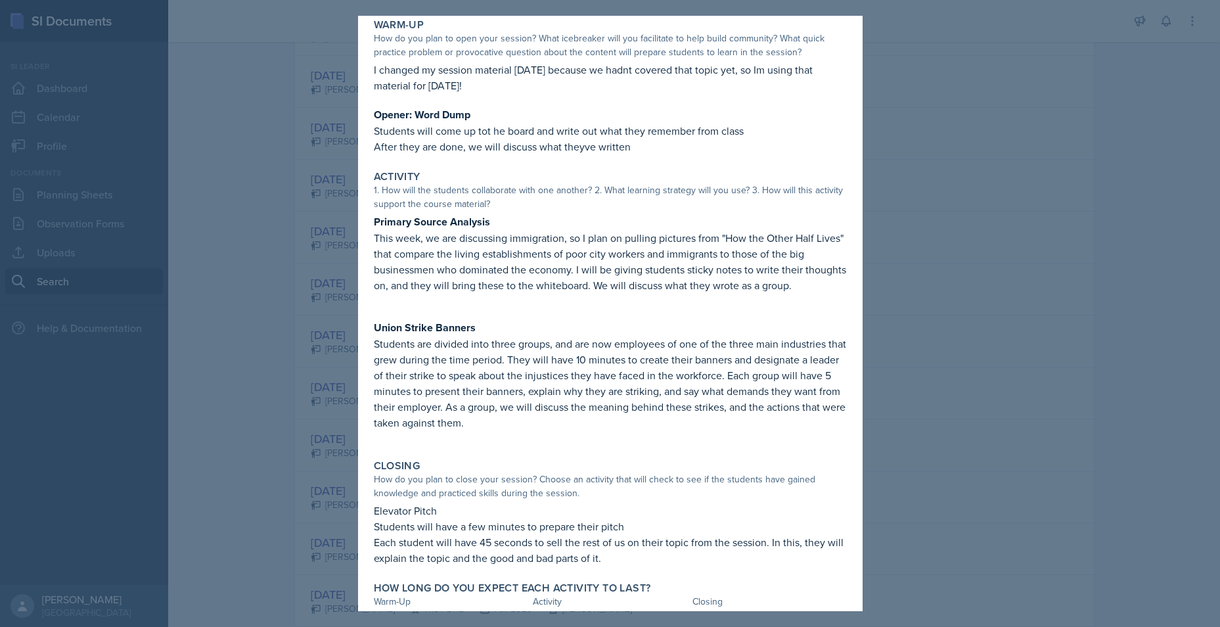
scroll to position [102, 0]
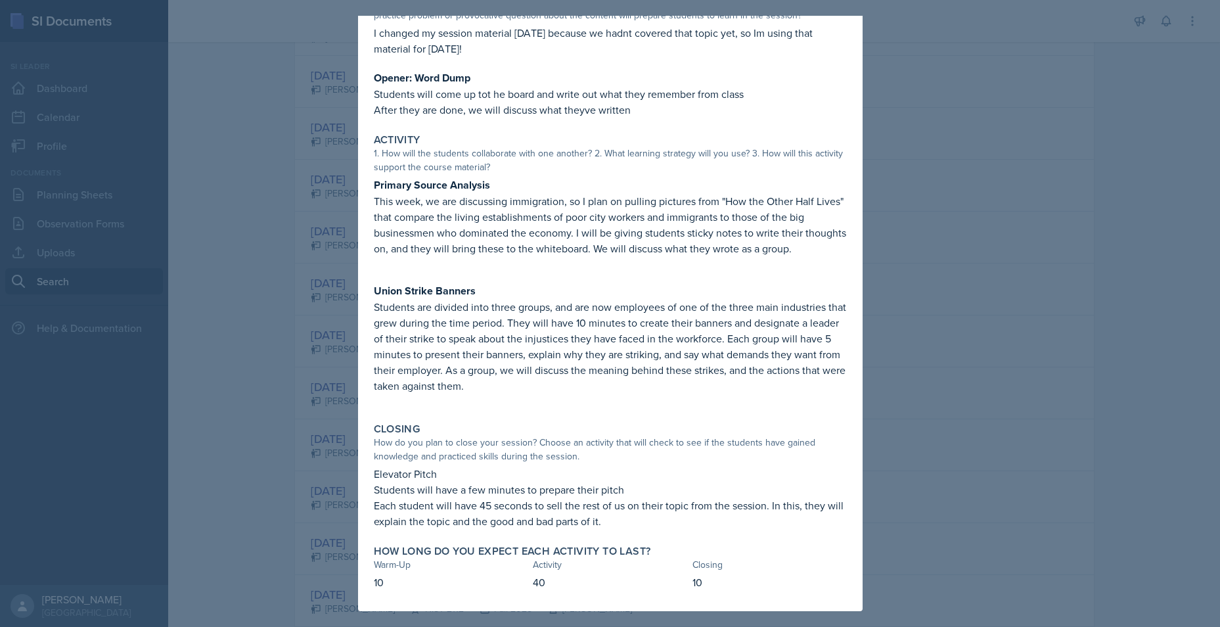
click at [1078, 334] on div at bounding box center [610, 313] width 1220 height 627
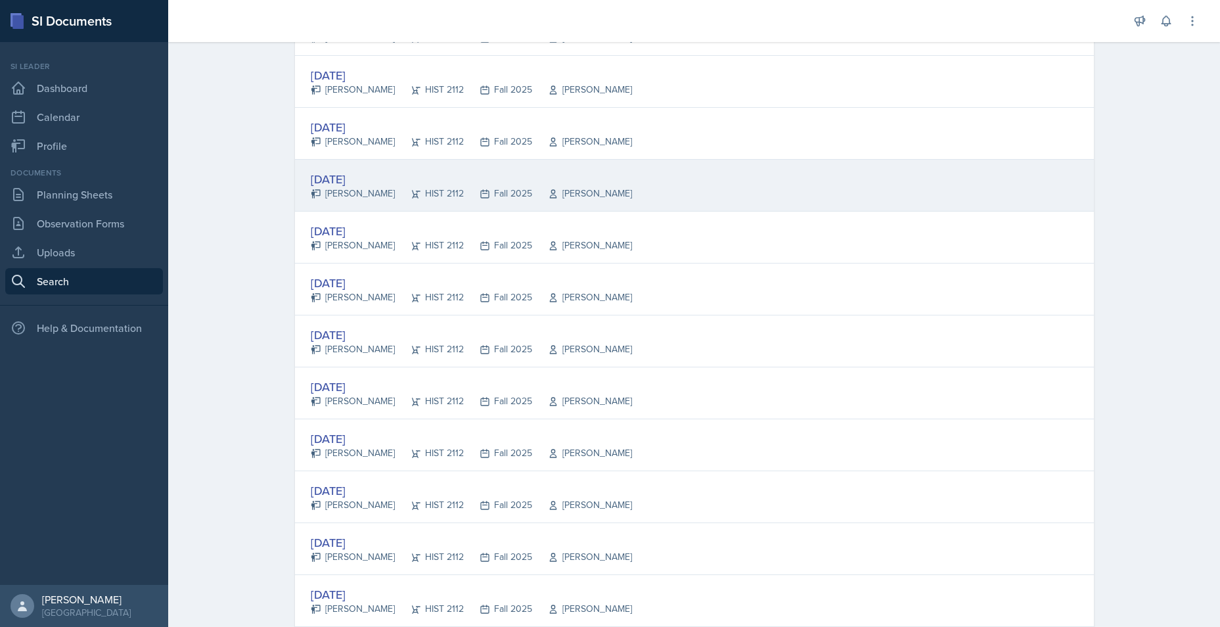
click at [367, 174] on div "Sep 4th, 2025" at bounding box center [471, 179] width 321 height 18
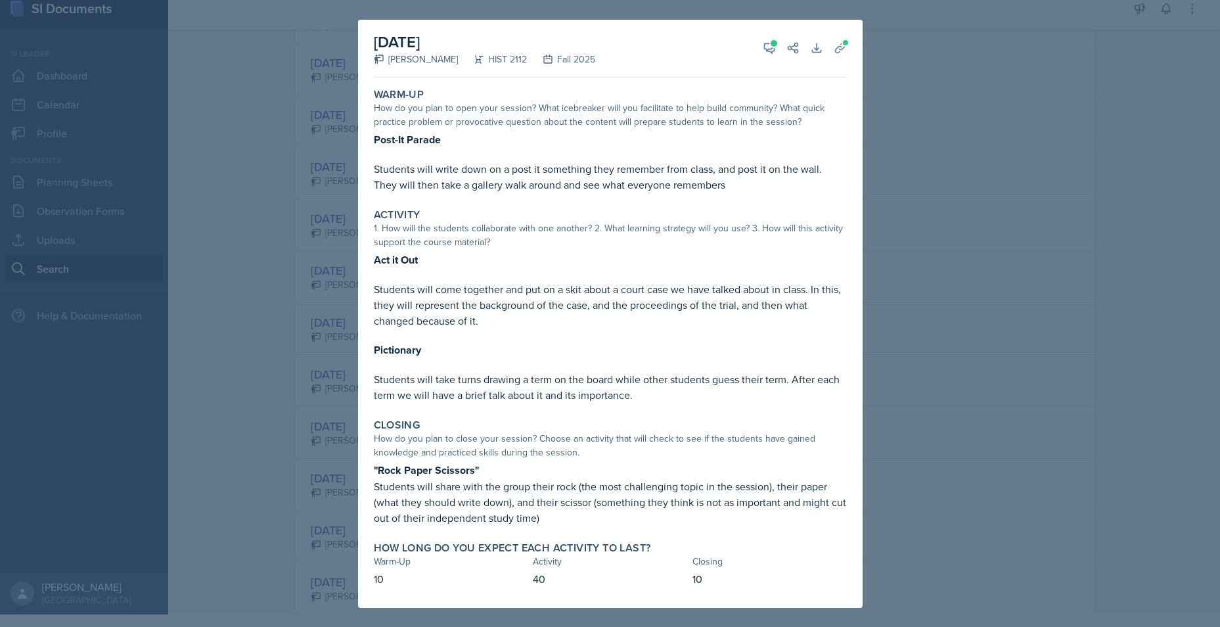
scroll to position [16, 0]
click at [929, 306] on div at bounding box center [610, 313] width 1220 height 627
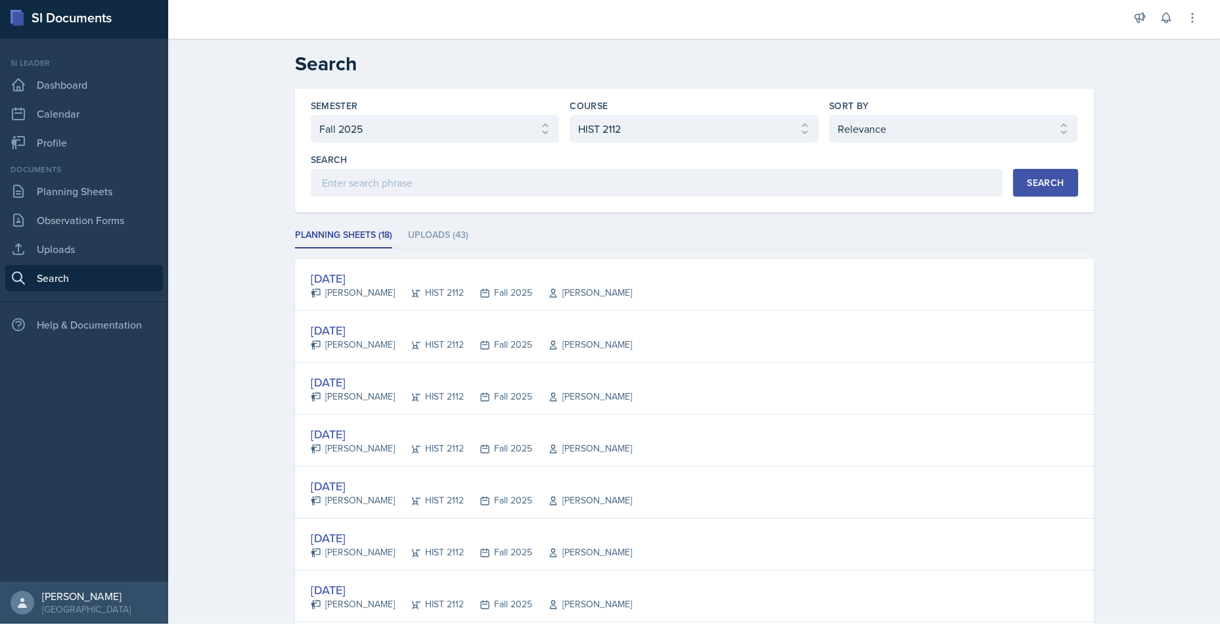
scroll to position [0, 0]
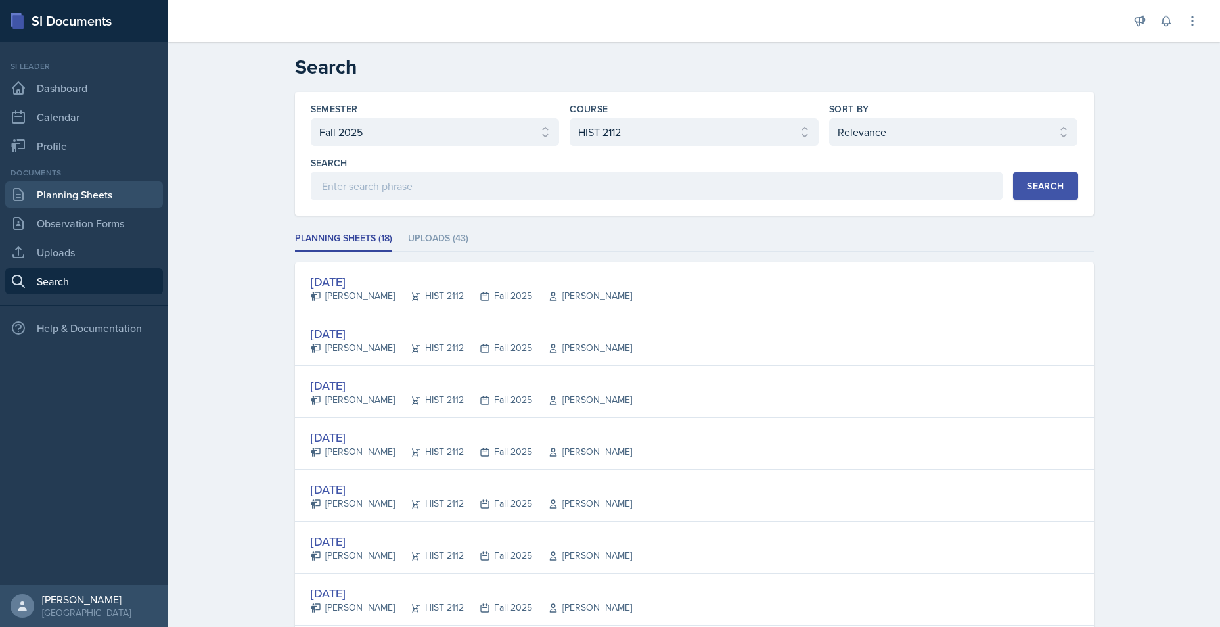
click at [59, 190] on link "Planning Sheets" at bounding box center [84, 194] width 158 height 26
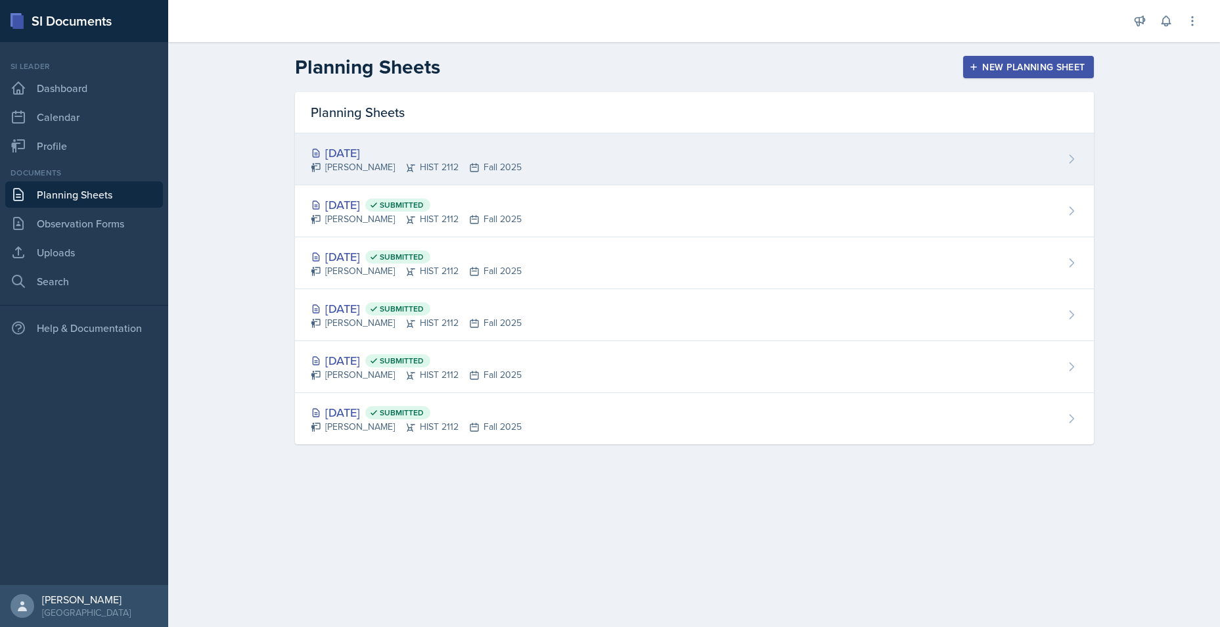
click at [502, 154] on div "Sep 10th, 2025 Jack Vickers HIST 2112 Fall 2025" at bounding box center [694, 159] width 799 height 52
